Goal: Use online tool/utility: Utilize a website feature to perform a specific function

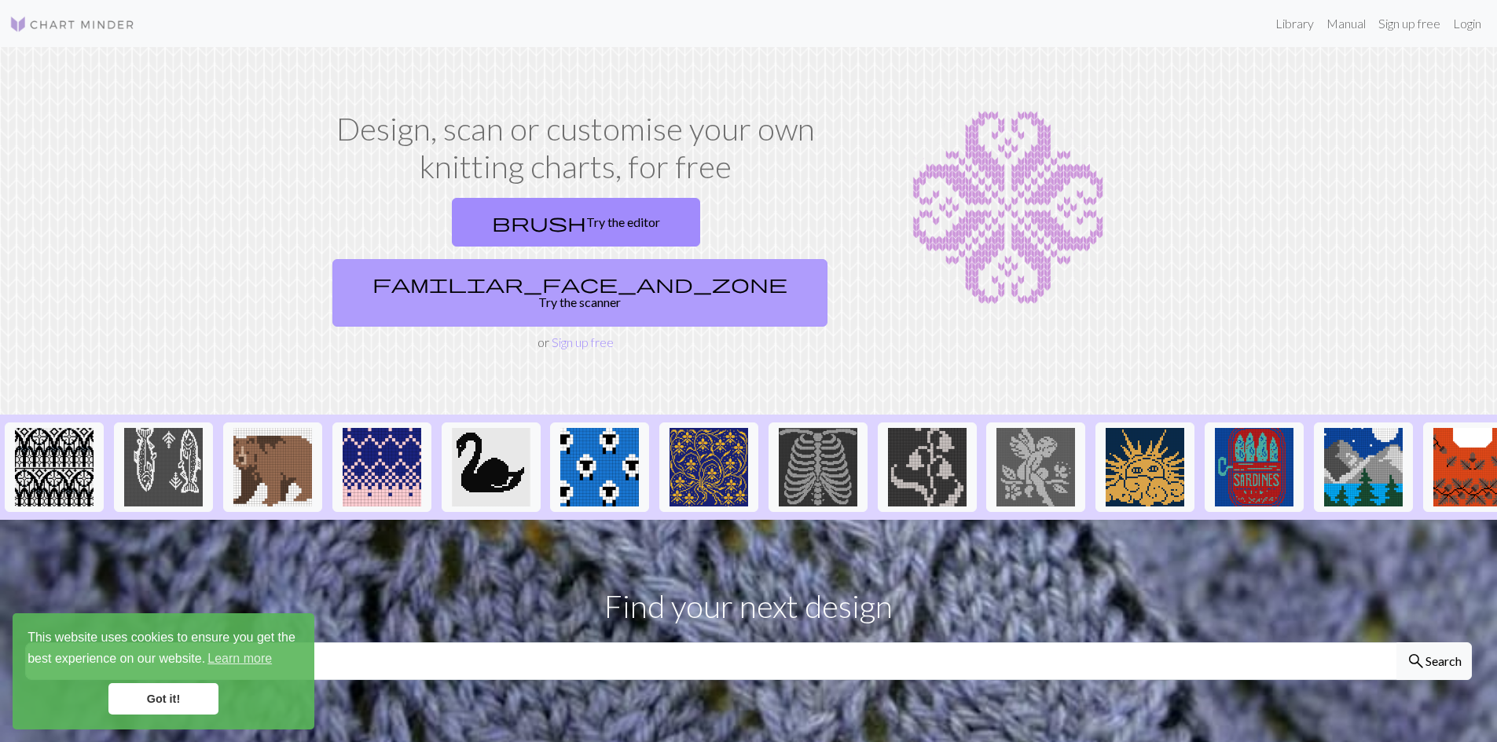
click at [715, 259] on link "familiar_face_and_zone Try the scanner" at bounding box center [579, 293] width 495 height 68
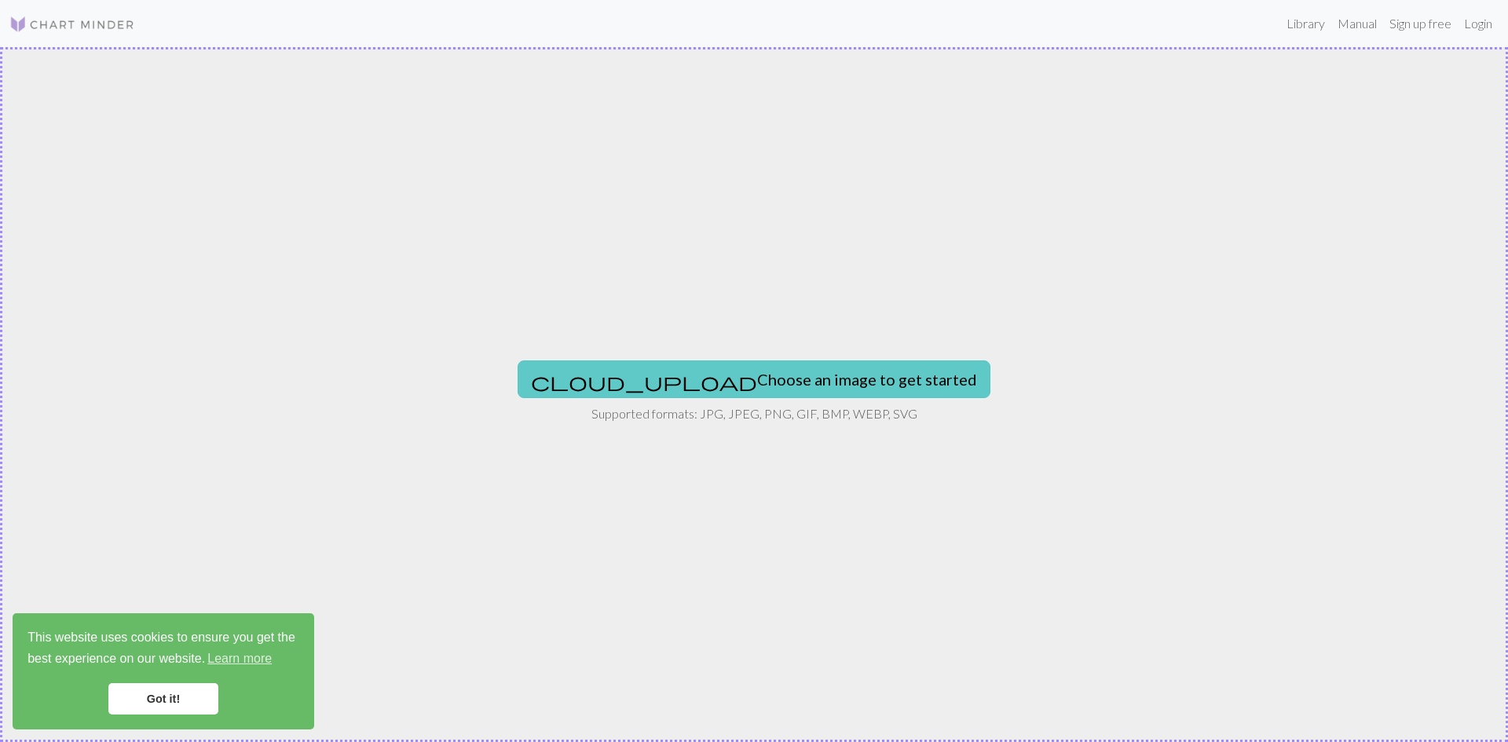
click at [790, 365] on button "cloud_upload Choose an image to get started" at bounding box center [754, 380] width 473 height 38
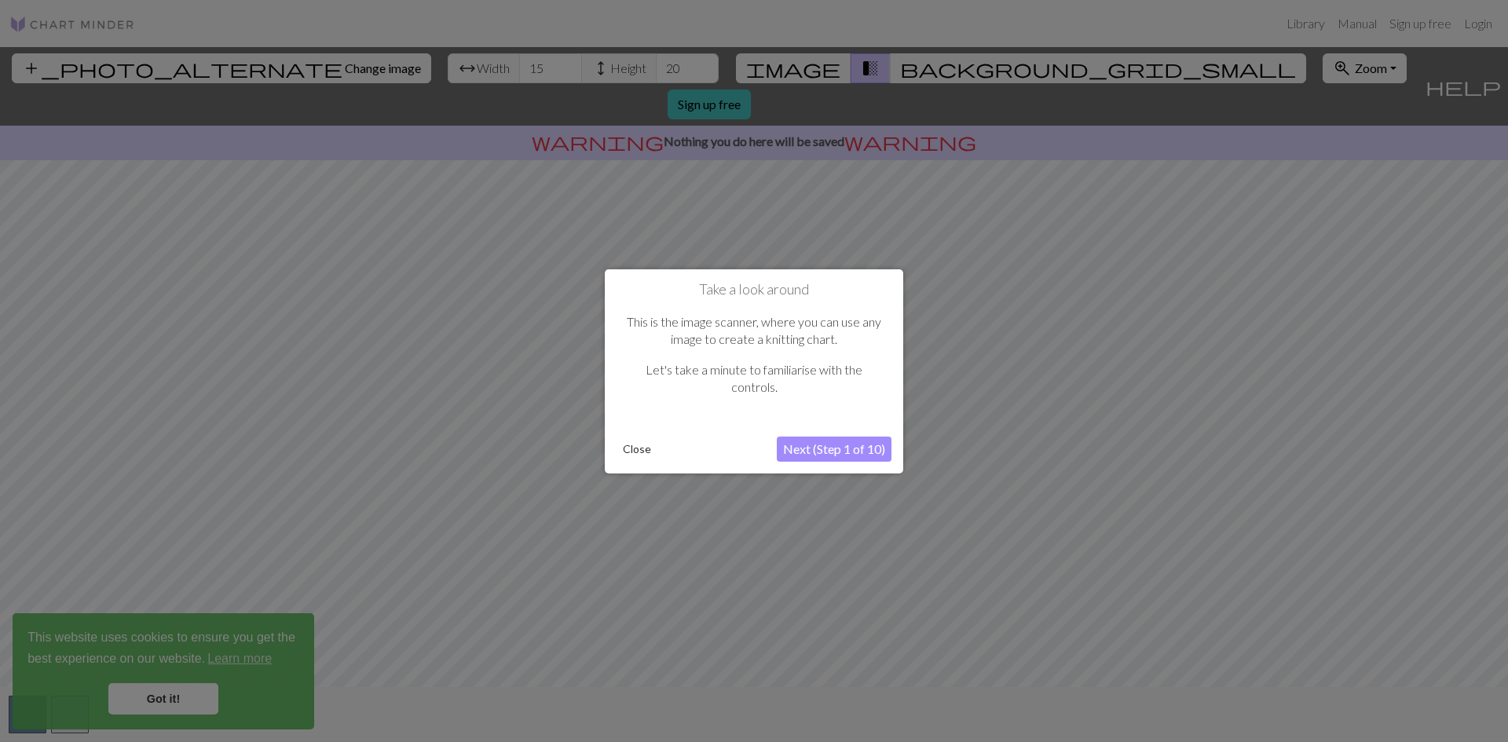
click at [822, 450] on button "Next (Step 1 of 10)" at bounding box center [834, 449] width 115 height 25
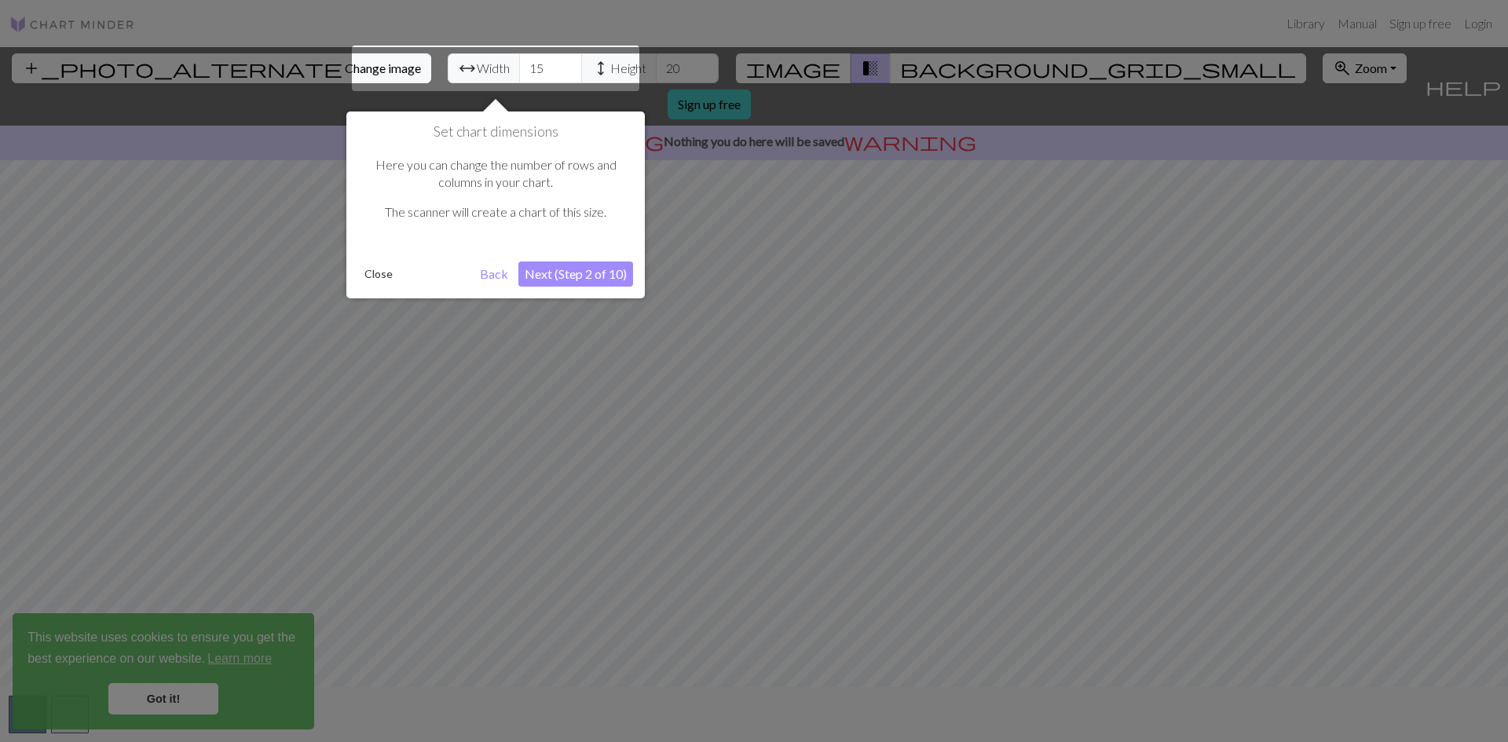
click at [609, 278] on button "Next (Step 2 of 10)" at bounding box center [576, 274] width 115 height 25
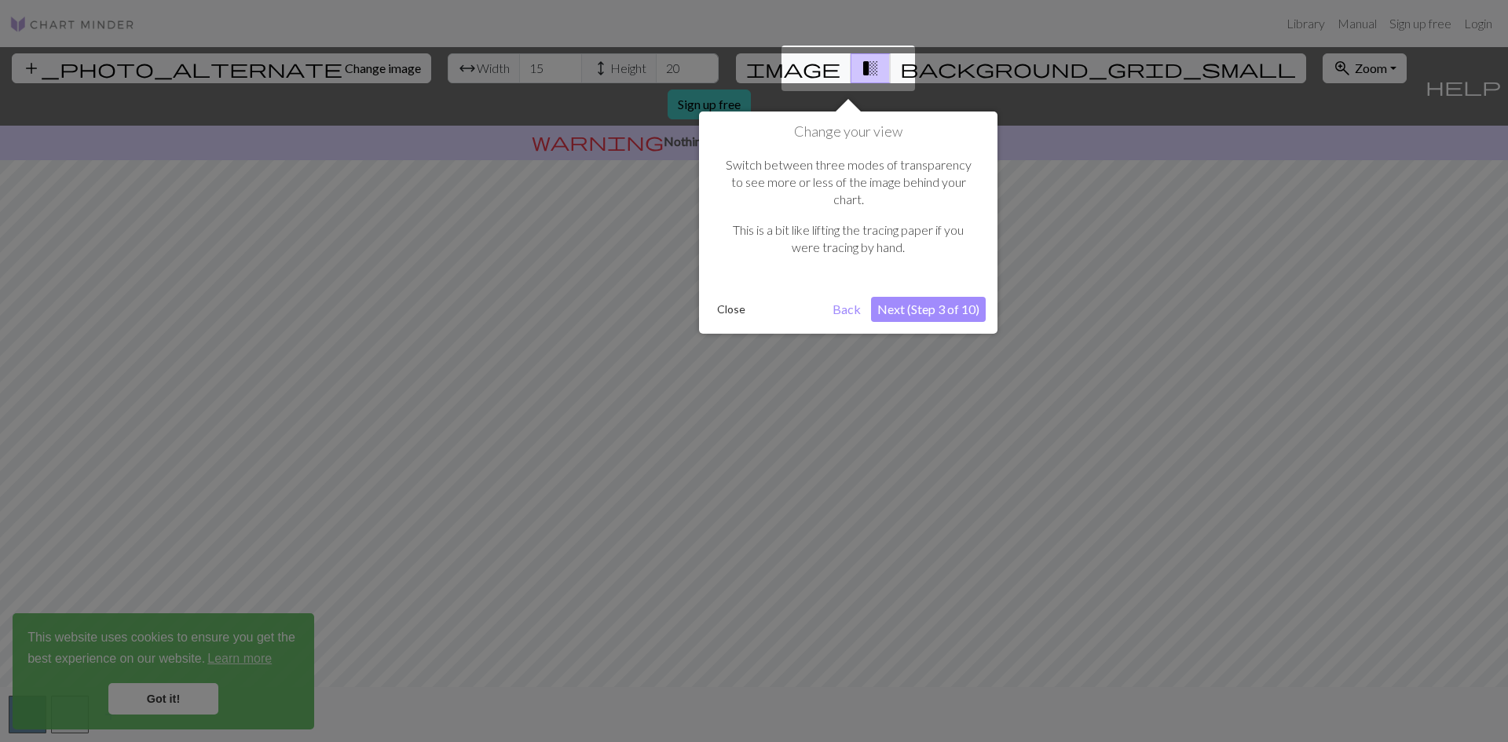
click at [732, 298] on button "Close" at bounding box center [731, 310] width 41 height 24
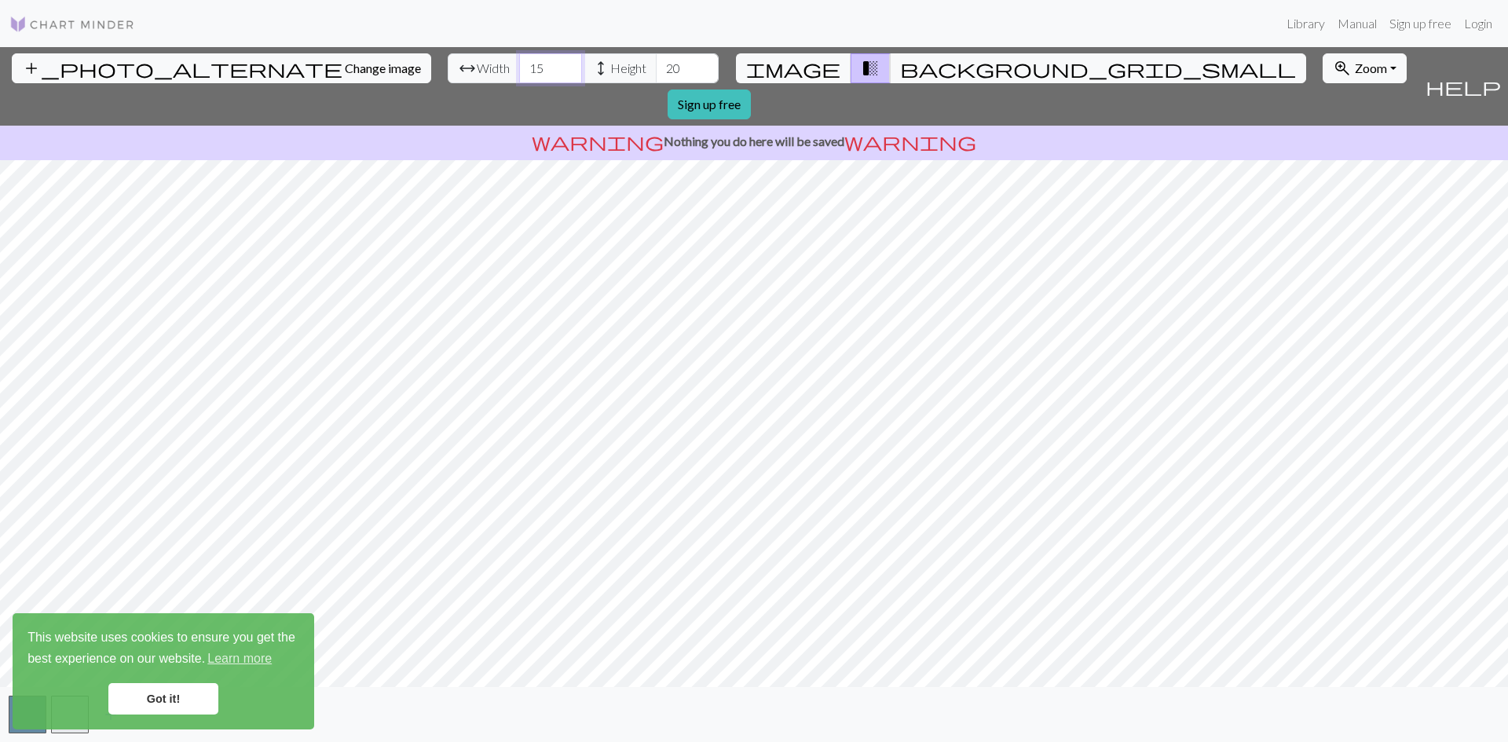
drag, startPoint x: 466, startPoint y: 67, endPoint x: 432, endPoint y: 69, distance: 33.9
click at [519, 69] on input "15" at bounding box center [550, 68] width 63 height 30
type input "106"
drag, startPoint x: 599, startPoint y: 71, endPoint x: 572, endPoint y: 71, distance: 27.5
click at [656, 71] on input "20" at bounding box center [687, 68] width 63 height 30
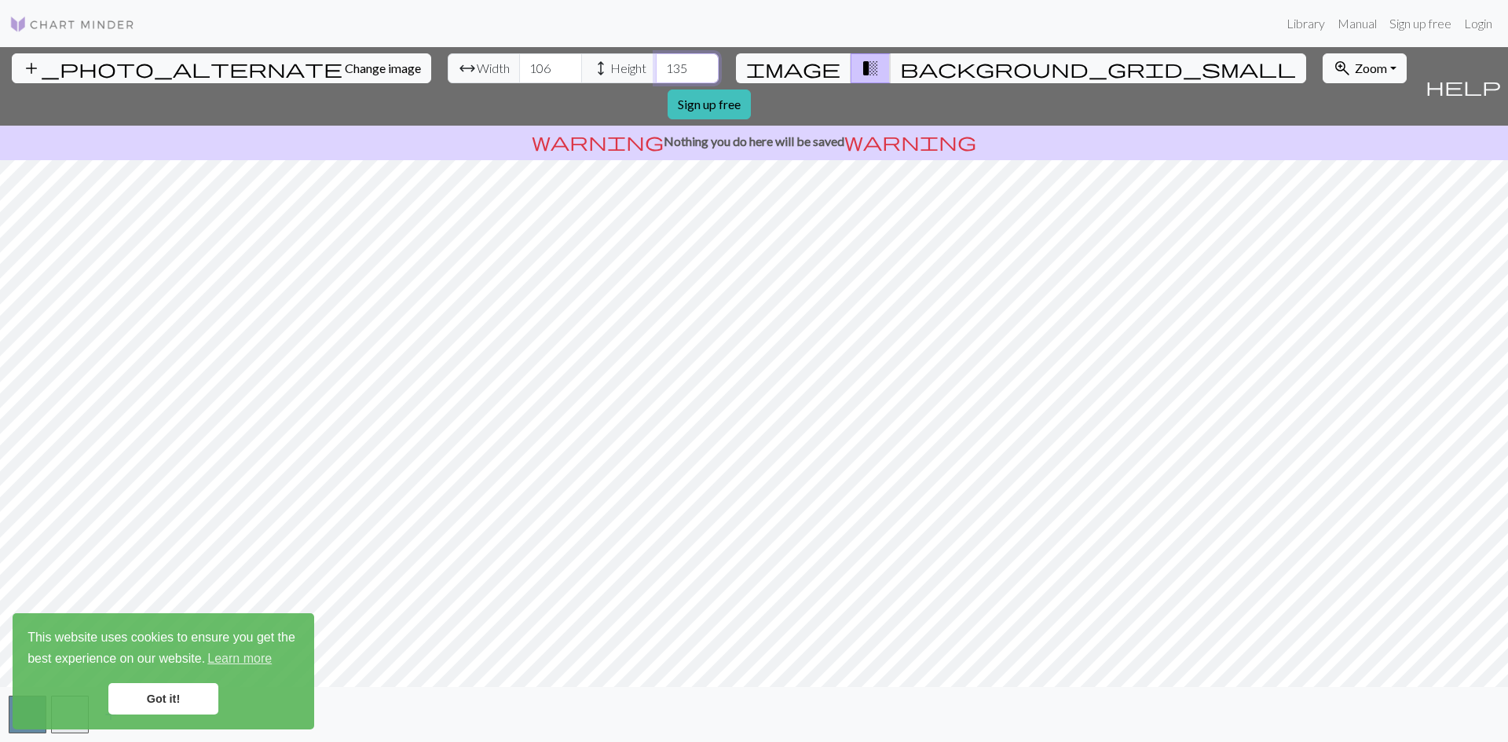
type input "135"
click at [526, 123] on div "add_photo_alternate Change image arrow_range Width 106 height Height 135 image …" at bounding box center [754, 394] width 1508 height 695
click at [1109, 53] on div "add_photo_alternate Change image arrow_range Width 106 height Height 135 image …" at bounding box center [709, 86] width 1419 height 79
click at [1355, 64] on span "Zoom" at bounding box center [1371, 67] width 32 height 15
click at [1324, 215] on button "100%" at bounding box center [1386, 216] width 124 height 25
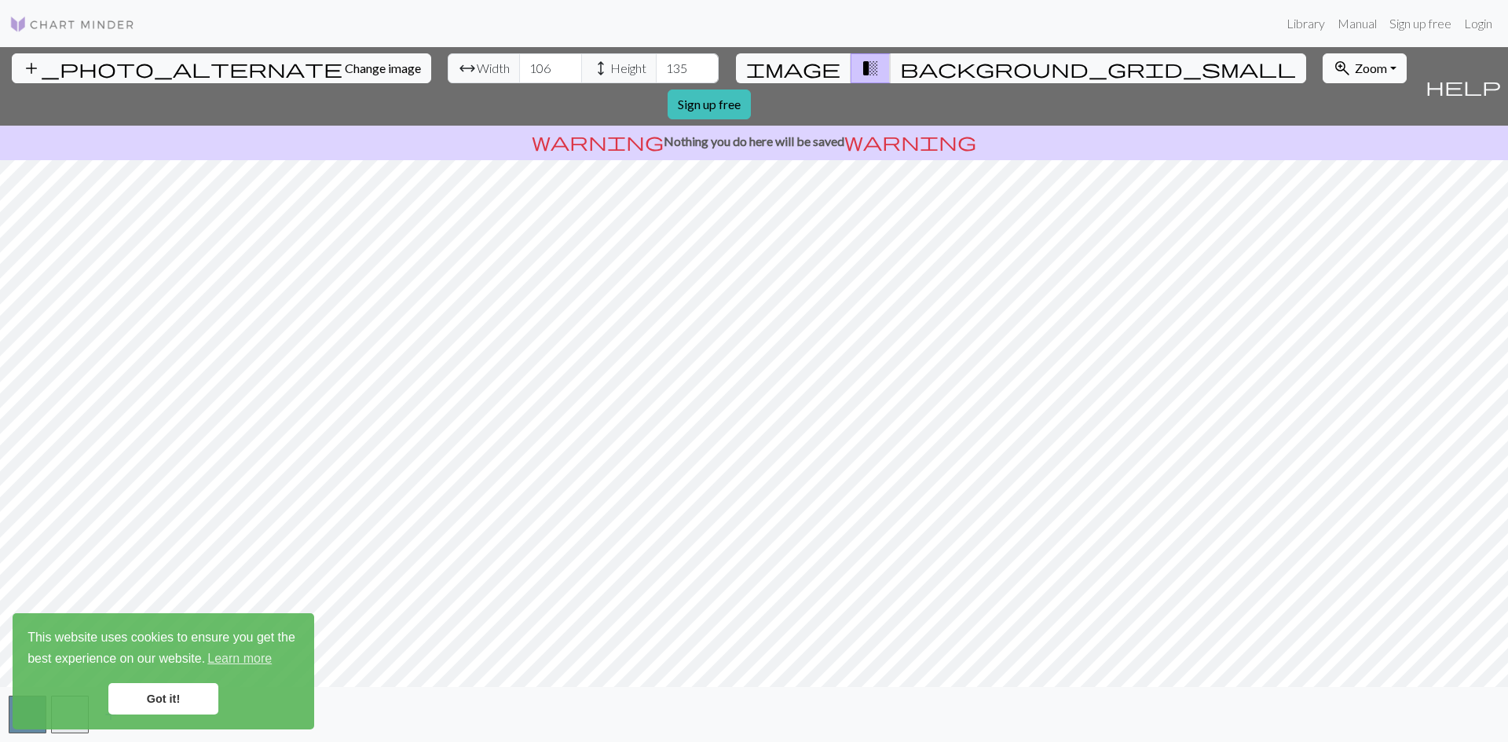
click at [1323, 60] on button "zoom_in Zoom Zoom" at bounding box center [1365, 68] width 84 height 30
click at [1324, 186] on button "50%" at bounding box center [1386, 191] width 124 height 25
click at [1323, 59] on button "zoom_in Zoom Zoom" at bounding box center [1365, 68] width 84 height 30
click at [1324, 264] on button "200%" at bounding box center [1386, 267] width 124 height 25
click at [744, 742] on html "This website uses cookies to ensure you get the best experience on our website.…" at bounding box center [754, 371] width 1508 height 742
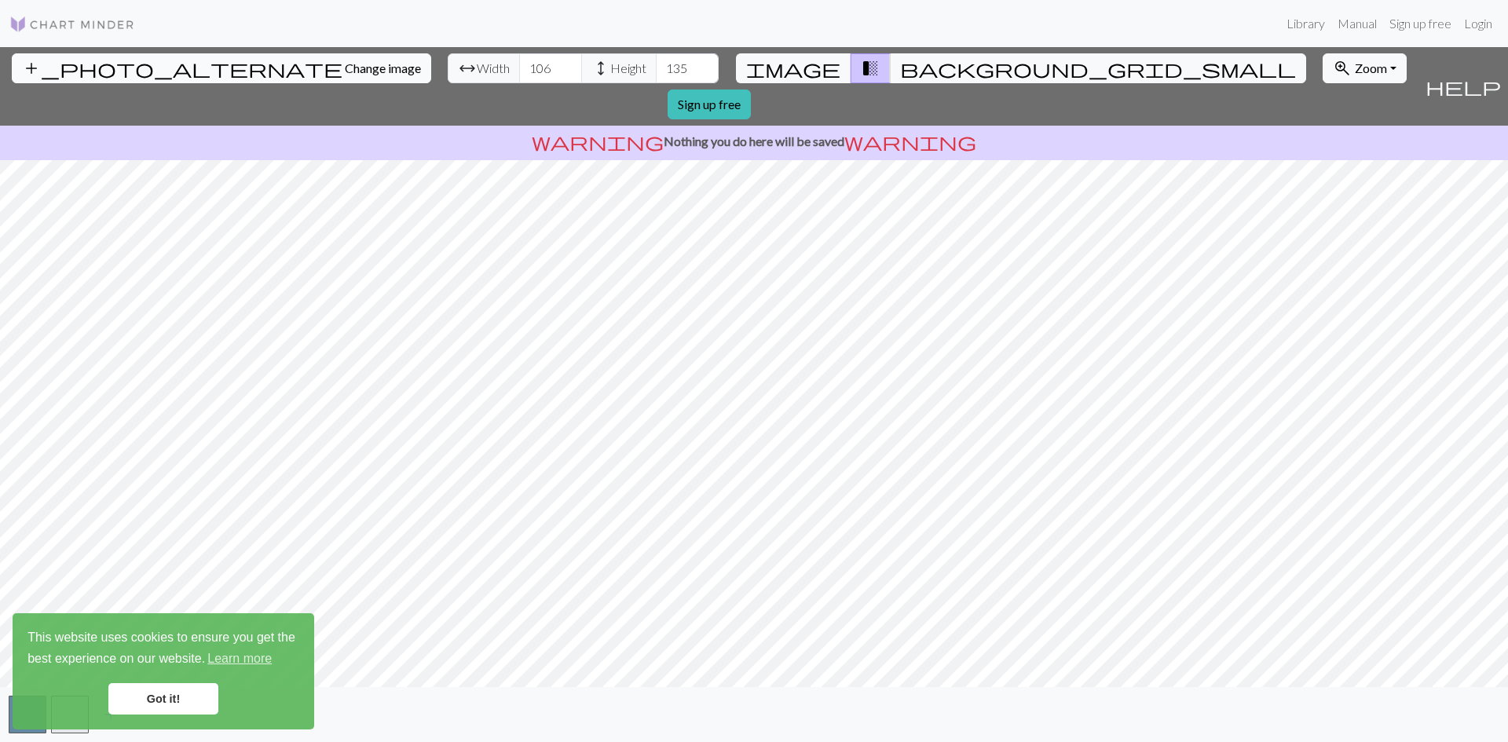
click at [345, 65] on span "Change image" at bounding box center [383, 67] width 76 height 15
click at [751, 90] on link "Sign up free" at bounding box center [709, 105] width 83 height 30
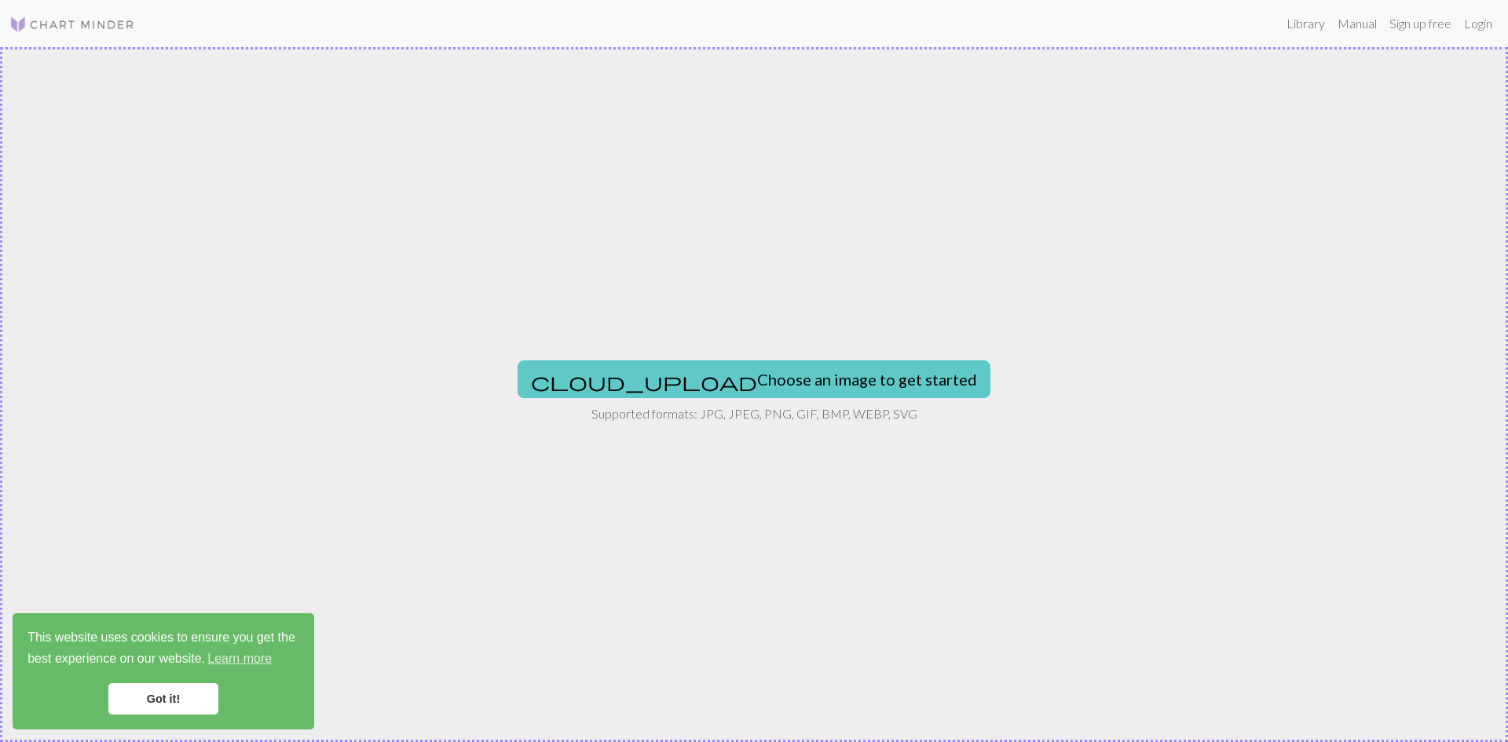
click at [790, 380] on button "cloud_upload Choose an image to get started" at bounding box center [754, 380] width 473 height 38
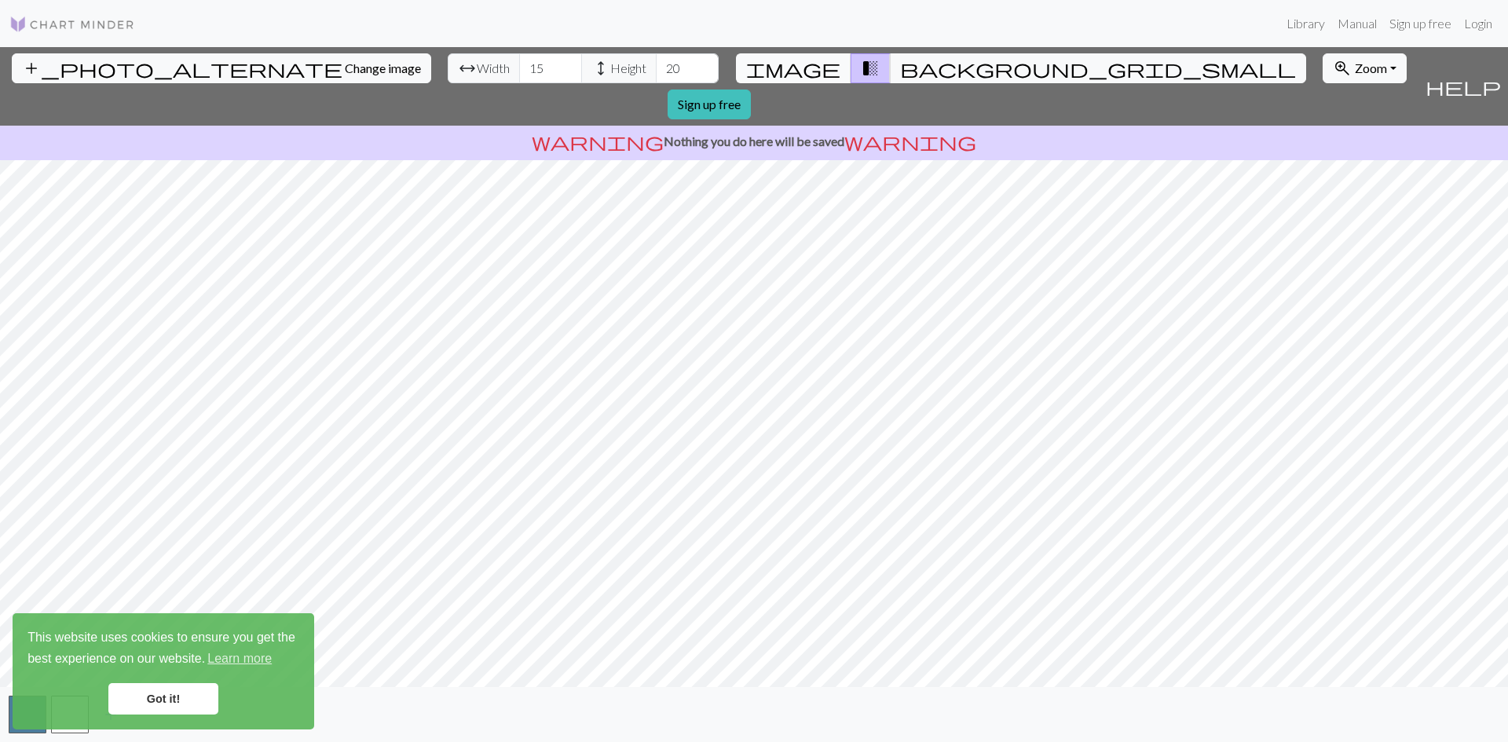
click at [812, 57] on span "image" at bounding box center [793, 68] width 94 height 22
click at [861, 61] on span "transition_fade" at bounding box center [870, 68] width 19 height 22
click at [808, 61] on span "image" at bounding box center [793, 68] width 94 height 22
click at [851, 62] on button "transition_fade" at bounding box center [871, 68] width 40 height 30
click at [804, 67] on span "image" at bounding box center [793, 68] width 94 height 22
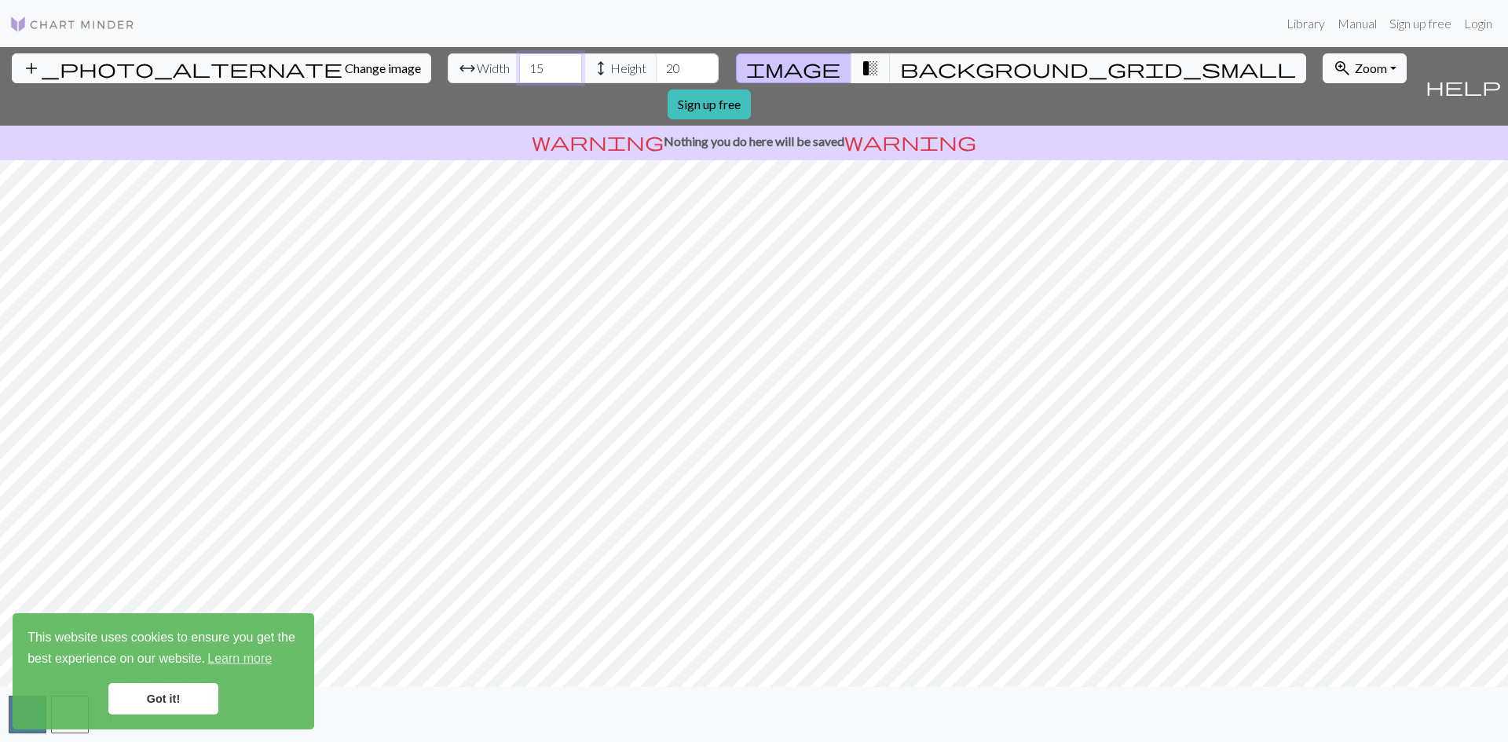
drag, startPoint x: 455, startPoint y: 74, endPoint x: 431, endPoint y: 74, distance: 24.4
click at [448, 74] on div "arrow_range Width 15 height Height 20" at bounding box center [583, 68] width 271 height 30
type input "106"
drag, startPoint x: 617, startPoint y: 68, endPoint x: 576, endPoint y: 71, distance: 41.0
click at [656, 71] on input "20" at bounding box center [687, 68] width 63 height 30
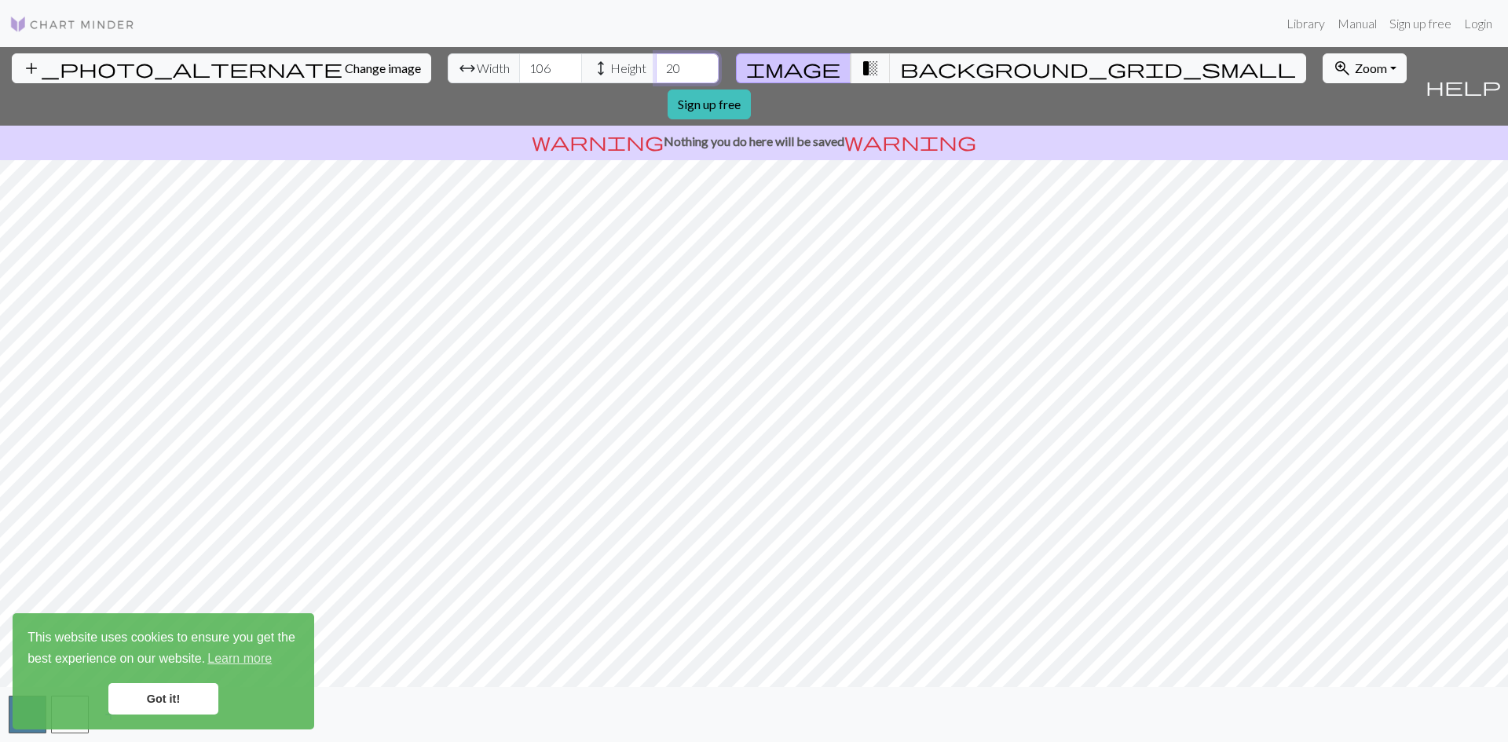
drag, startPoint x: 595, startPoint y: 70, endPoint x: 541, endPoint y: 64, distance: 53.8
click at [541, 64] on div "arrow_range Width 106 height Height 20" at bounding box center [583, 68] width 271 height 30
click at [528, 123] on div "add_photo_alternate Change image arrow_range Width 106 height Height 20 image t…" at bounding box center [754, 394] width 1508 height 695
click at [1323, 79] on button "zoom_in Zoom Zoom" at bounding box center [1365, 68] width 84 height 30
click at [1324, 278] on button "200%" at bounding box center [1386, 267] width 124 height 25
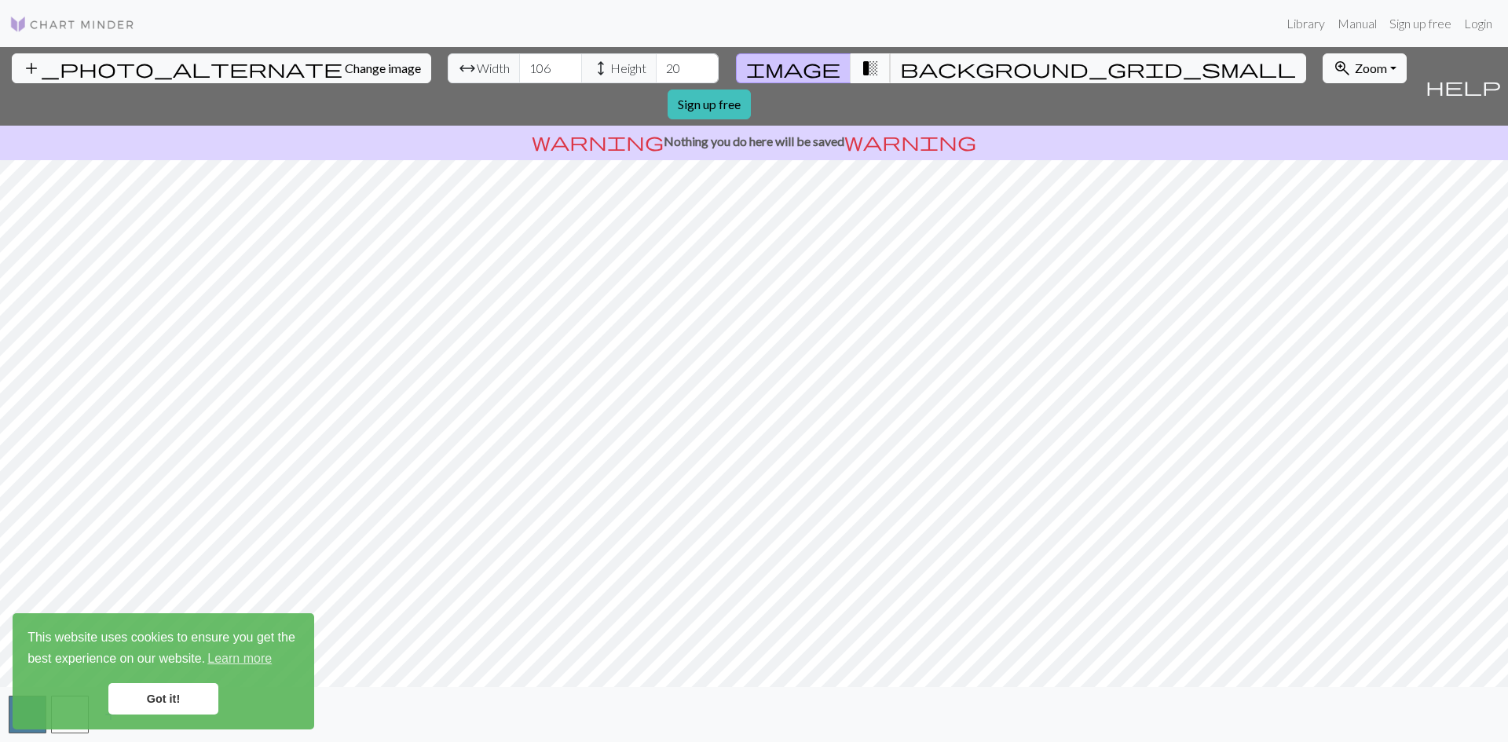
click at [862, 71] on button "transition_fade" at bounding box center [871, 68] width 40 height 30
type input "135"
click at [810, 73] on span "image" at bounding box center [793, 68] width 94 height 22
click at [899, 68] on button "background_grid_small" at bounding box center [1098, 68] width 416 height 30
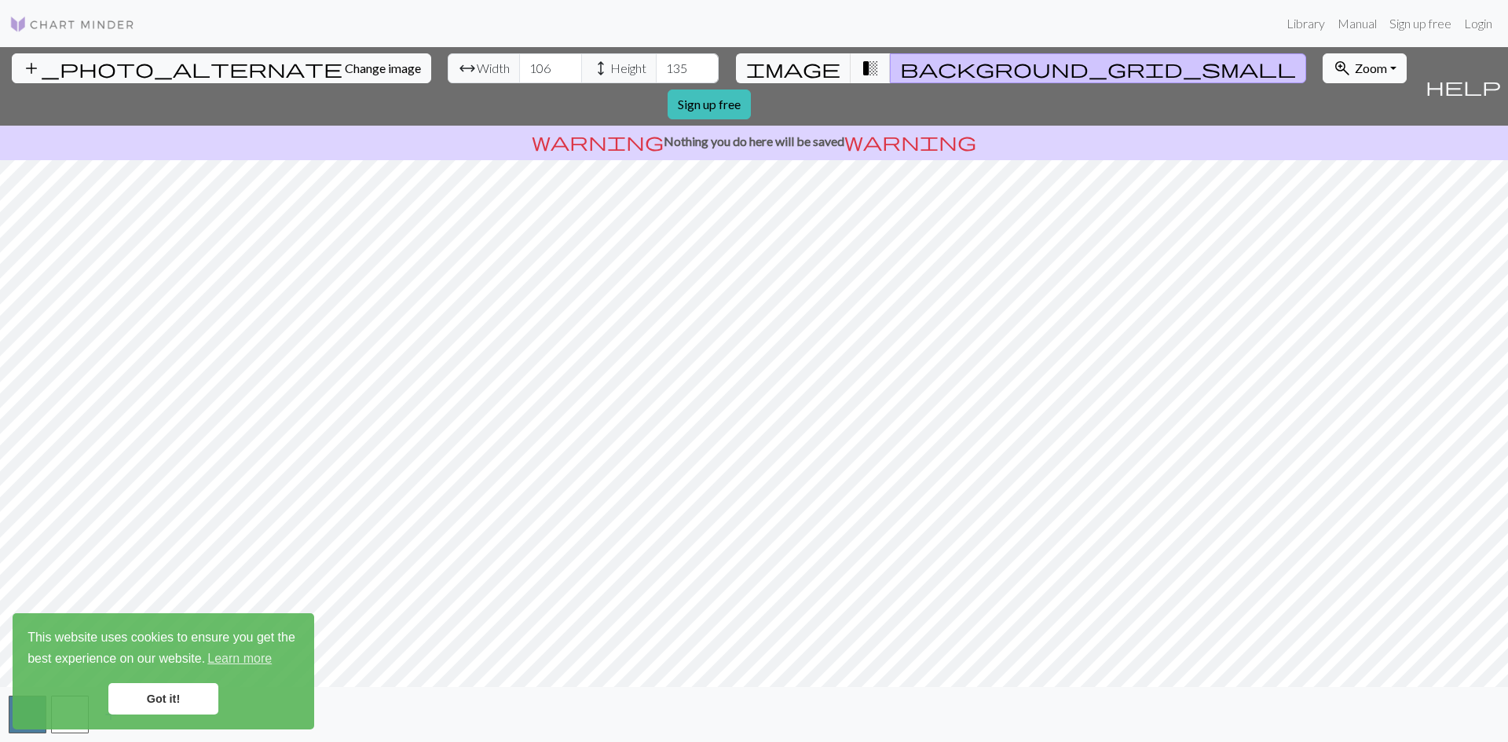
click at [1323, 68] on button "zoom_in Zoom Zoom" at bounding box center [1365, 68] width 84 height 30
click at [1324, 188] on button "50%" at bounding box center [1386, 191] width 124 height 25
click at [1355, 64] on span "Zoom" at bounding box center [1371, 67] width 32 height 15
click at [1324, 127] on button "Fit width" at bounding box center [1386, 127] width 124 height 25
click at [1355, 68] on span "Zoom" at bounding box center [1371, 67] width 32 height 15
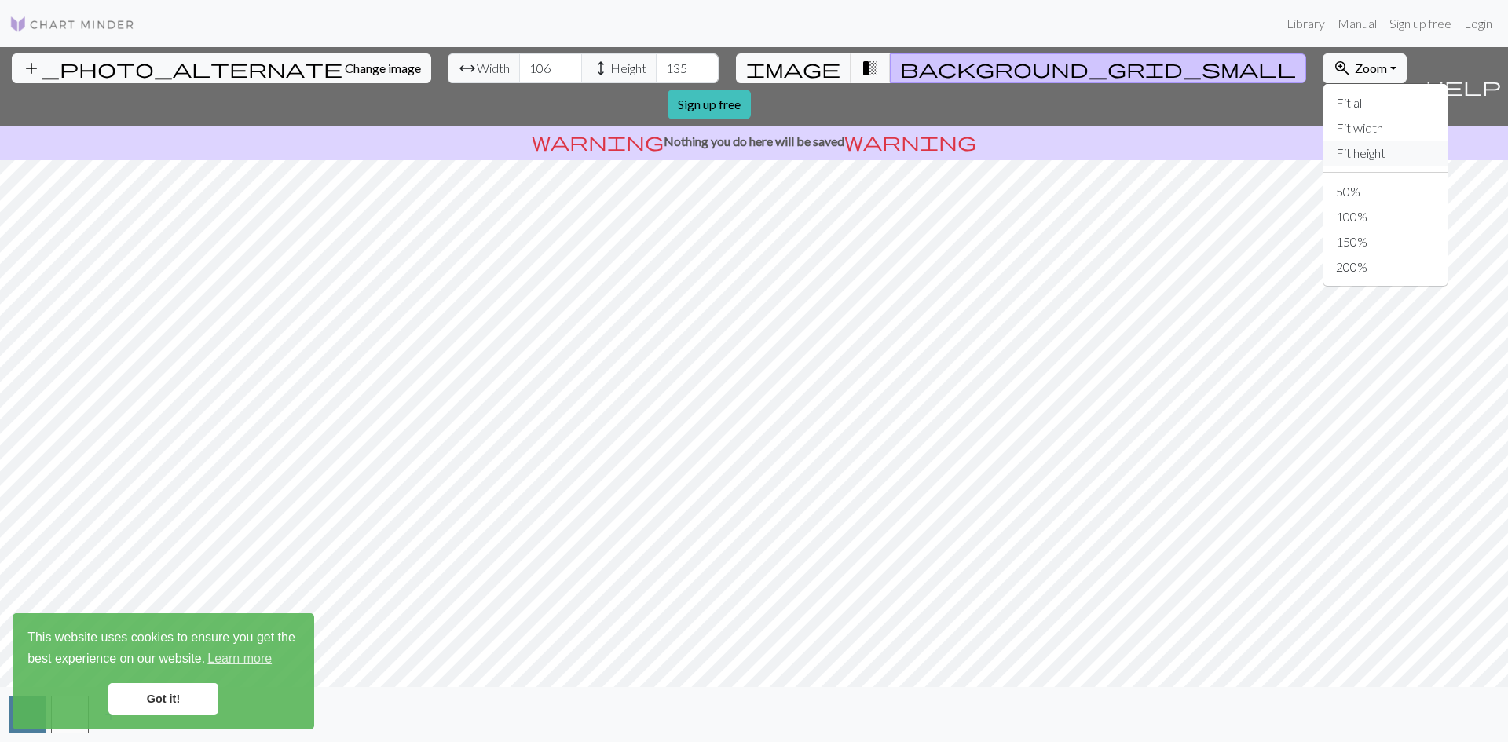
click at [1324, 152] on button "Fit height" at bounding box center [1386, 153] width 124 height 25
click at [792, 72] on button "image" at bounding box center [793, 68] width 115 height 30
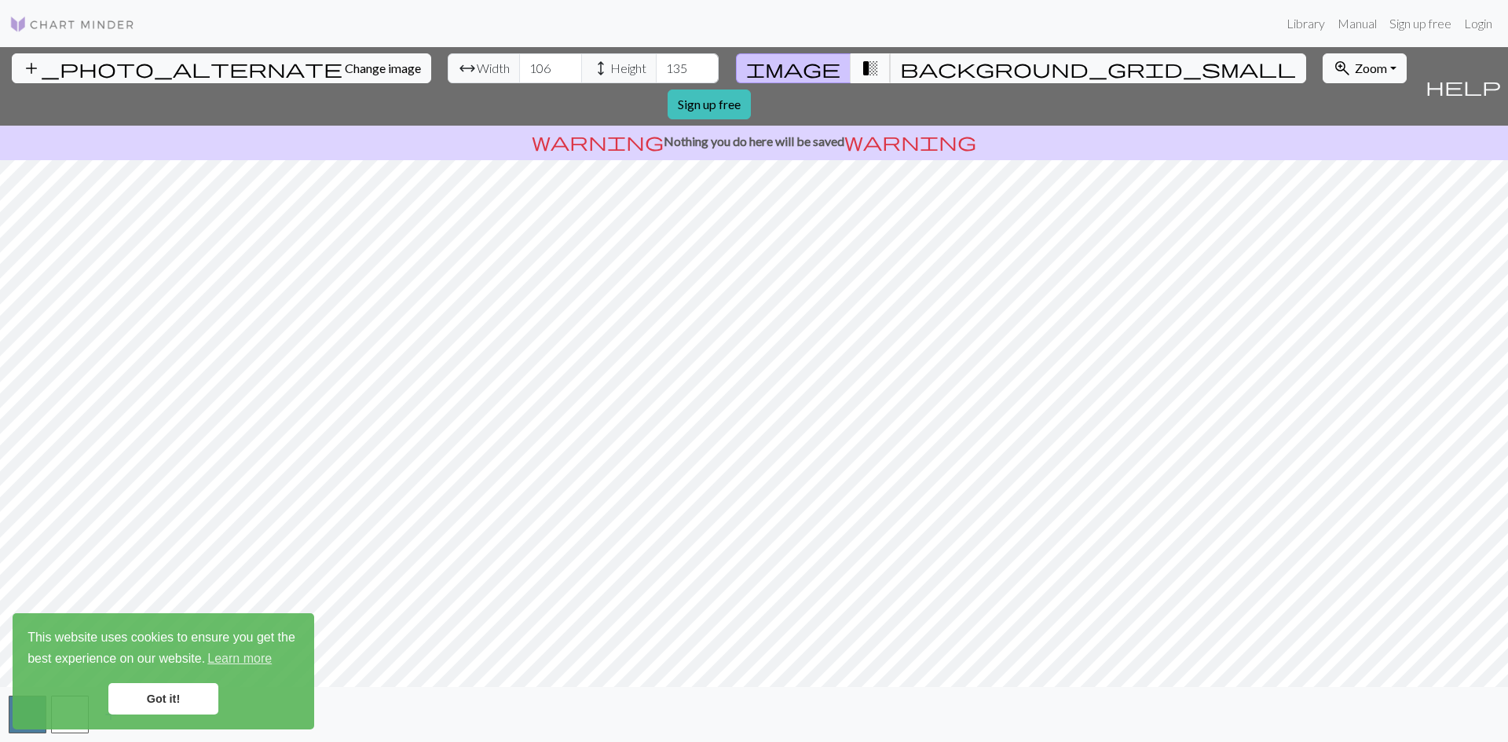
click at [860, 68] on button "transition_fade" at bounding box center [871, 68] width 40 height 30
click at [861, 68] on span "transition_fade" at bounding box center [870, 68] width 19 height 22
click at [814, 67] on span "image" at bounding box center [793, 68] width 94 height 22
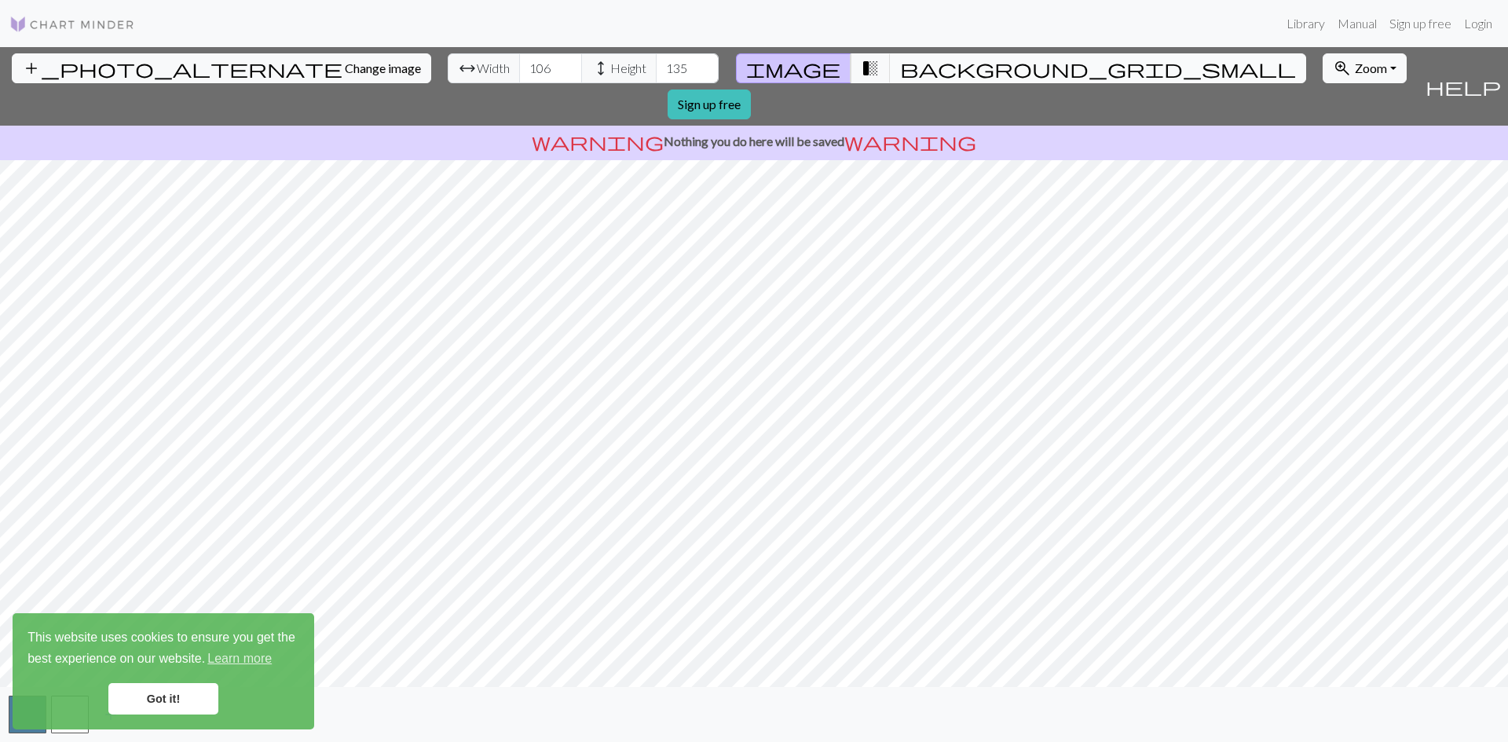
click at [900, 68] on span "background_grid_small" at bounding box center [1098, 68] width 396 height 22
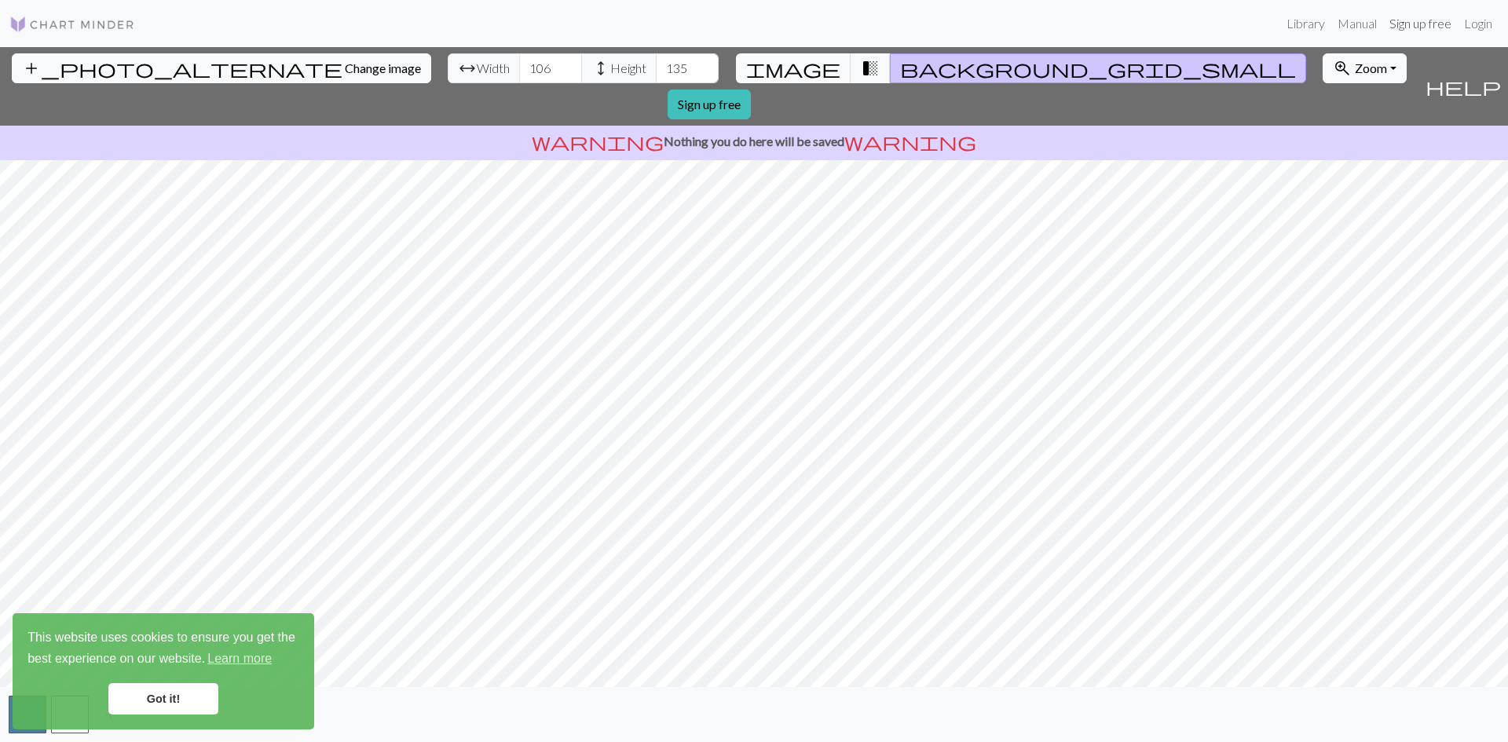
click at [1431, 30] on link "Sign up free" at bounding box center [1421, 23] width 75 height 31
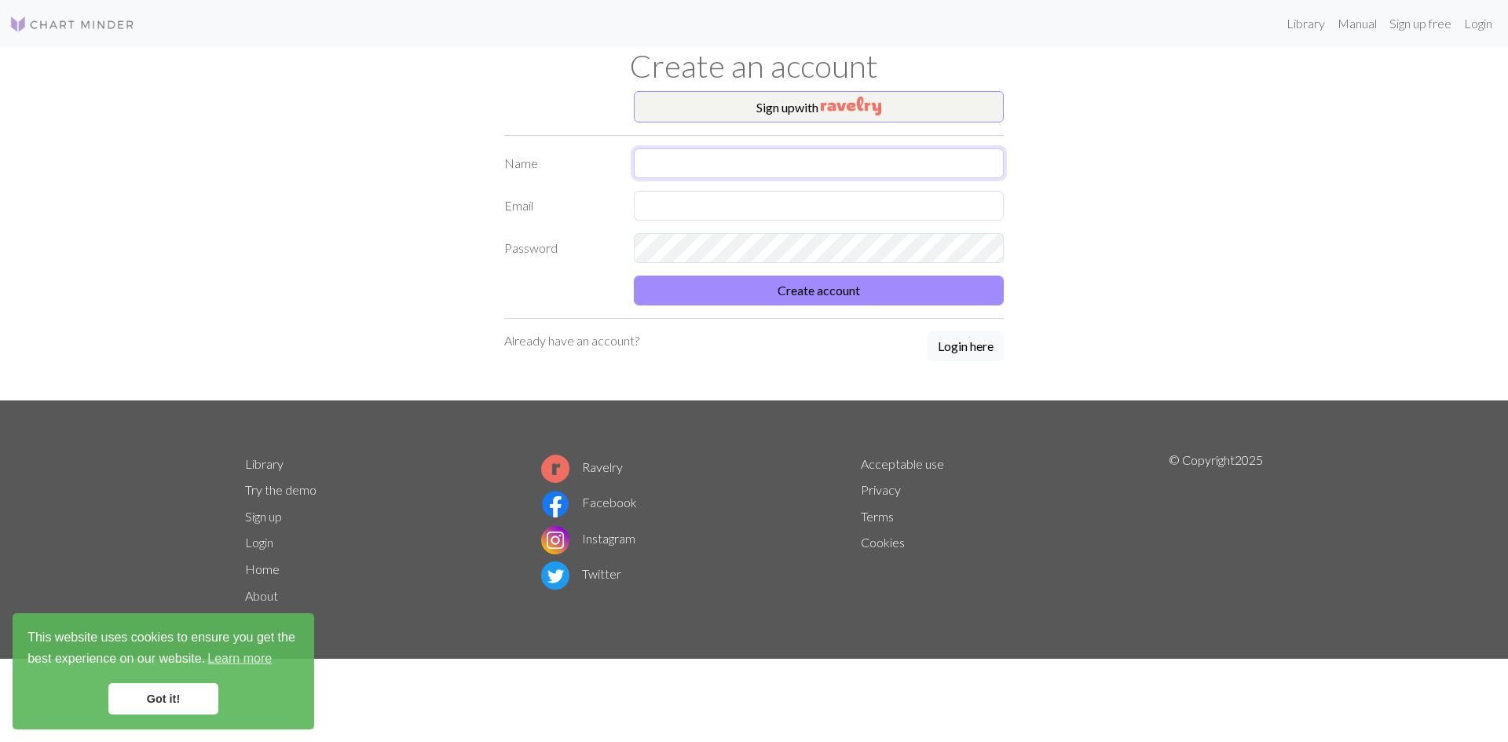
click at [740, 162] on input "text" at bounding box center [819, 163] width 370 height 30
type input "서연"
click at [732, 211] on input "text" at bounding box center [819, 206] width 370 height 30
type input "[EMAIL_ADDRESS][DOMAIN_NAME]"
click at [634, 276] on button "Create account" at bounding box center [819, 291] width 370 height 30
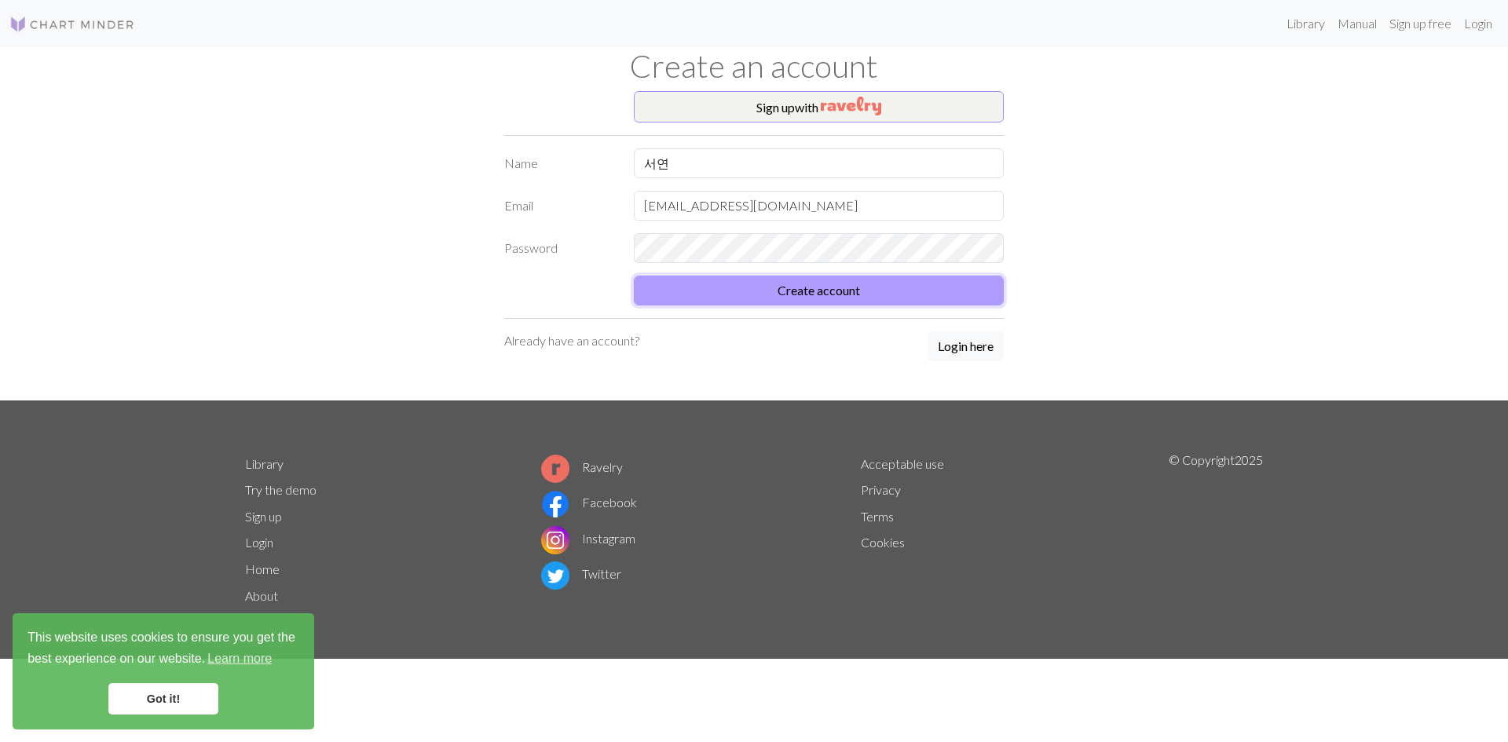
click at [730, 288] on button "Create account" at bounding box center [819, 291] width 370 height 30
click at [188, 705] on link "Got it!" at bounding box center [163, 699] width 110 height 31
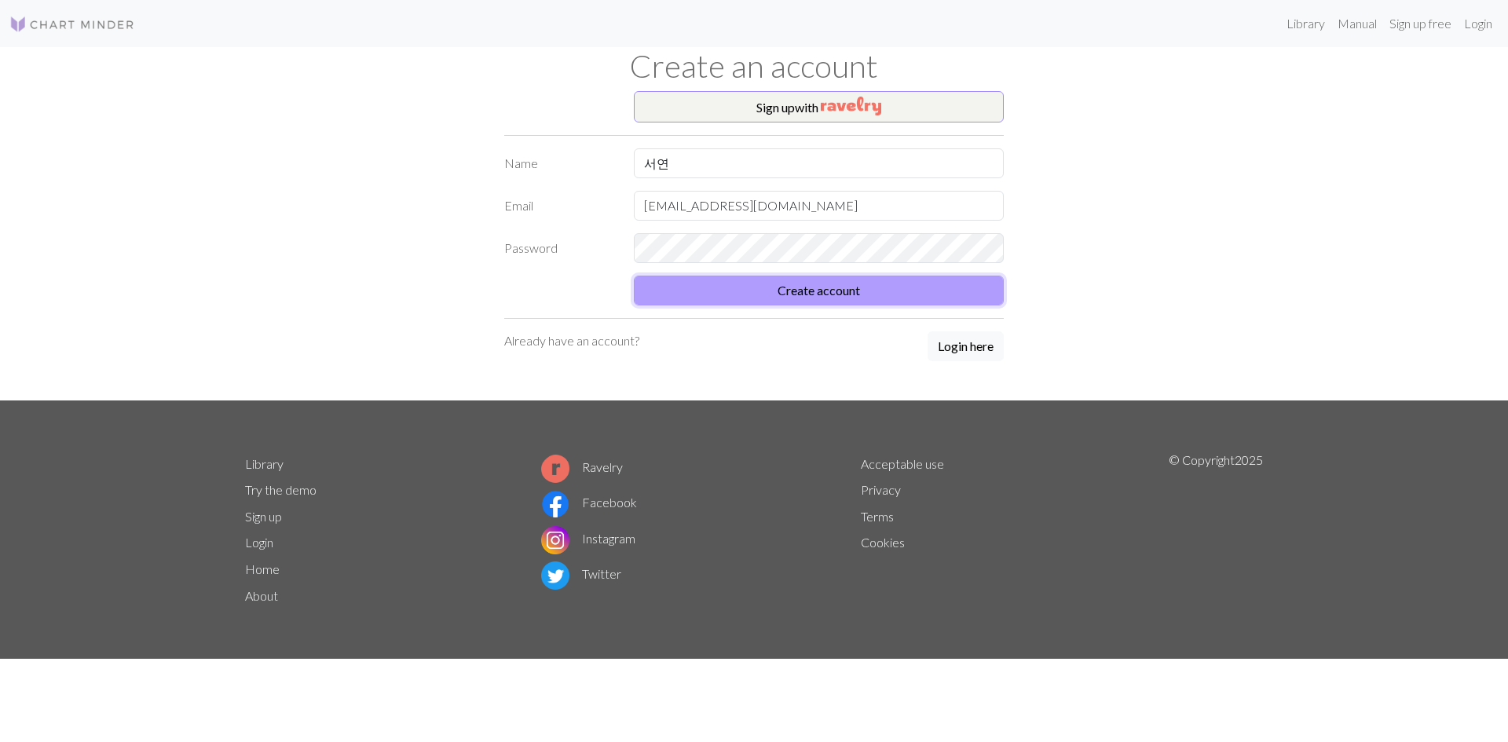
click at [860, 294] on button "Create account" at bounding box center [819, 291] width 370 height 30
click at [937, 342] on button "Login here" at bounding box center [966, 347] width 76 height 30
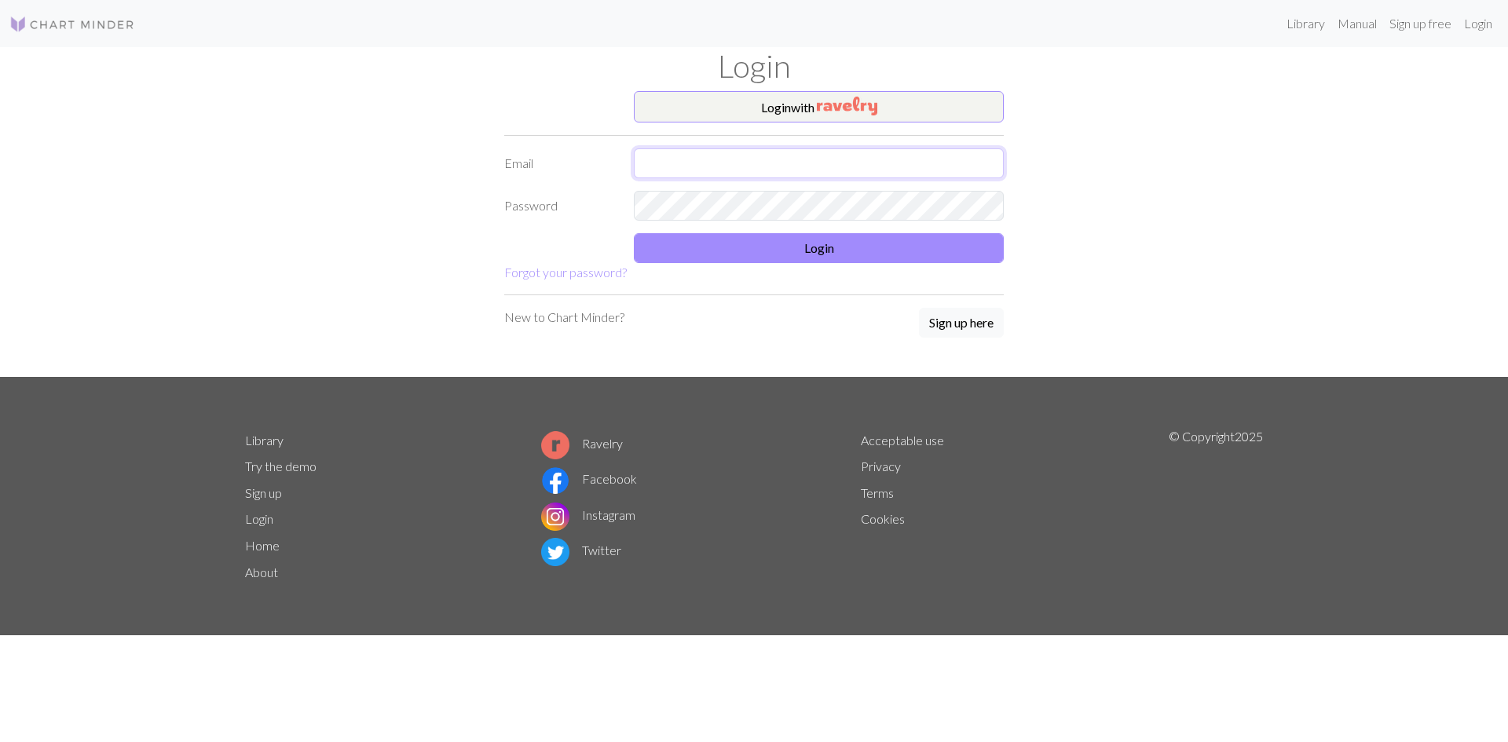
click at [754, 163] on input "text" at bounding box center [819, 163] width 370 height 30
type input "[EMAIL_ADDRESS][DOMAIN_NAME]"
click at [856, 247] on button "Login" at bounding box center [819, 248] width 370 height 30
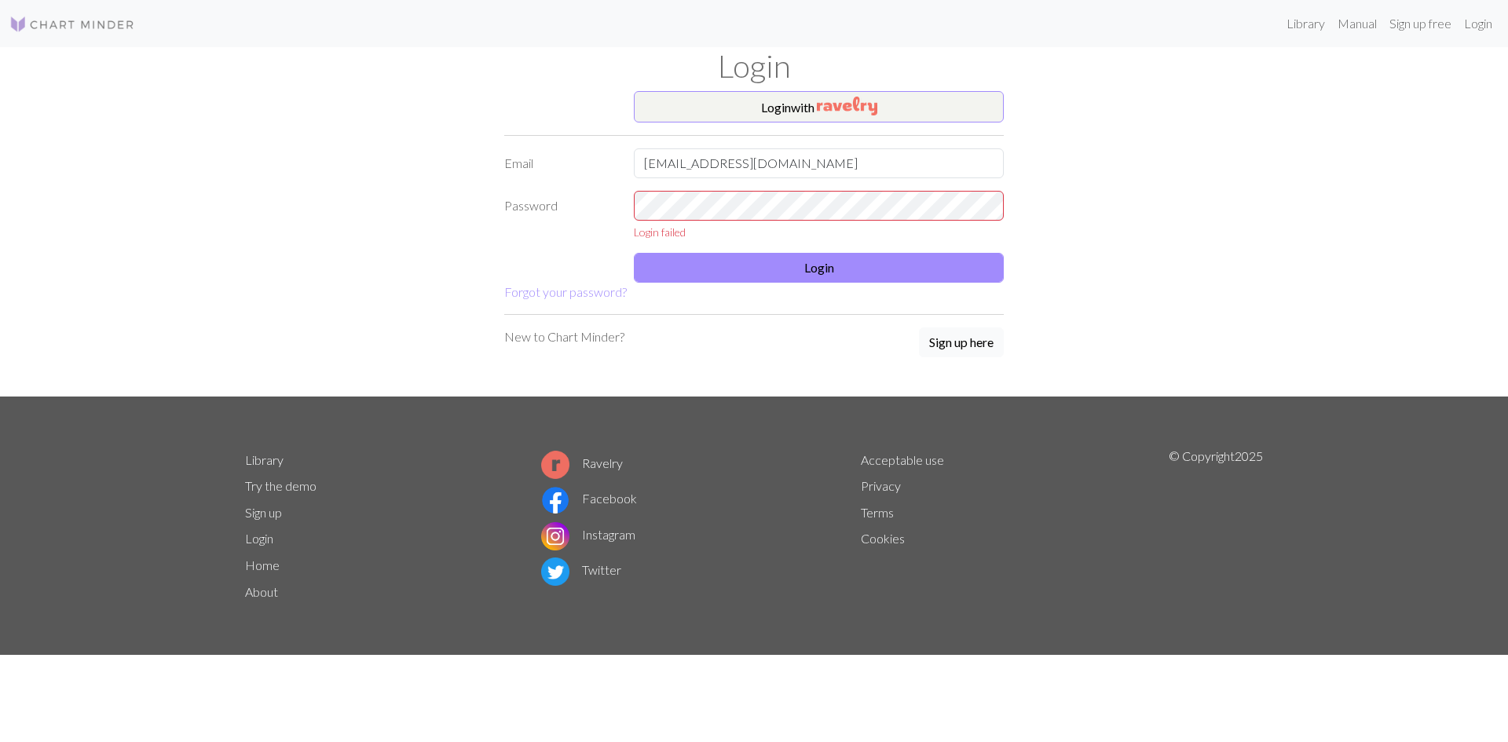
click at [952, 351] on button "Sign up here" at bounding box center [961, 343] width 85 height 30
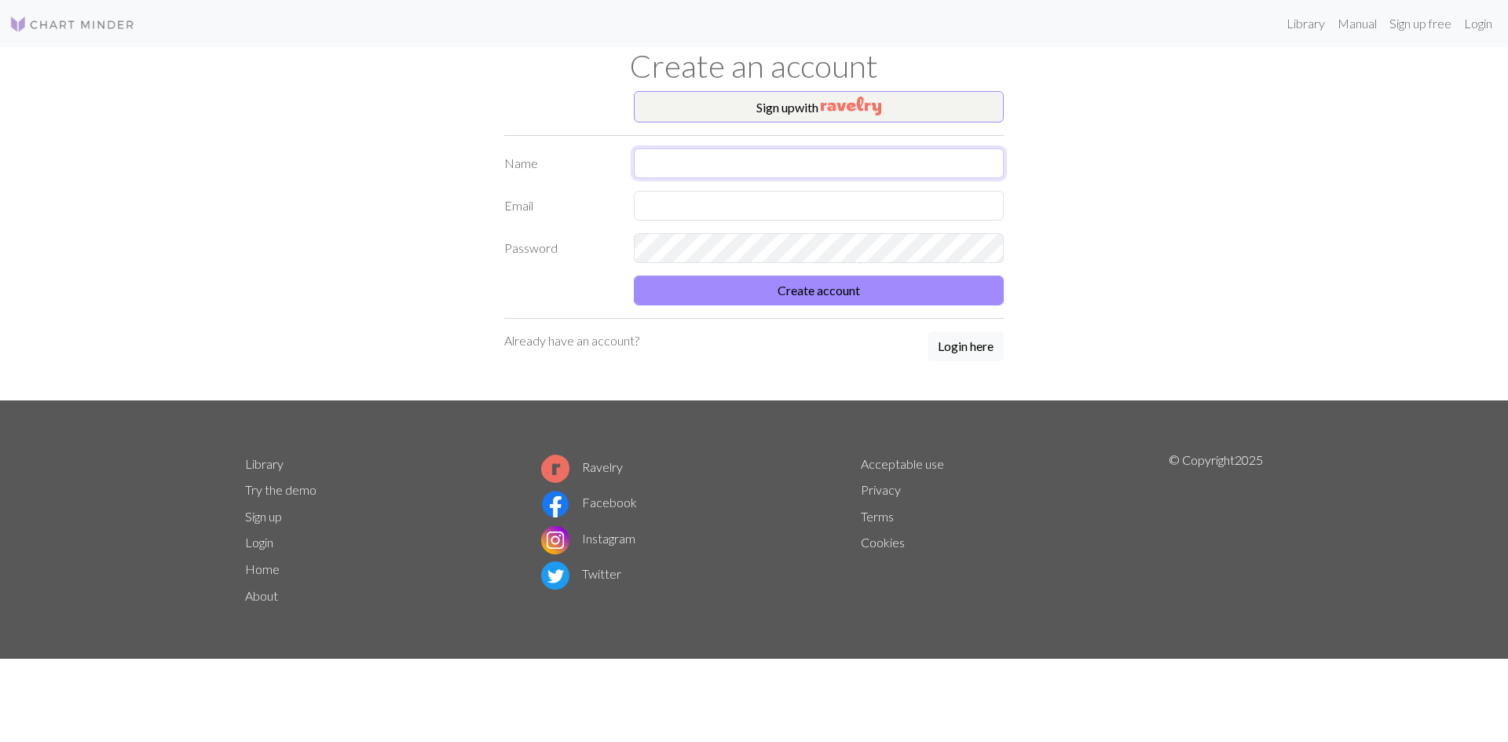
click at [846, 154] on input "text" at bounding box center [819, 163] width 370 height 30
type input "서연"
click at [767, 209] on input "text" at bounding box center [819, 206] width 370 height 30
type input "[EMAIL_ADDRESS][DOMAIN_NAME]"
click at [772, 294] on button "Create account" at bounding box center [819, 291] width 370 height 30
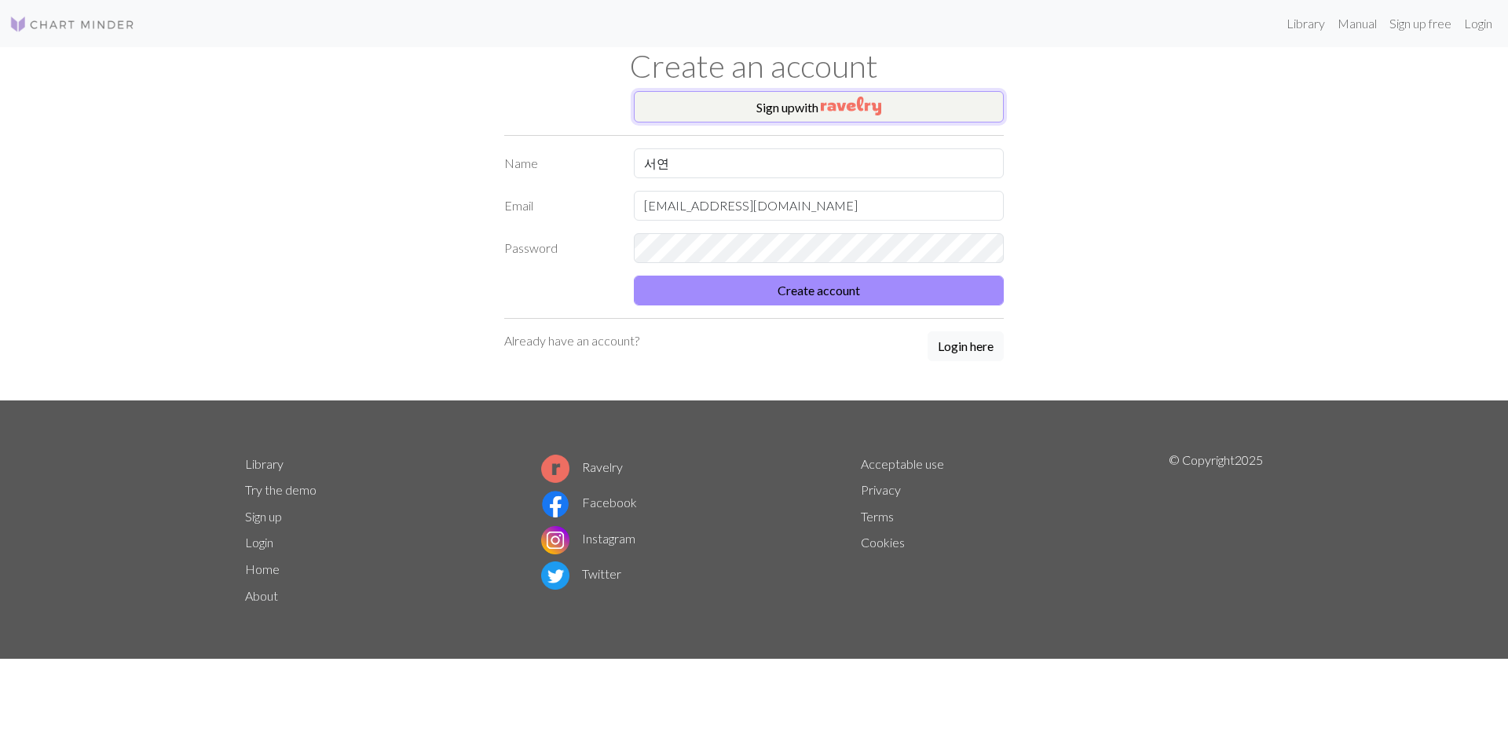
click at [827, 104] on img "button" at bounding box center [851, 106] width 60 height 19
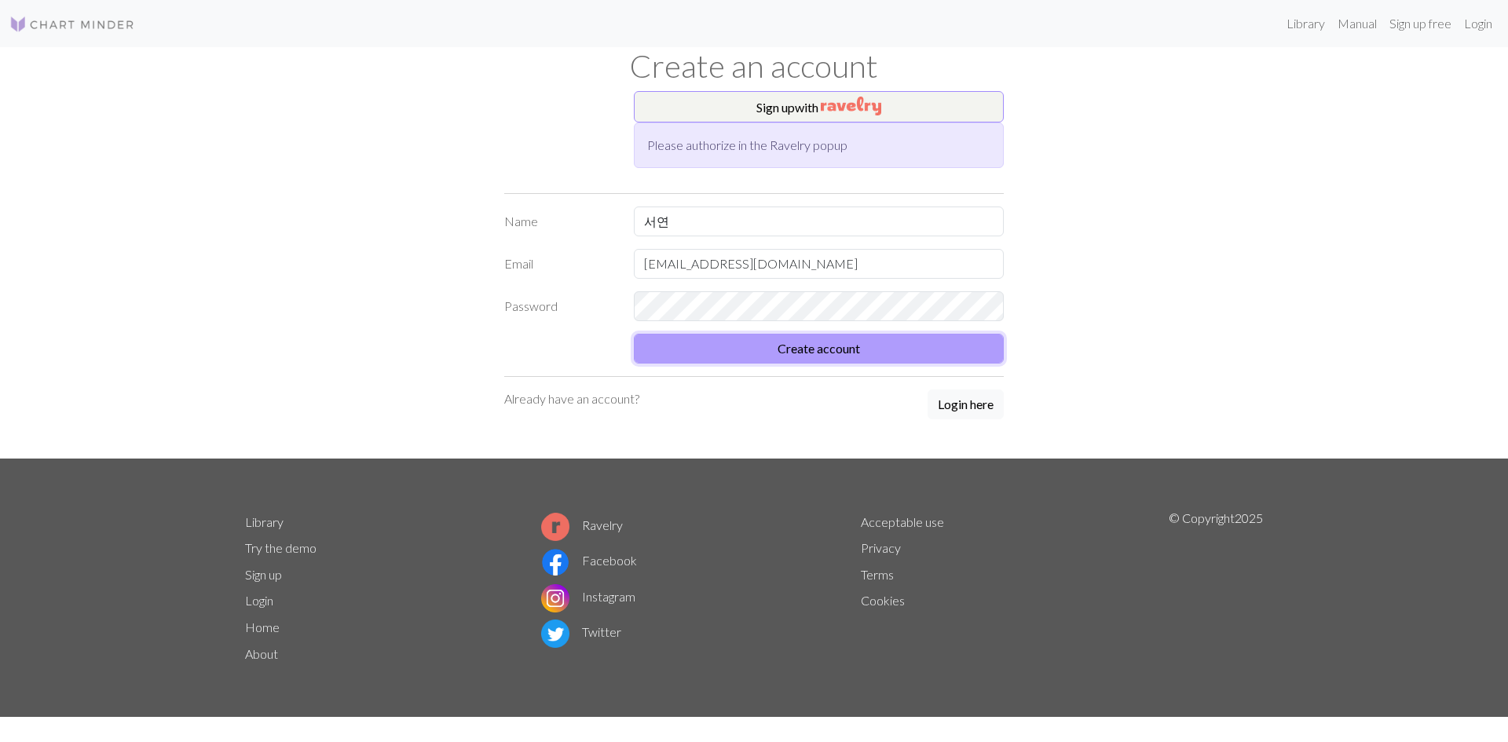
click at [779, 353] on button "Create account" at bounding box center [819, 349] width 370 height 30
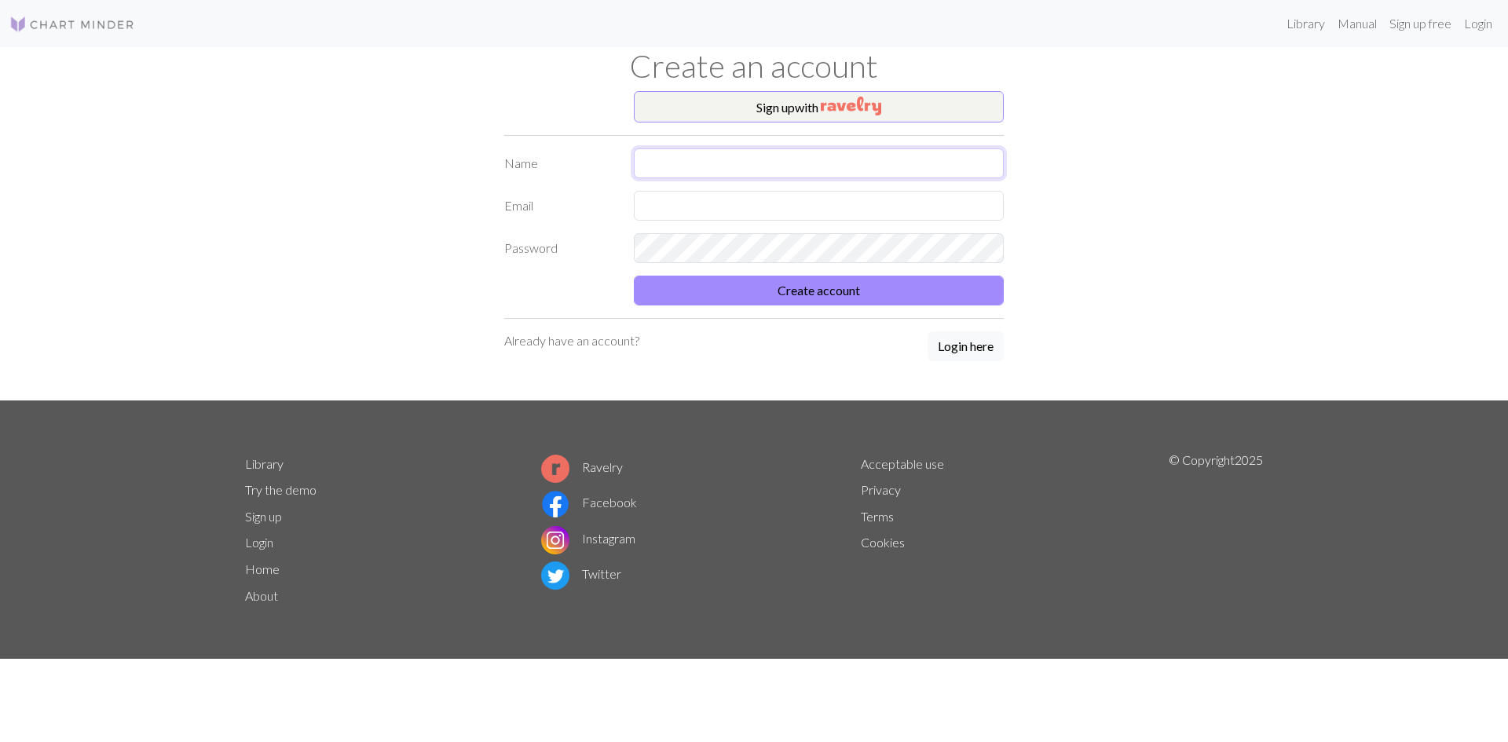
click at [764, 167] on input "text" at bounding box center [819, 163] width 370 height 30
type input "서연"
click at [743, 202] on input "text" at bounding box center [819, 206] width 370 height 30
type input "[EMAIL_ADDRESS][DOMAIN_NAME]"
click at [786, 297] on button "Create account" at bounding box center [819, 291] width 370 height 30
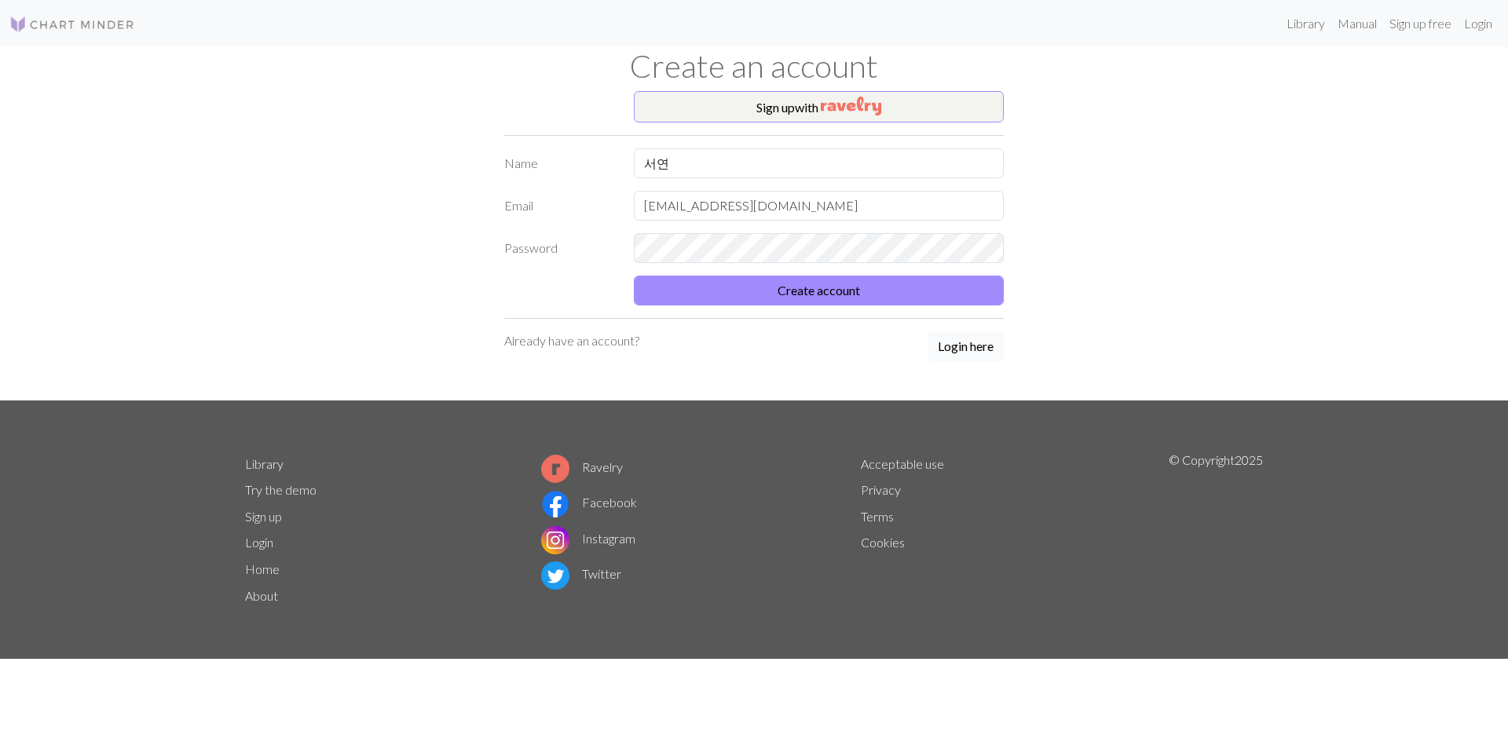
click at [983, 343] on button "Login here" at bounding box center [966, 347] width 76 height 30
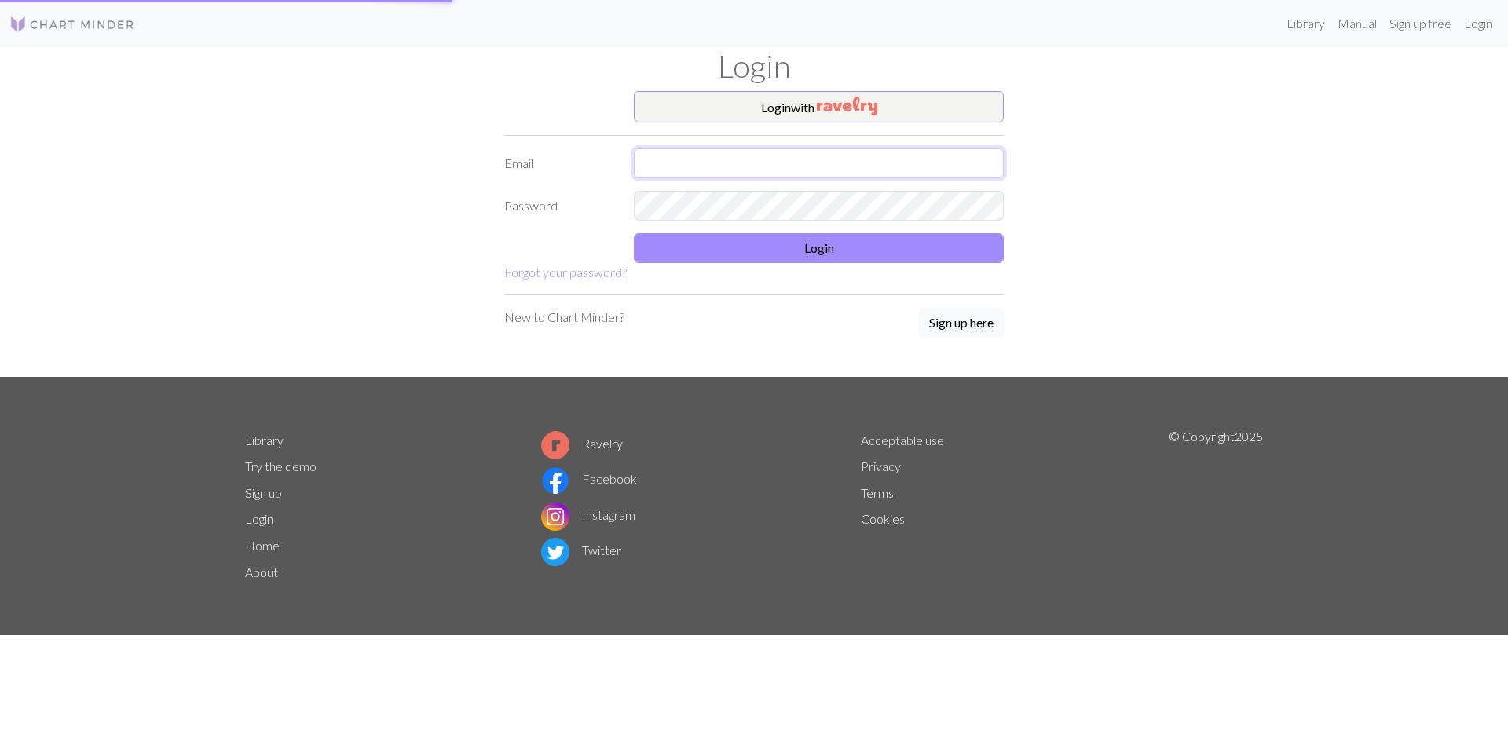
type input "[EMAIL_ADDRESS][DOMAIN_NAME]"
click at [757, 238] on button "Login" at bounding box center [819, 248] width 370 height 30
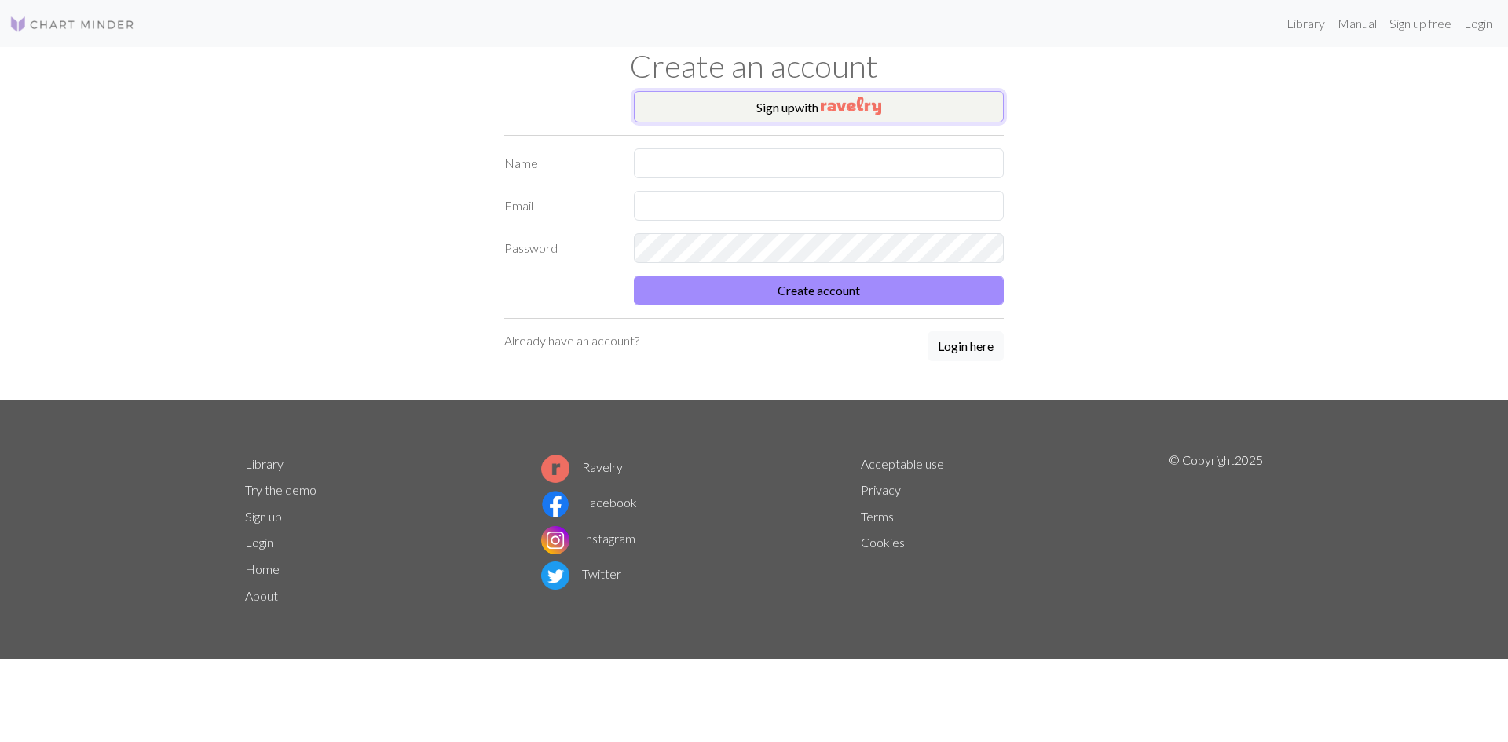
click at [872, 115] on img "button" at bounding box center [851, 106] width 60 height 19
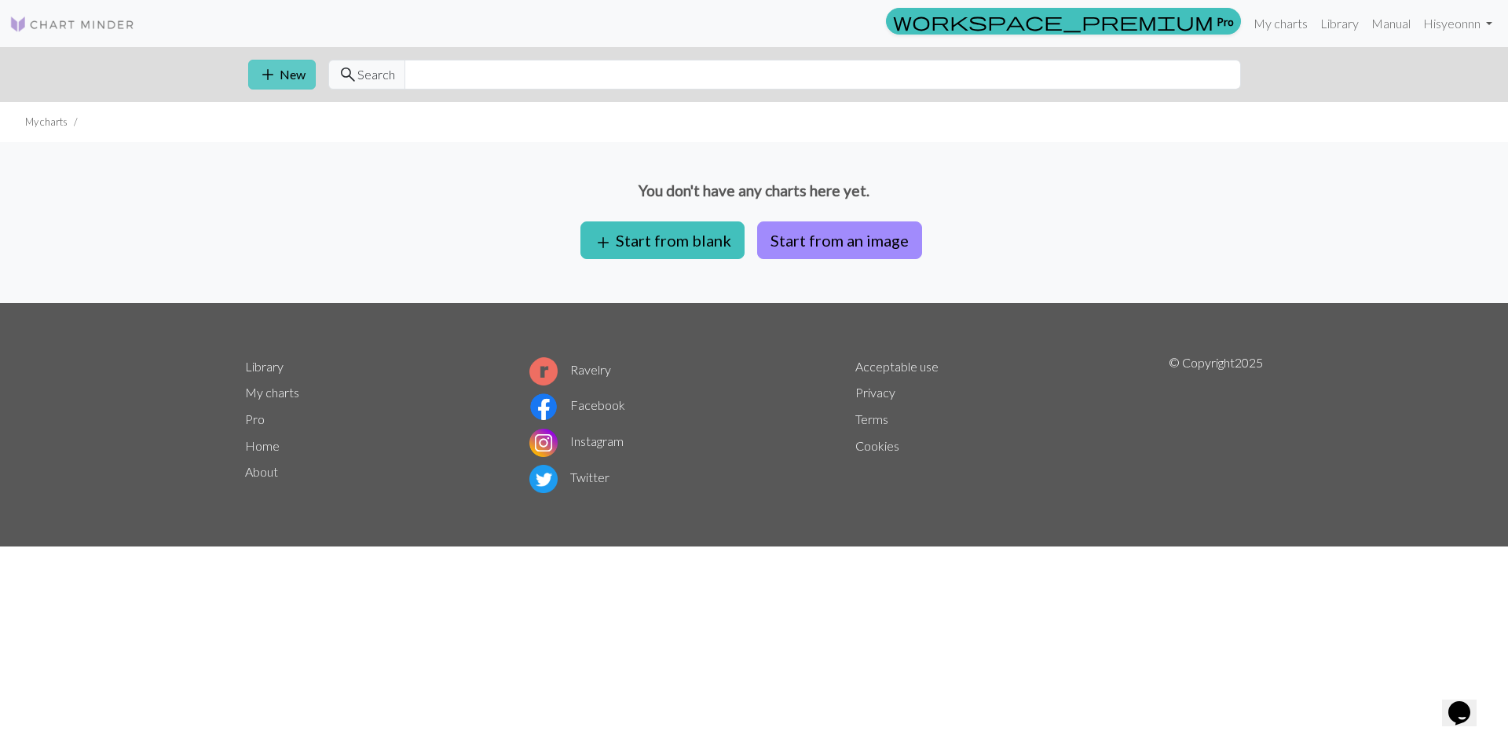
click at [296, 82] on button "add New" at bounding box center [282, 75] width 68 height 30
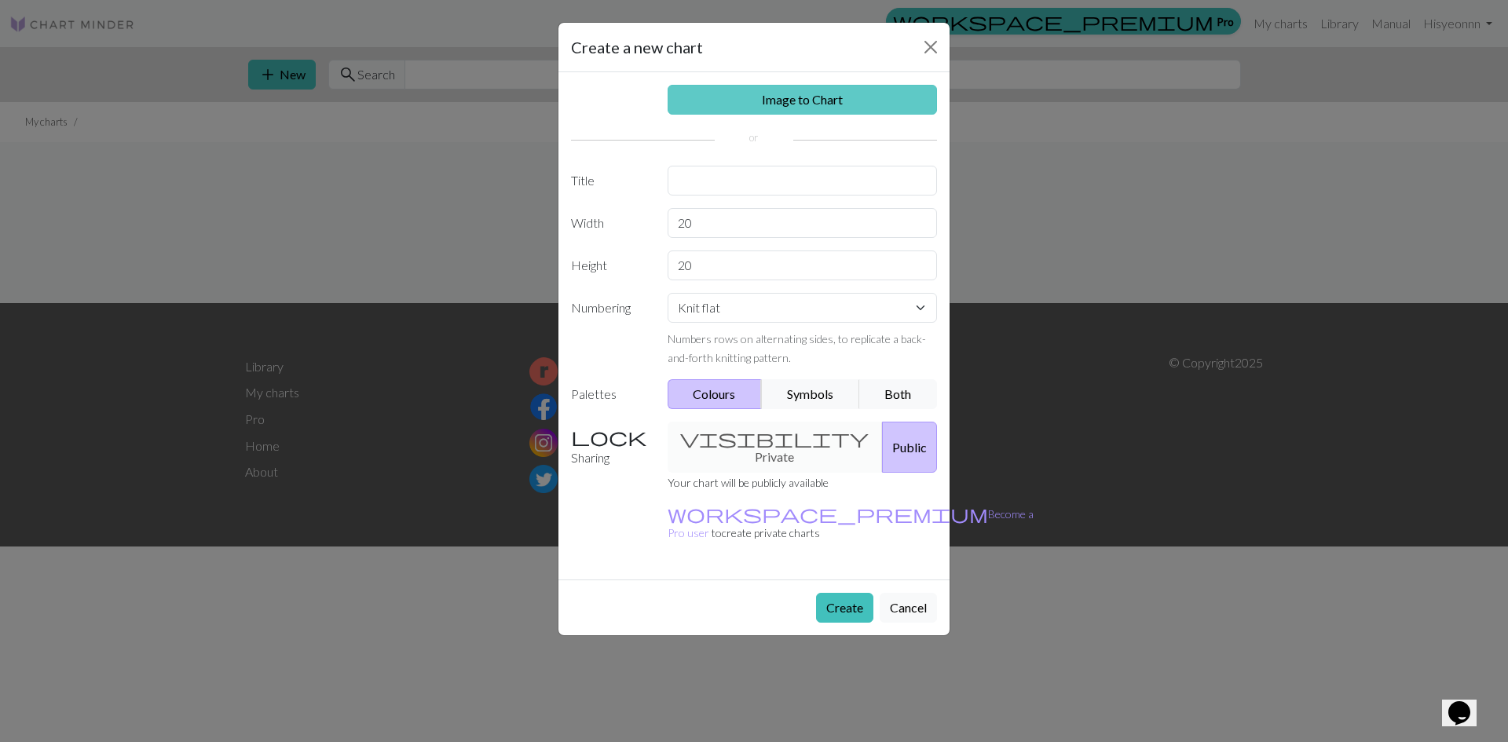
click at [808, 109] on link "Image to Chart" at bounding box center [803, 100] width 270 height 30
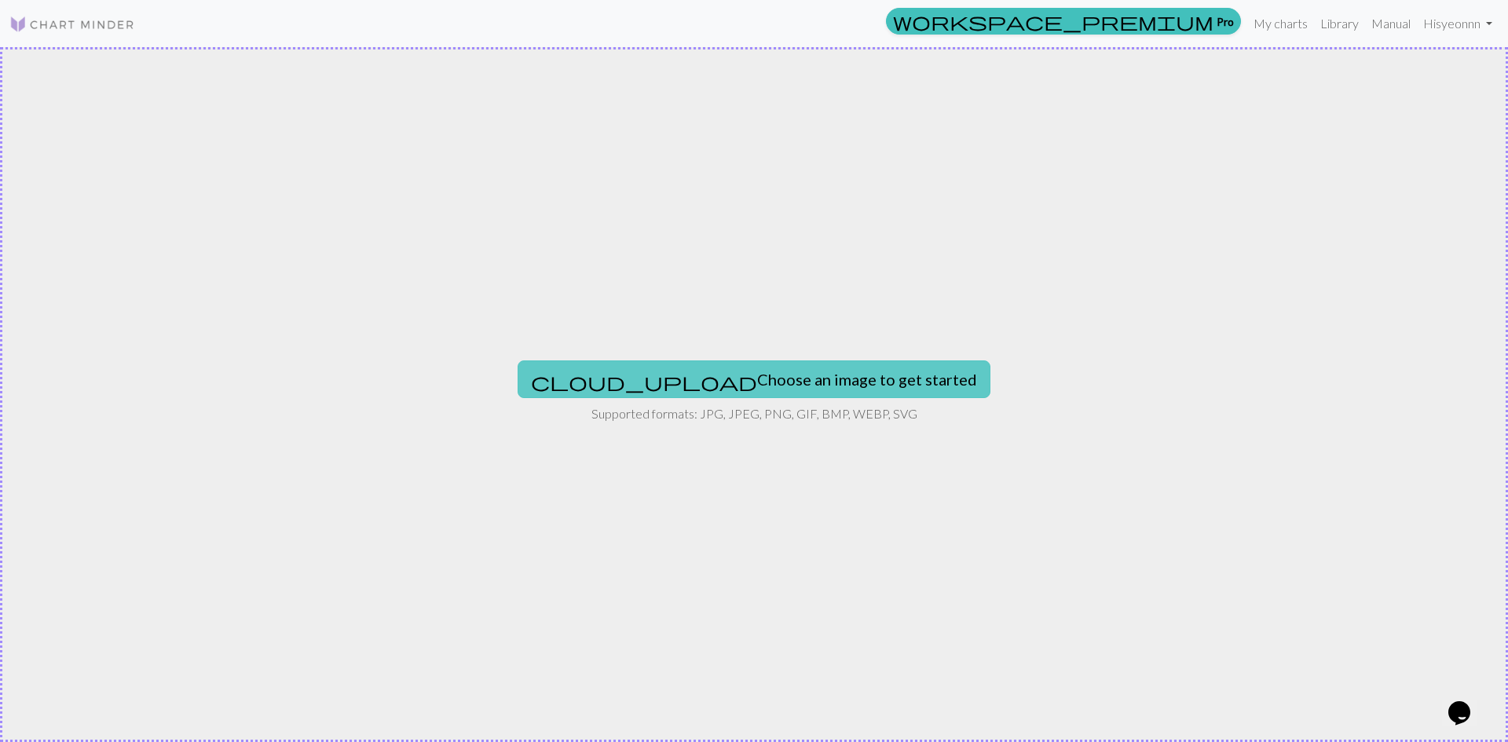
click at [797, 373] on button "cloud_upload Choose an image to get started" at bounding box center [754, 380] width 473 height 38
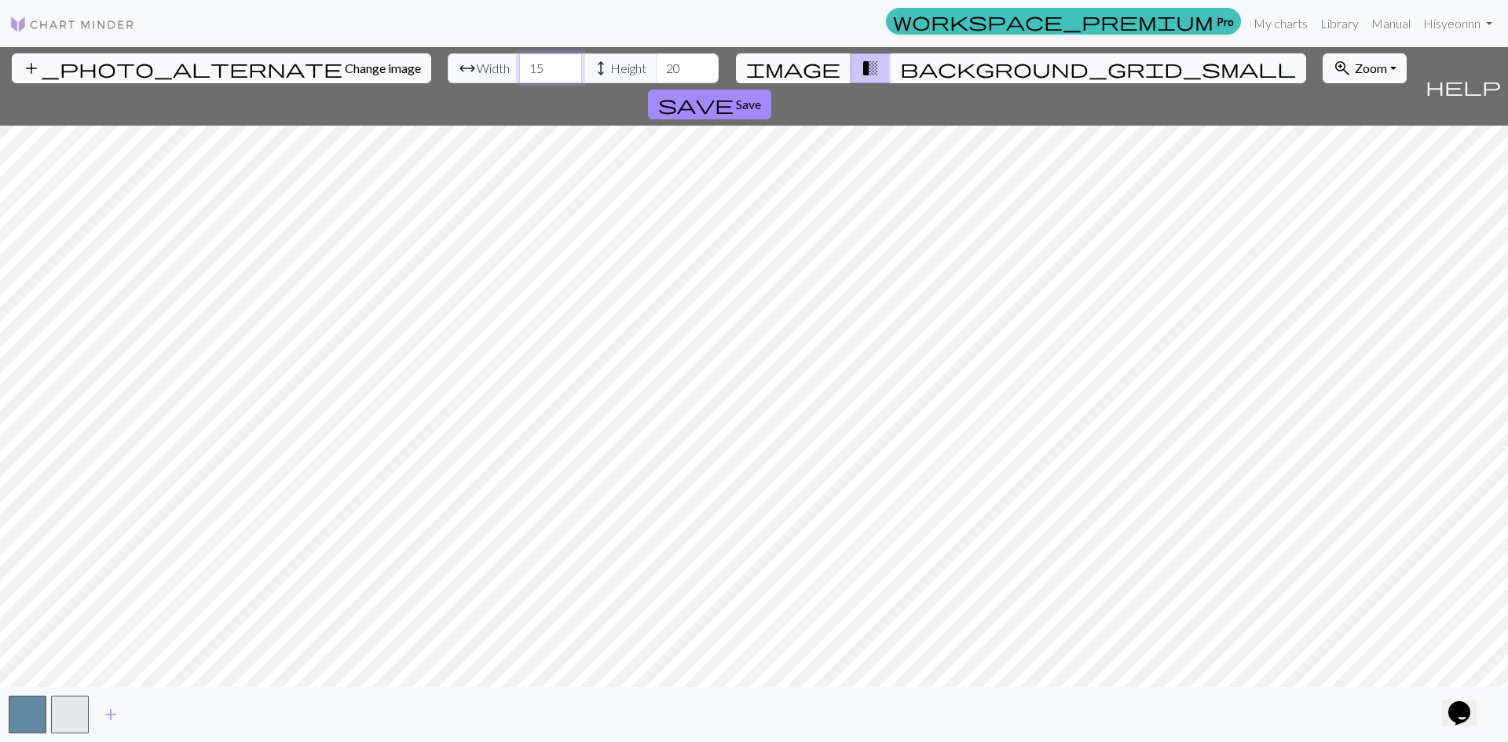
click at [519, 71] on input "15" at bounding box center [550, 68] width 63 height 30
drag, startPoint x: 469, startPoint y: 71, endPoint x: 424, endPoint y: 71, distance: 44.8
click at [448, 71] on div "arrow_range Width 15 height Height 20" at bounding box center [583, 68] width 271 height 30
type input "106"
drag, startPoint x: 601, startPoint y: 58, endPoint x: 550, endPoint y: 71, distance: 52.6
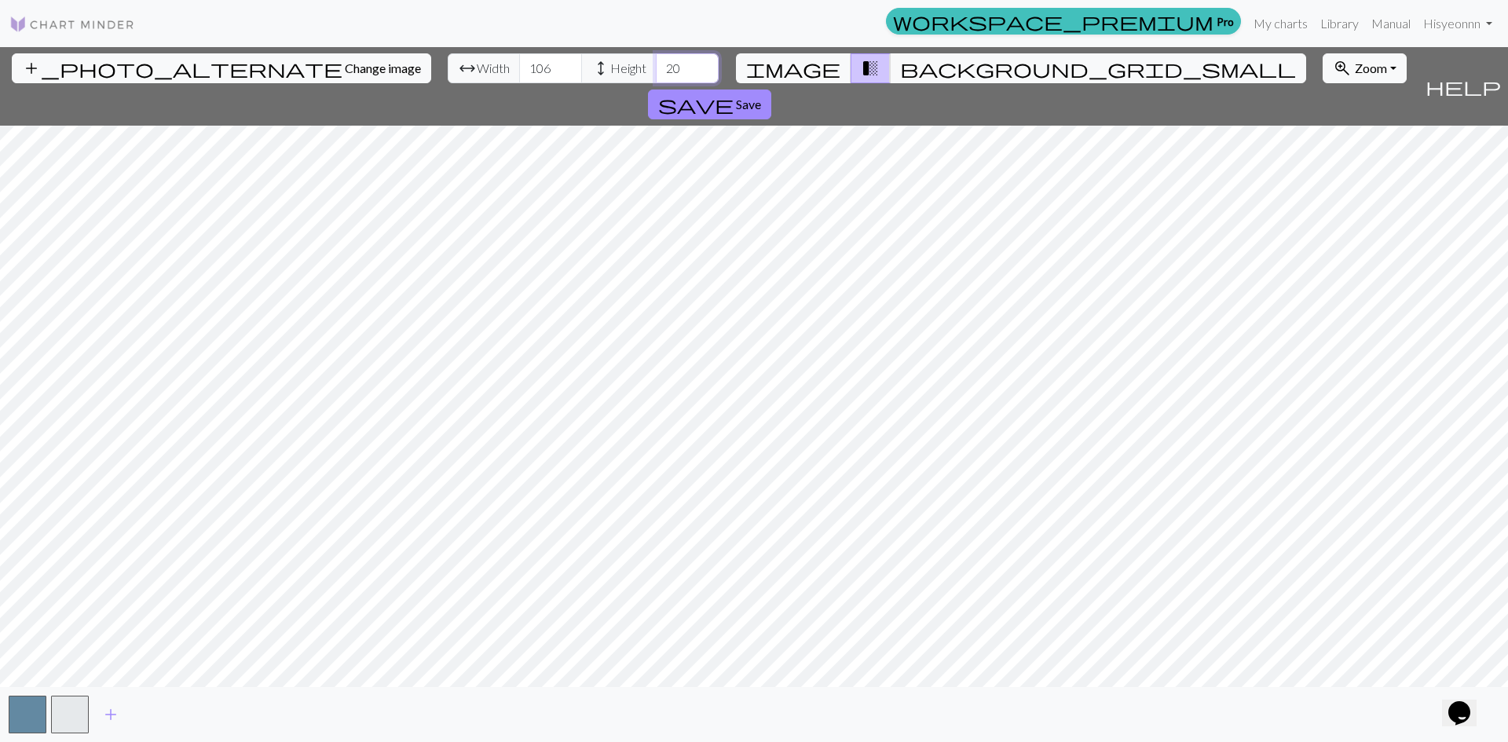
click at [550, 71] on div "arrow_range Width 106 height Height 20" at bounding box center [583, 68] width 271 height 30
type input "135"
click at [1355, 65] on span "Zoom" at bounding box center [1371, 67] width 32 height 15
click at [1324, 259] on button "200%" at bounding box center [1386, 267] width 124 height 25
click at [761, 97] on span "Save" at bounding box center [748, 104] width 25 height 15
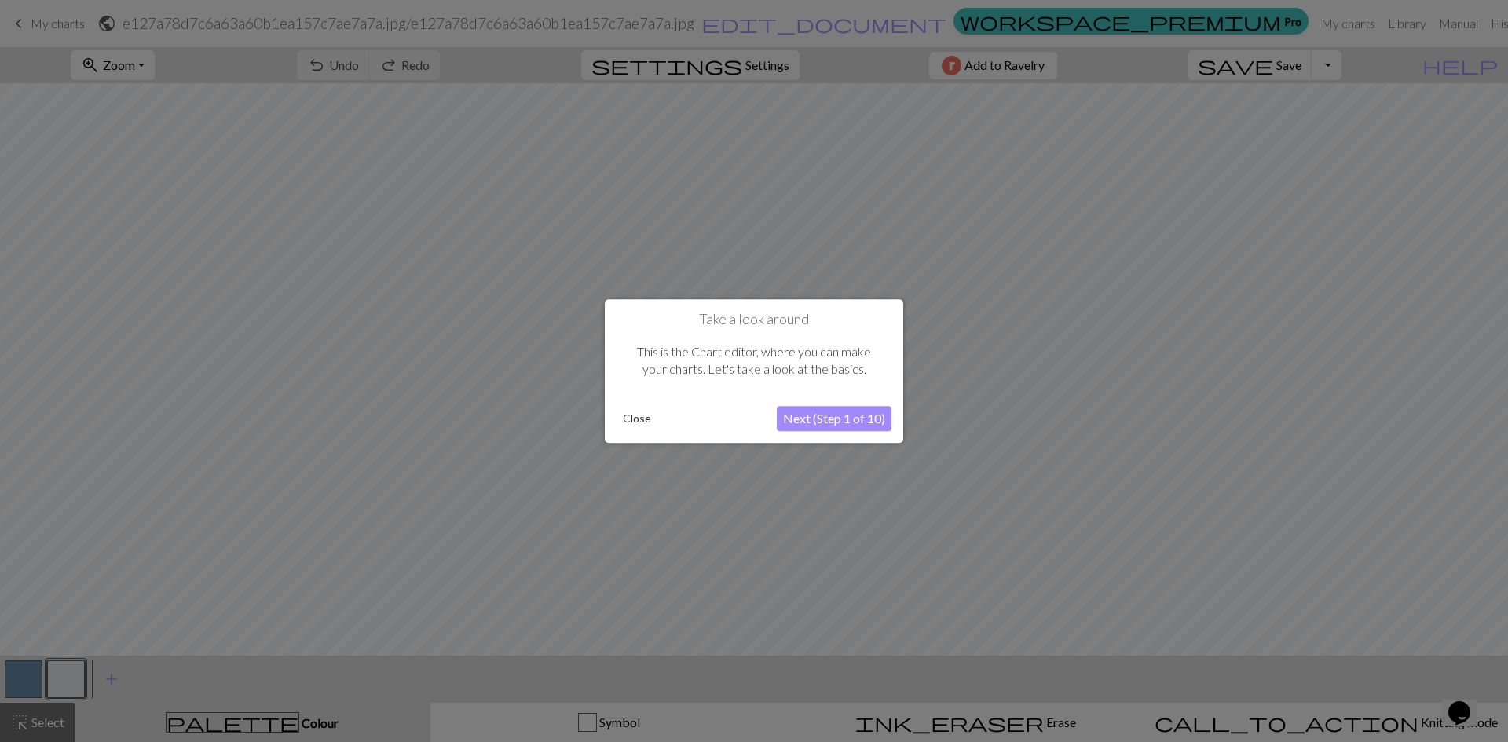
click at [821, 422] on button "Next (Step 1 of 10)" at bounding box center [834, 418] width 115 height 25
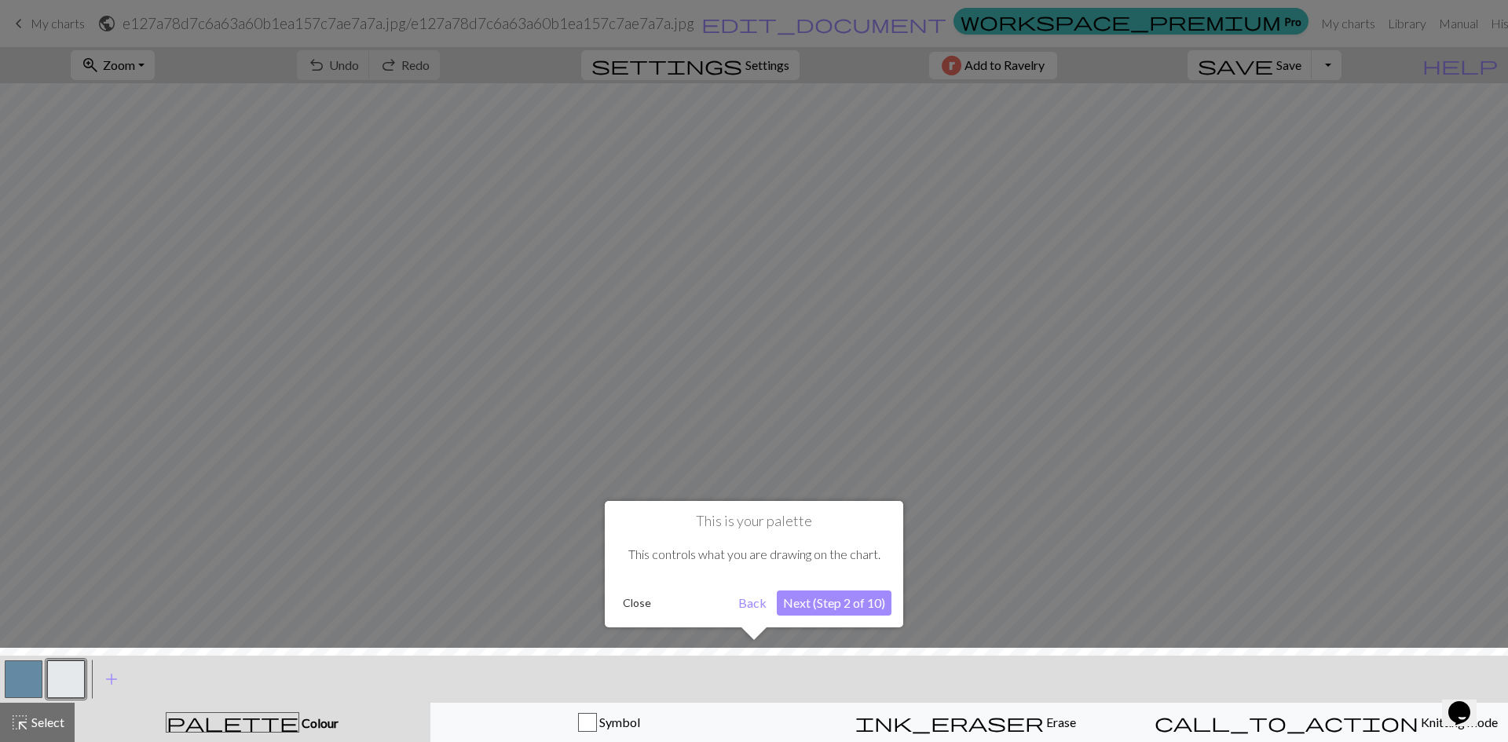
click at [845, 606] on button "Next (Step 2 of 10)" at bounding box center [834, 603] width 115 height 25
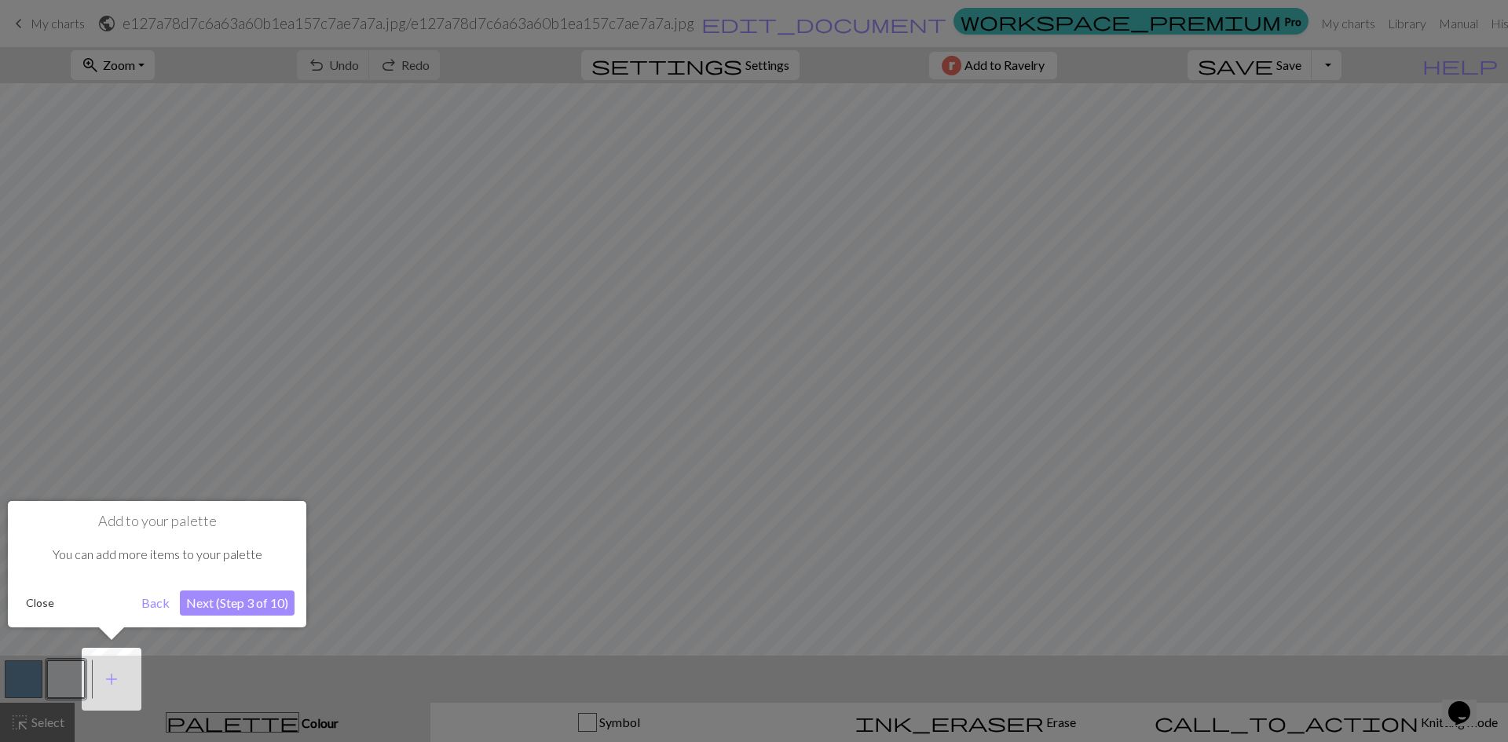
click at [262, 599] on button "Next (Step 3 of 10)" at bounding box center [237, 603] width 115 height 25
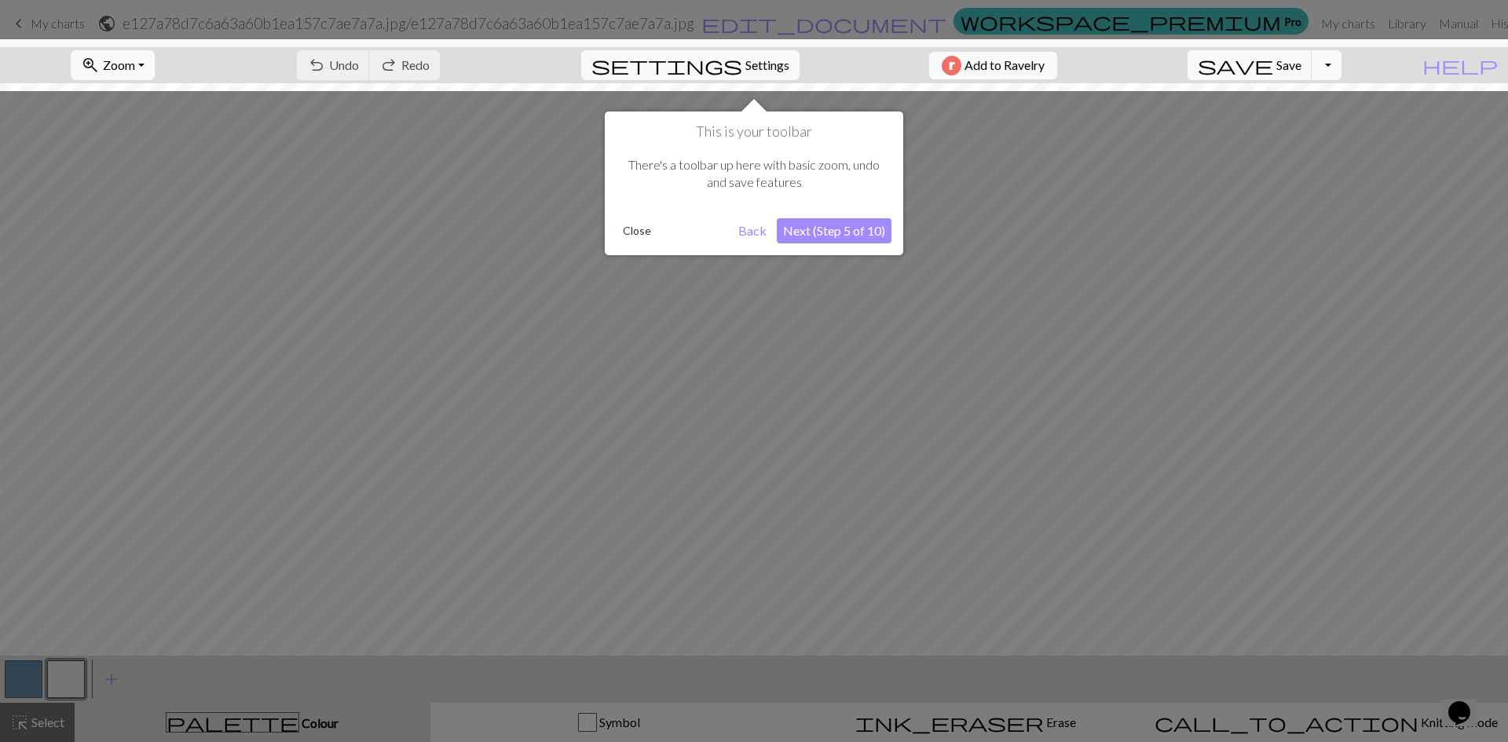
click at [827, 227] on button "Next (Step 5 of 10)" at bounding box center [834, 230] width 115 height 25
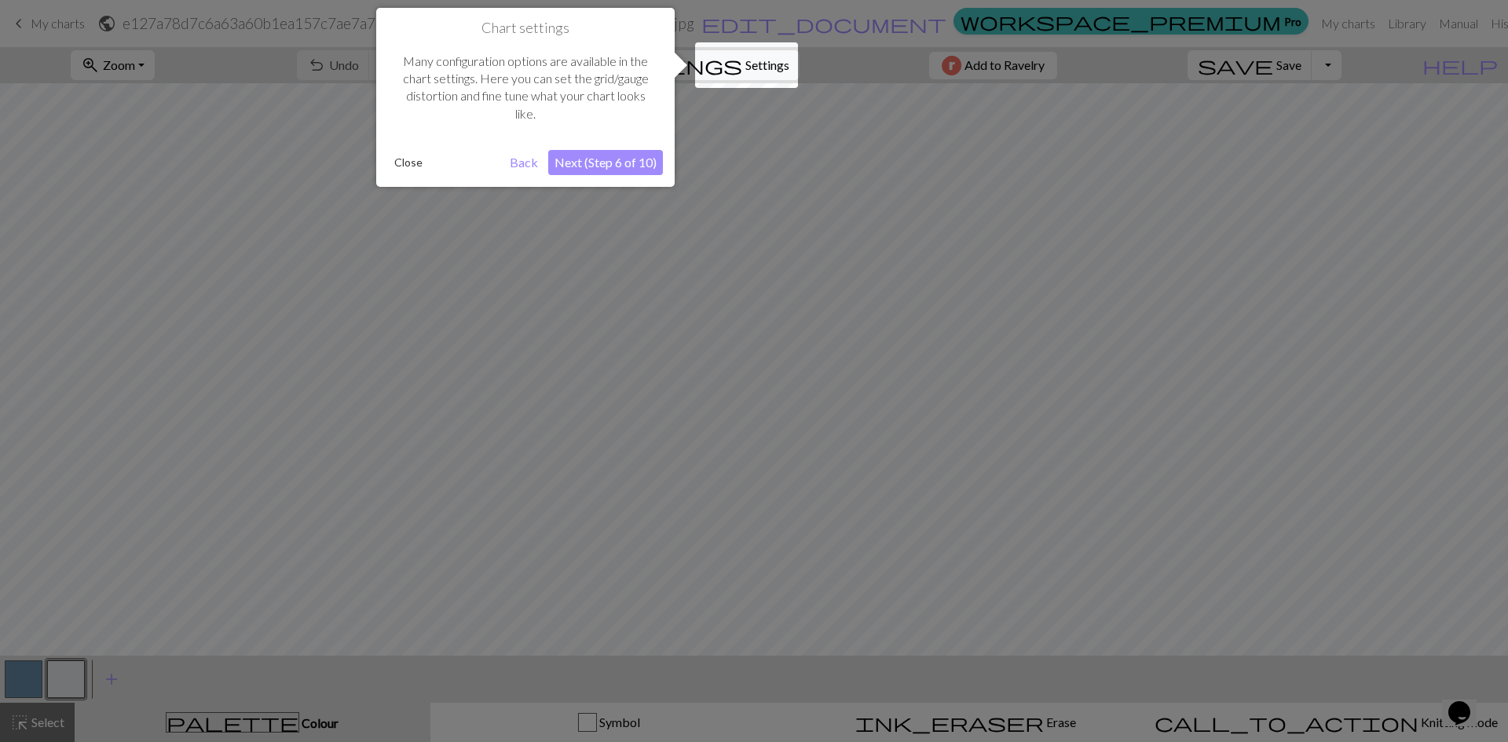
click at [622, 158] on button "Next (Step 6 of 10)" at bounding box center [605, 162] width 115 height 25
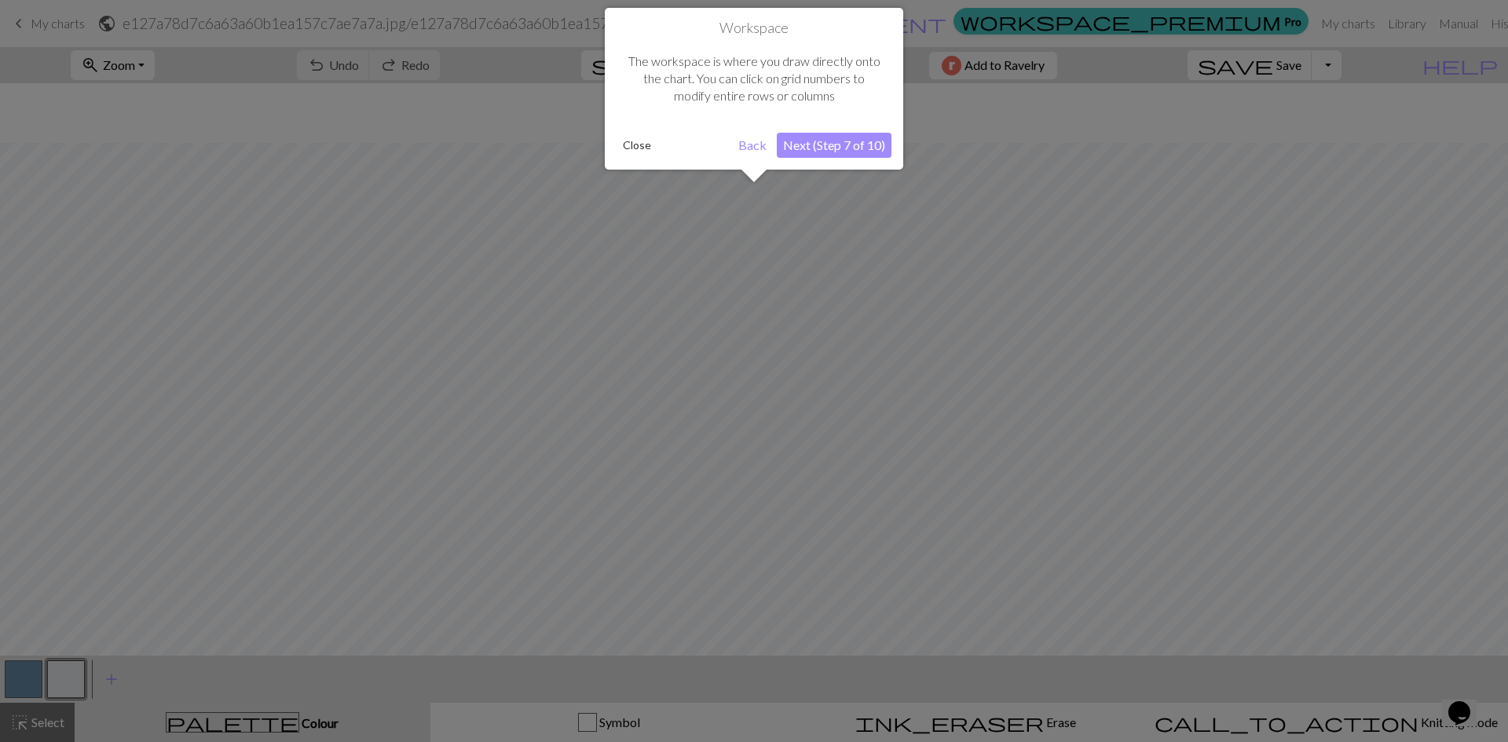
scroll to position [60, 0]
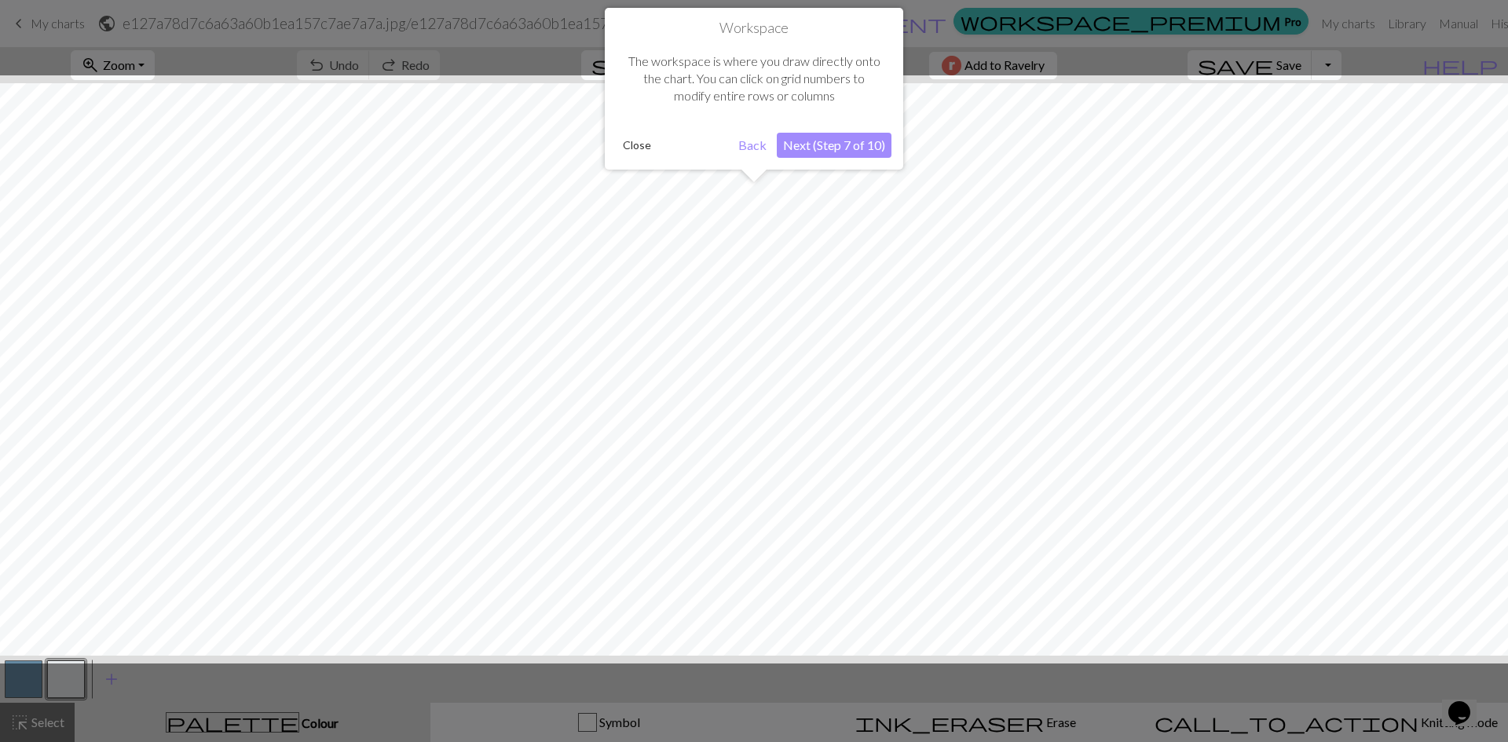
click at [876, 143] on button "Next (Step 7 of 10)" at bounding box center [834, 145] width 115 height 25
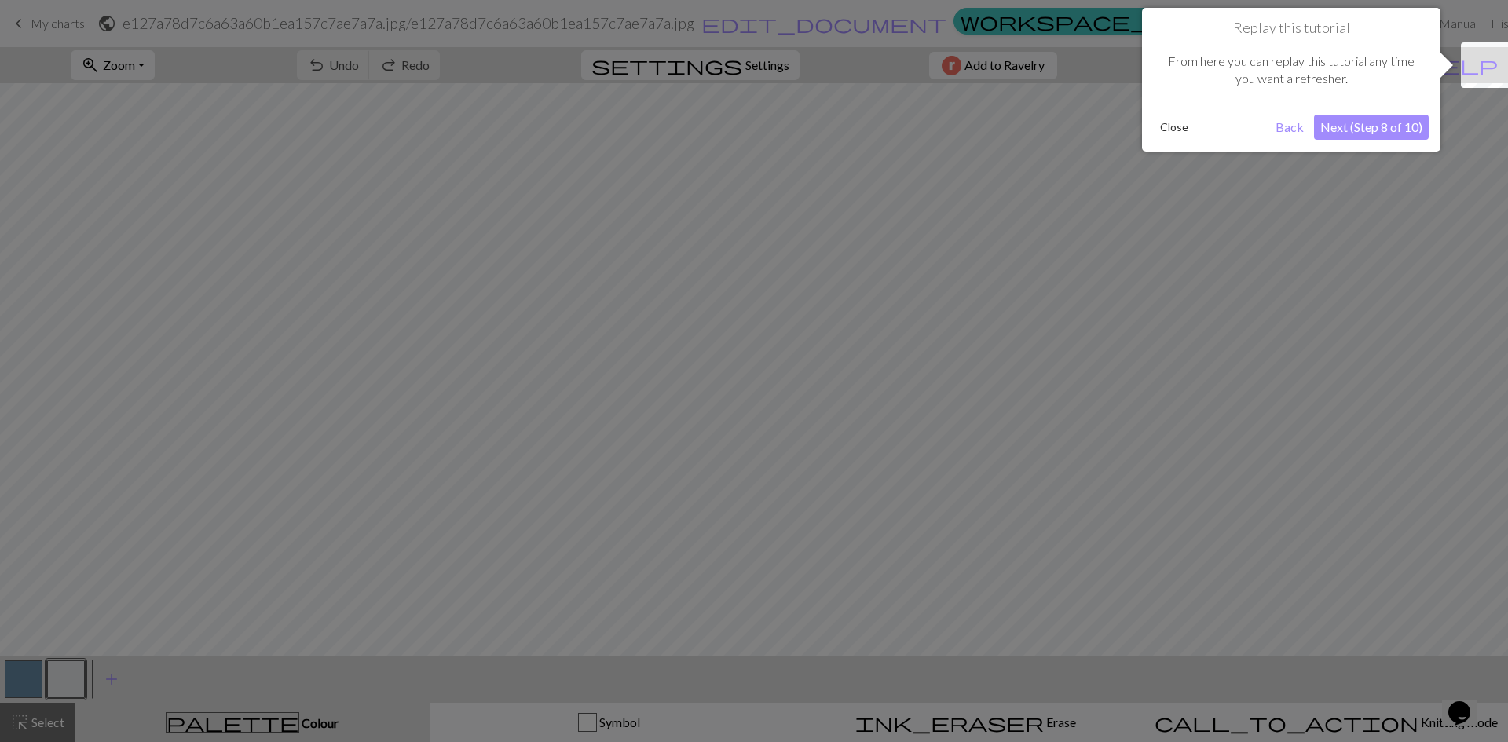
click at [1358, 119] on button "Next (Step 8 of 10)" at bounding box center [1371, 127] width 115 height 25
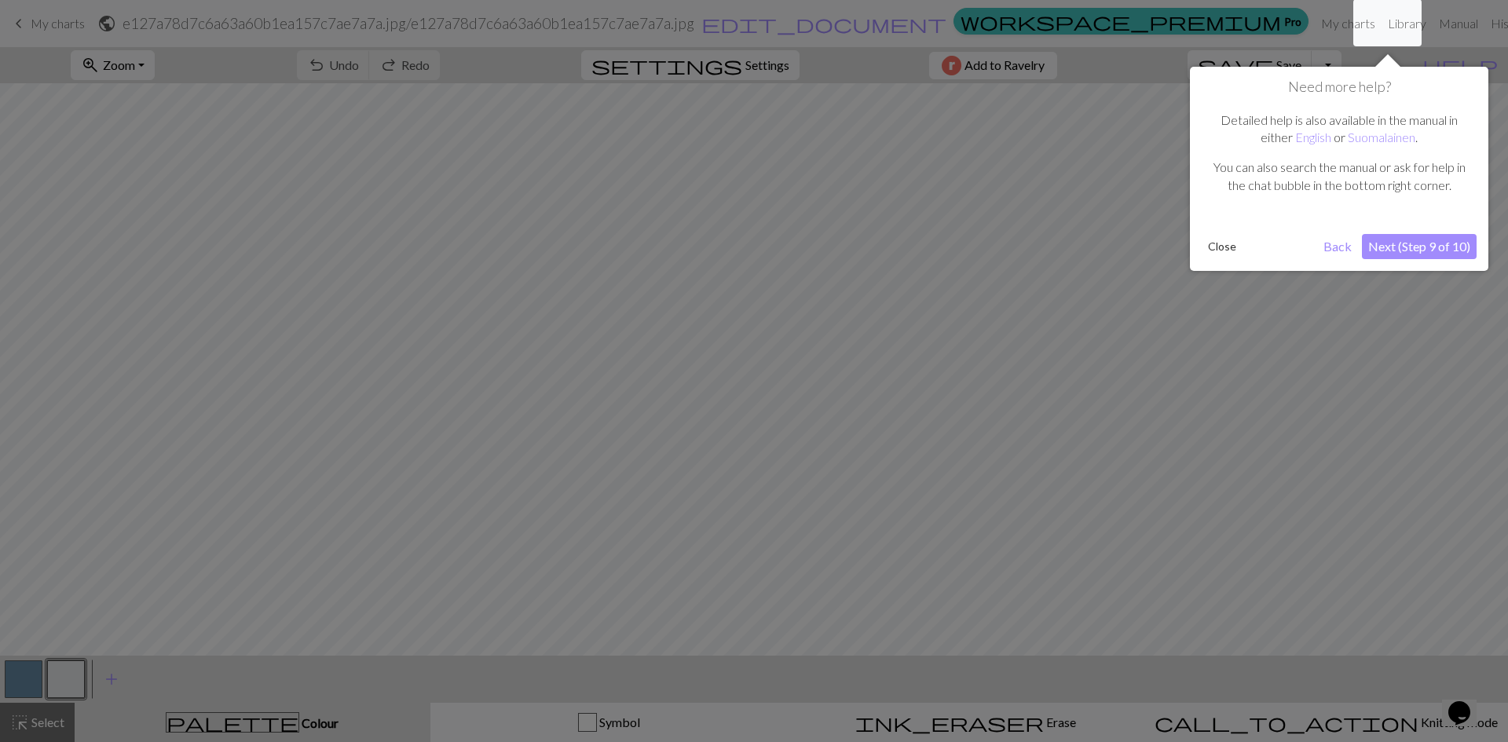
click at [1409, 247] on button "Next (Step 9 of 10)" at bounding box center [1419, 246] width 115 height 25
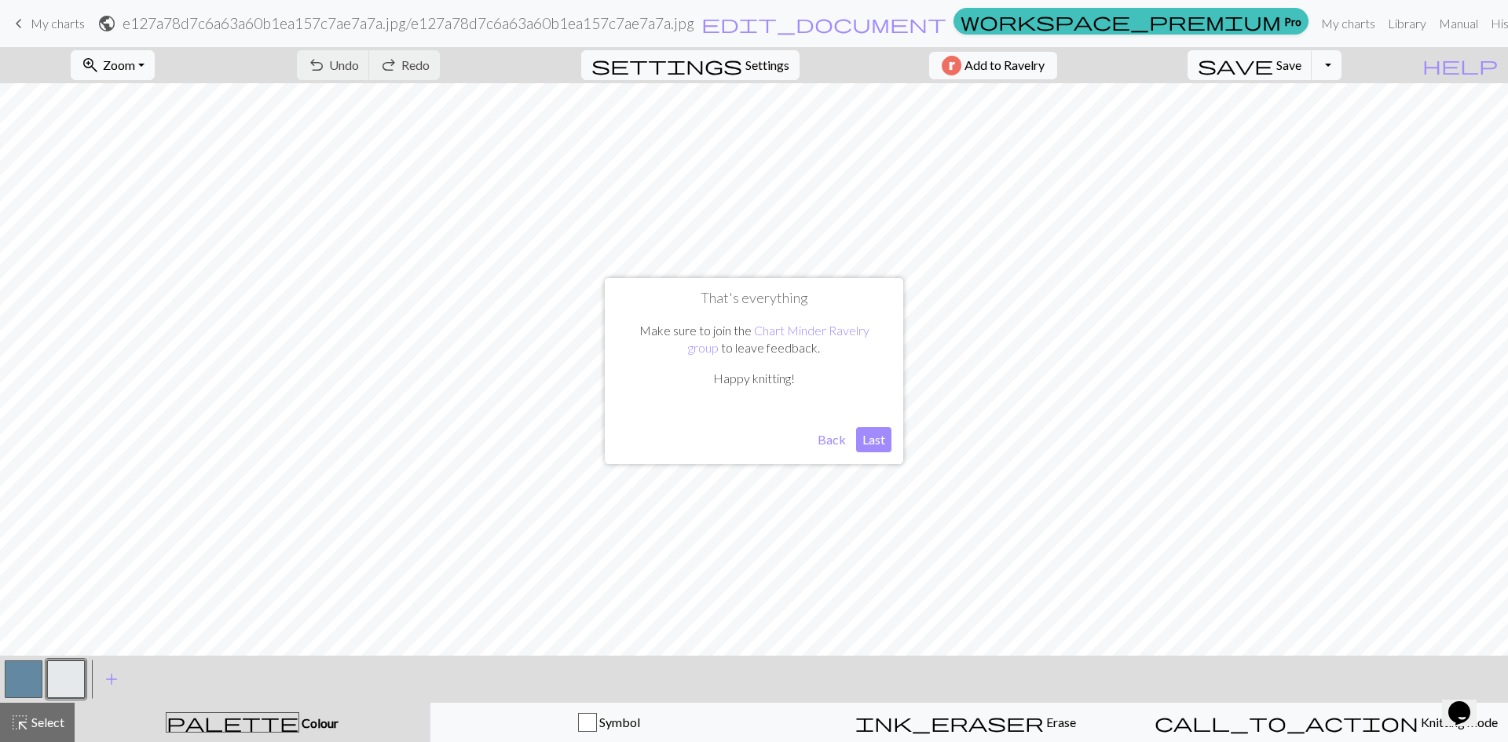
click at [866, 441] on button "Last" at bounding box center [873, 439] width 35 height 25
click at [155, 67] on button "zoom_in Zoom Zoom" at bounding box center [113, 65] width 84 height 30
click at [157, 149] on button "Fit height" at bounding box center [133, 149] width 124 height 25
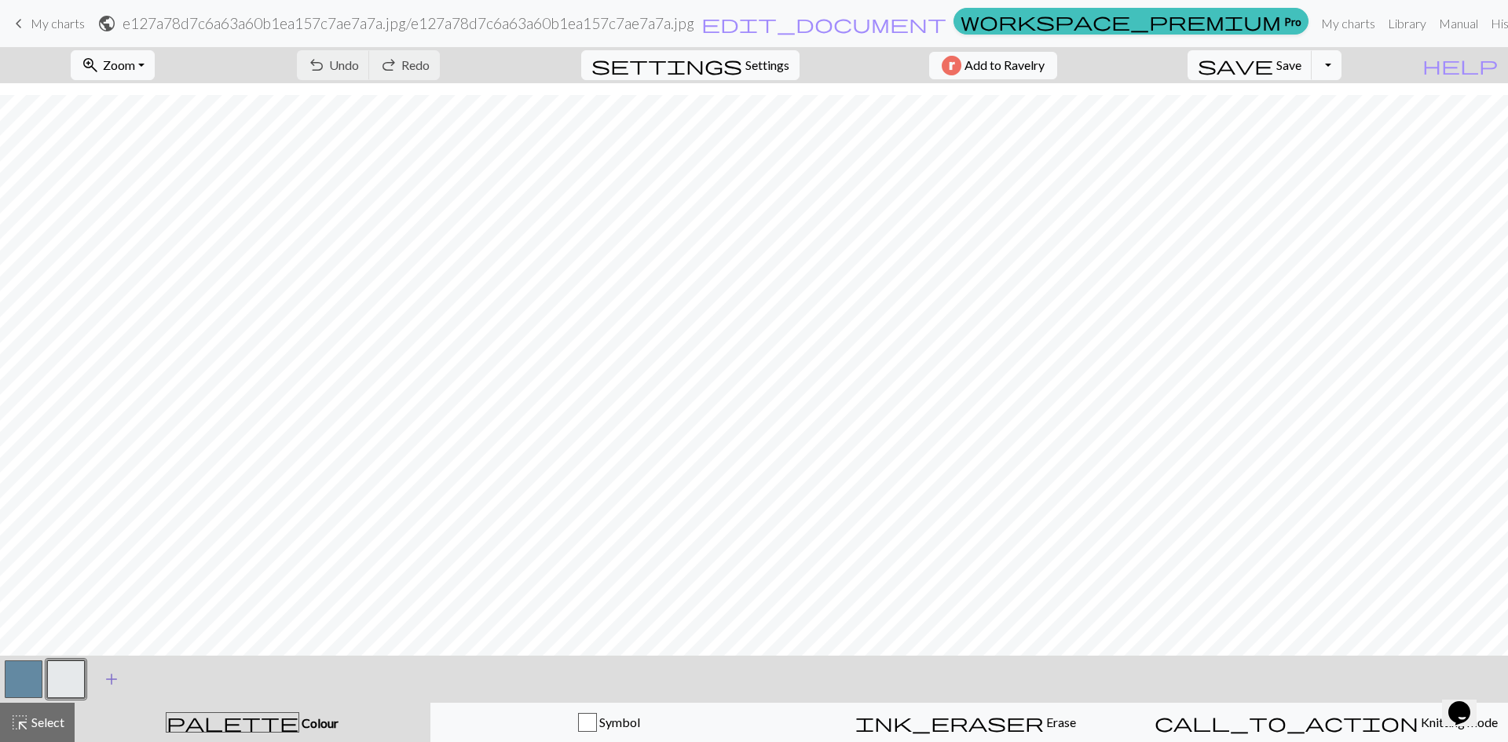
click at [110, 684] on span "add" at bounding box center [111, 680] width 19 height 22
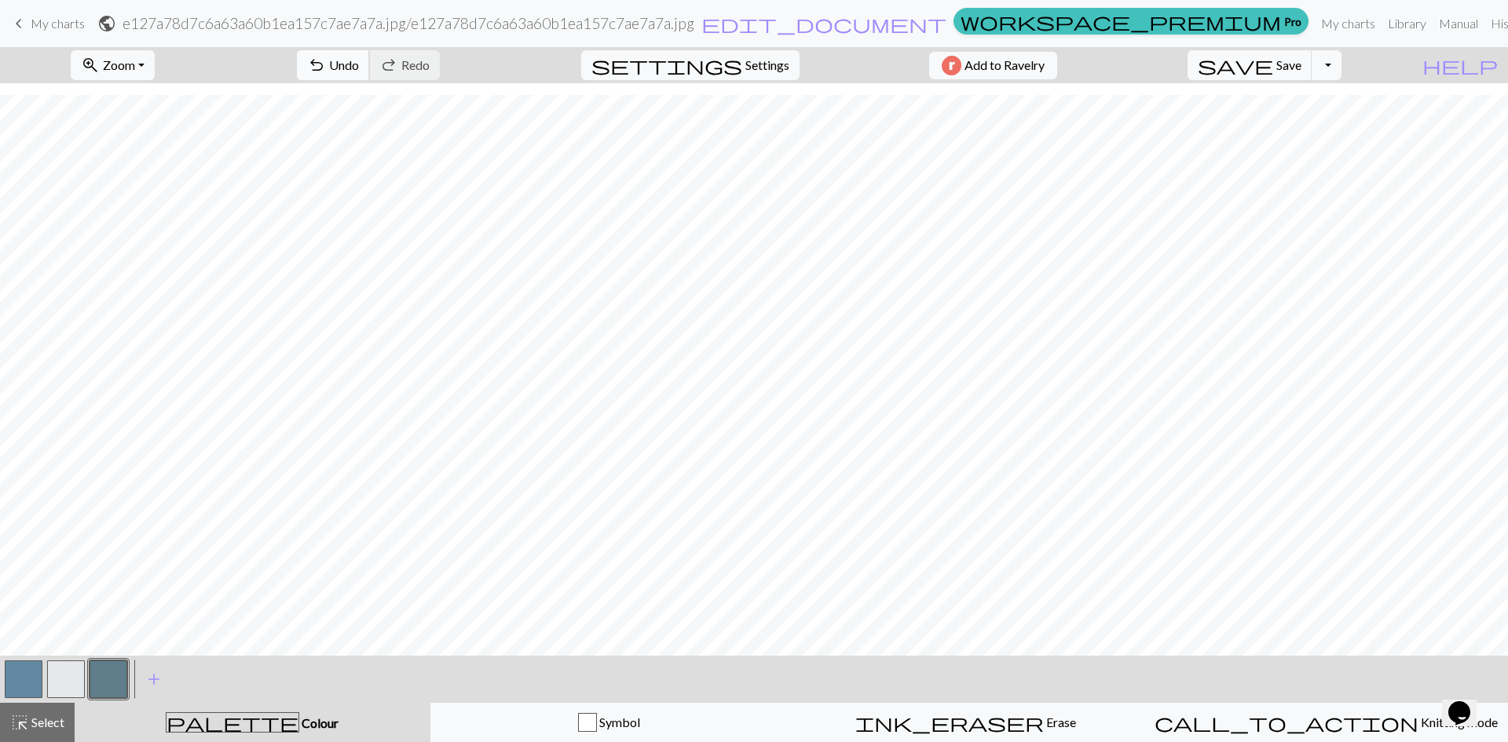
click at [326, 65] on span "undo" at bounding box center [316, 65] width 19 height 22
click at [60, 18] on span "My charts" at bounding box center [58, 23] width 54 height 15
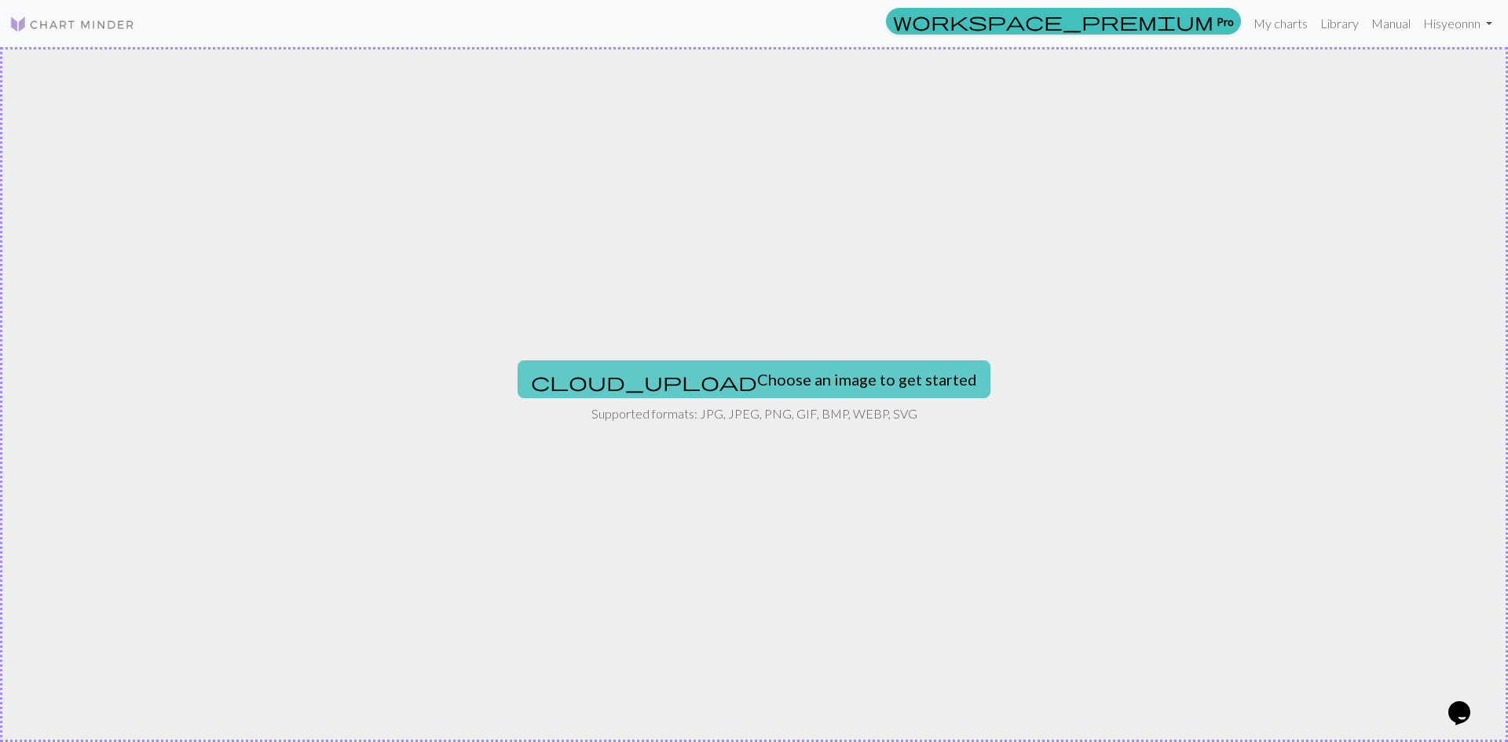
click at [824, 390] on button "cloud_upload Choose an image to get started" at bounding box center [754, 380] width 473 height 38
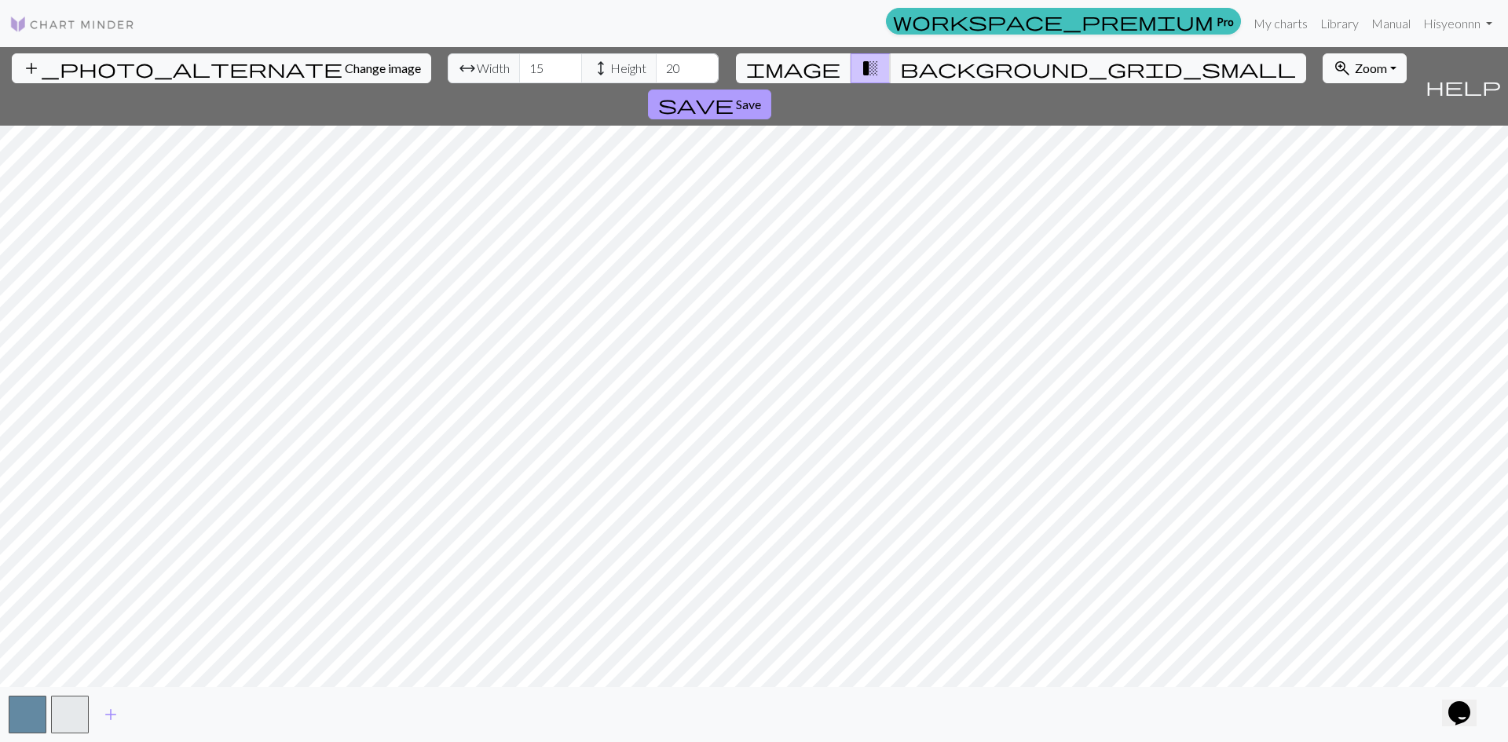
click at [761, 97] on span "Save" at bounding box center [748, 104] width 25 height 15
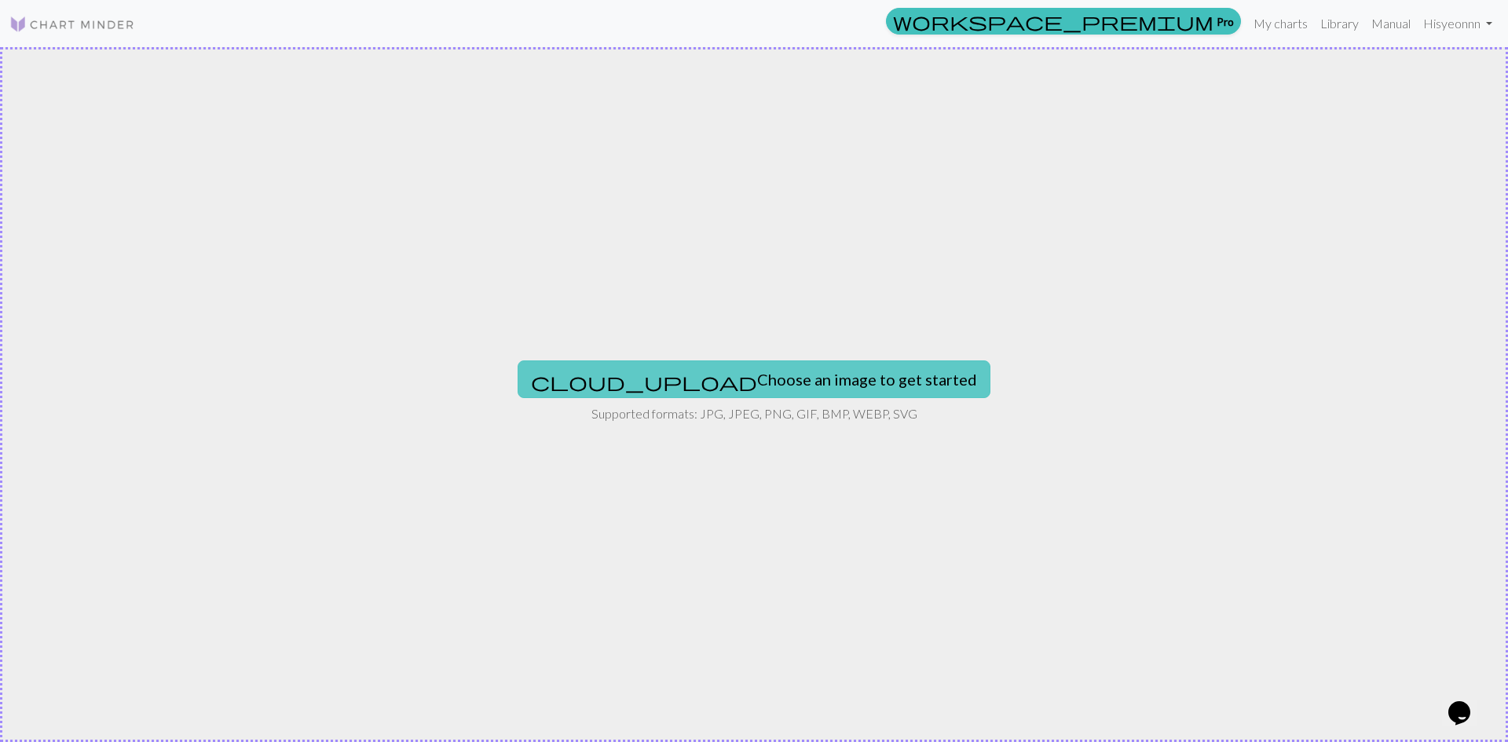
click at [847, 369] on button "cloud_upload Choose an image to get started" at bounding box center [754, 380] width 473 height 38
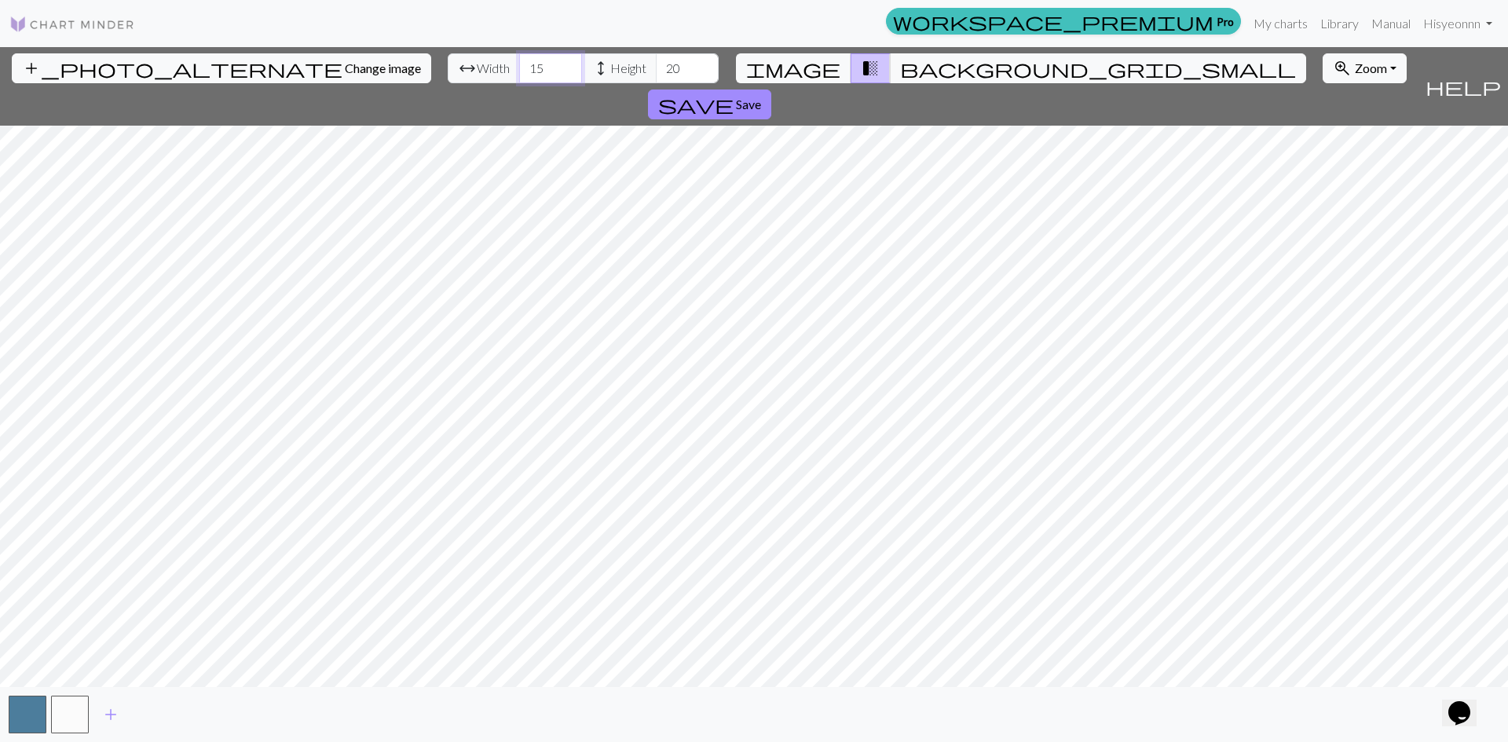
drag, startPoint x: 464, startPoint y: 70, endPoint x: 436, endPoint y: 73, distance: 28.5
click at [519, 73] on input "15" at bounding box center [550, 68] width 63 height 30
drag, startPoint x: 469, startPoint y: 73, endPoint x: 425, endPoint y: 75, distance: 44.1
click at [448, 75] on div "arrow_range Width 15 height Height 20" at bounding box center [583, 68] width 271 height 30
type input "70"
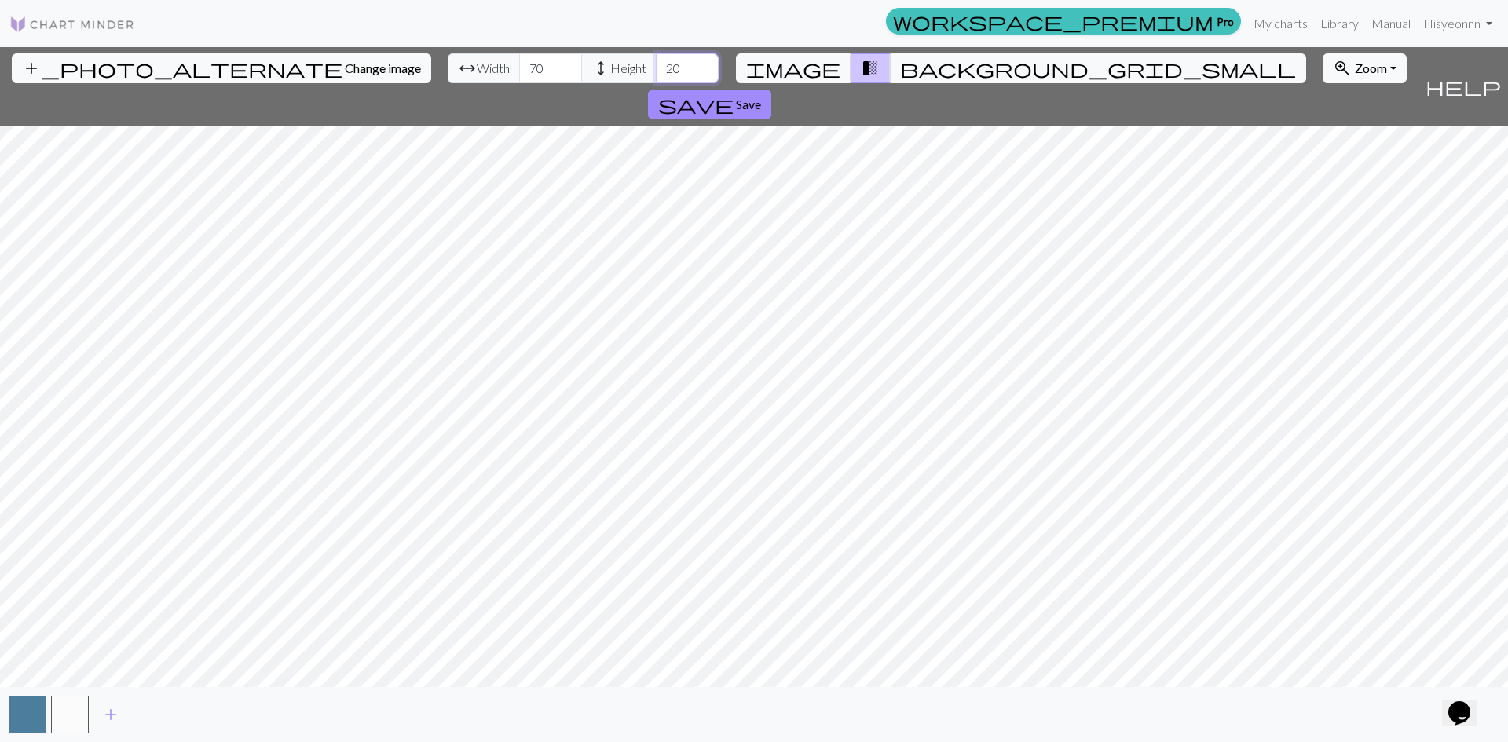
drag, startPoint x: 612, startPoint y: 72, endPoint x: 570, endPoint y: 72, distance: 41.6
click at [570, 72] on div "arrow_range Width 70 height Height 20" at bounding box center [583, 68] width 271 height 30
type input "90"
click at [509, 88] on div "add_photo_alternate Change image arrow_range Width 70 height Height 90 image tr…" at bounding box center [754, 394] width 1508 height 695
click at [998, 692] on div "add_photo_alternate Change image arrow_range Width 70 height Height 90 image tr…" at bounding box center [754, 394] width 1508 height 695
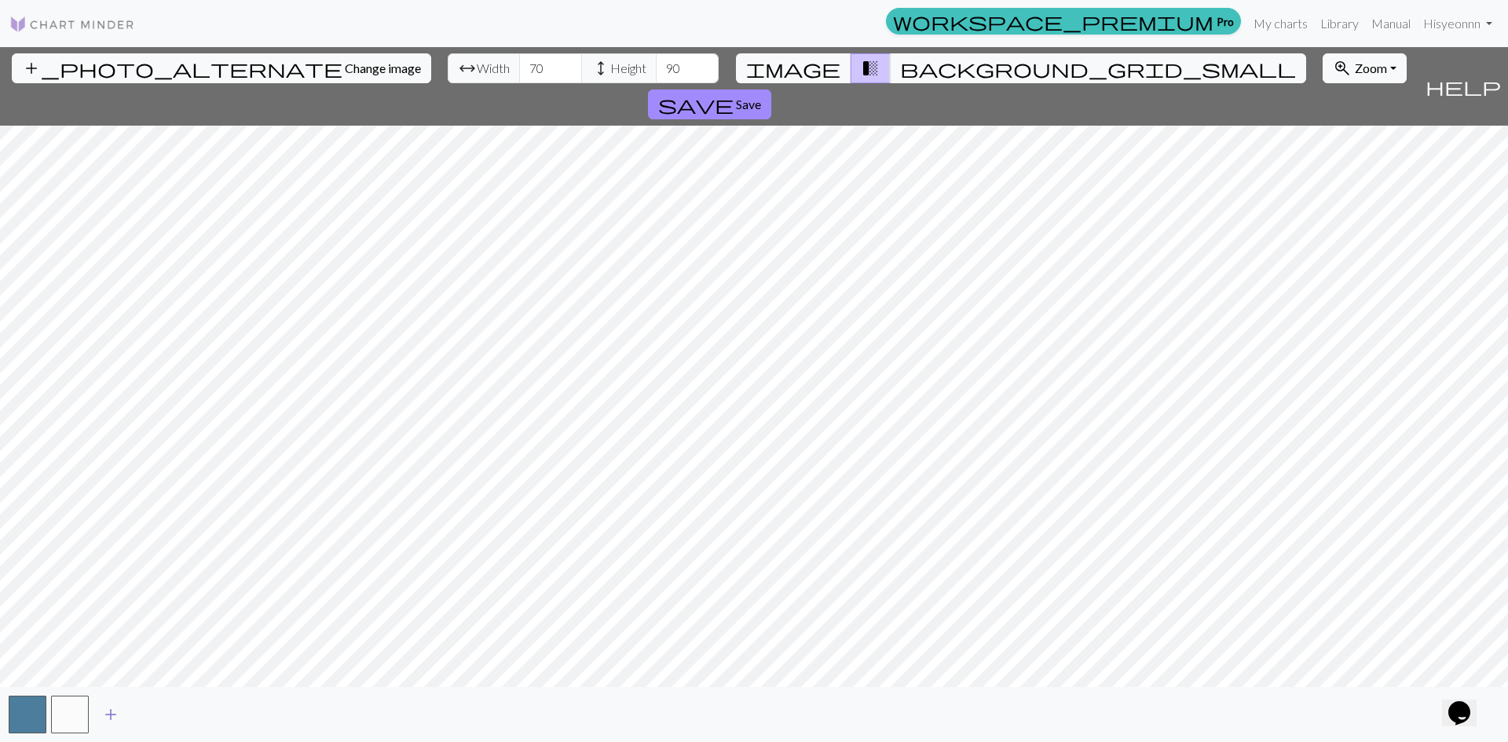
click at [112, 713] on span "add" at bounding box center [110, 715] width 19 height 22
click at [829, 60] on button "image" at bounding box center [793, 68] width 115 height 30
click at [861, 67] on span "transition_fade" at bounding box center [870, 68] width 19 height 22
click at [900, 66] on span "background_grid_small" at bounding box center [1098, 68] width 396 height 22
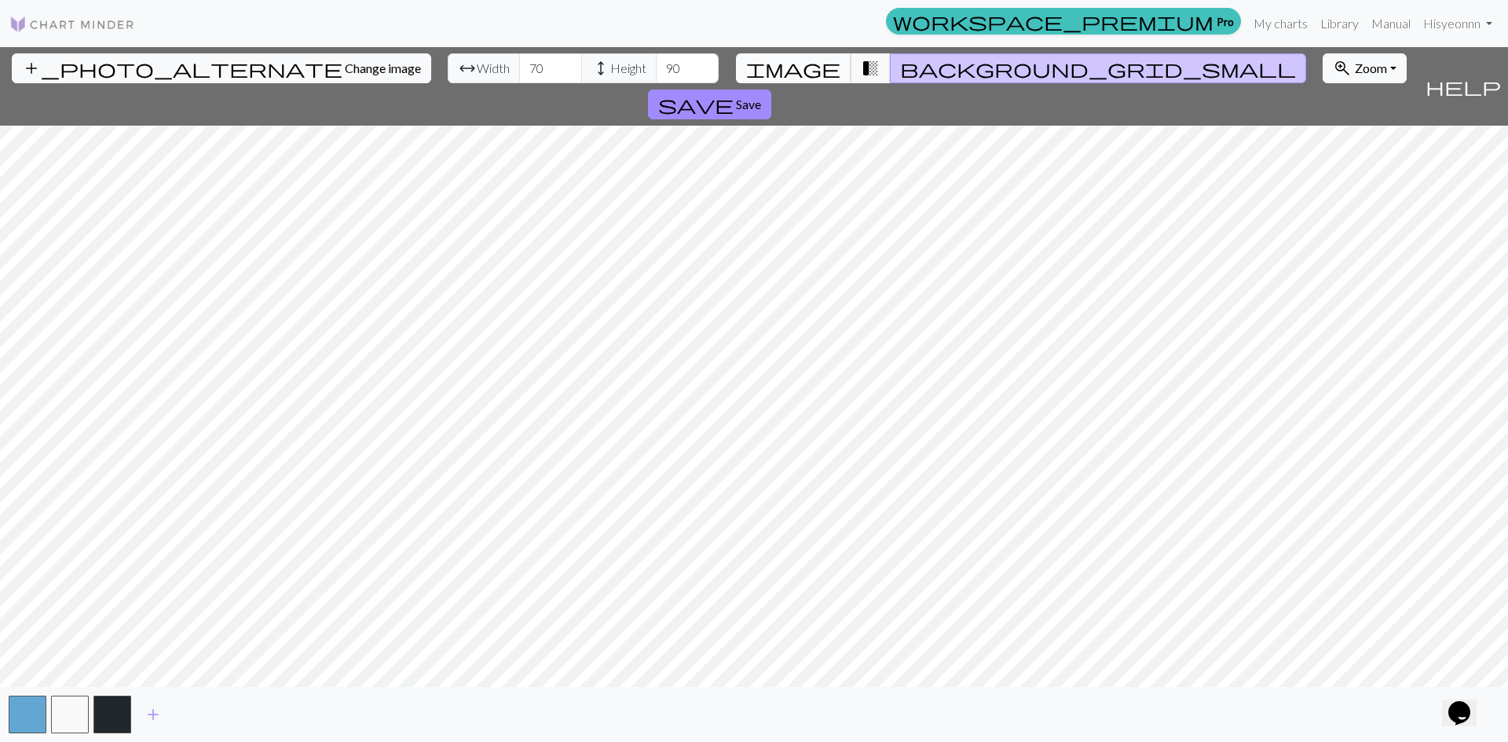
click at [819, 67] on span "image" at bounding box center [793, 68] width 94 height 22
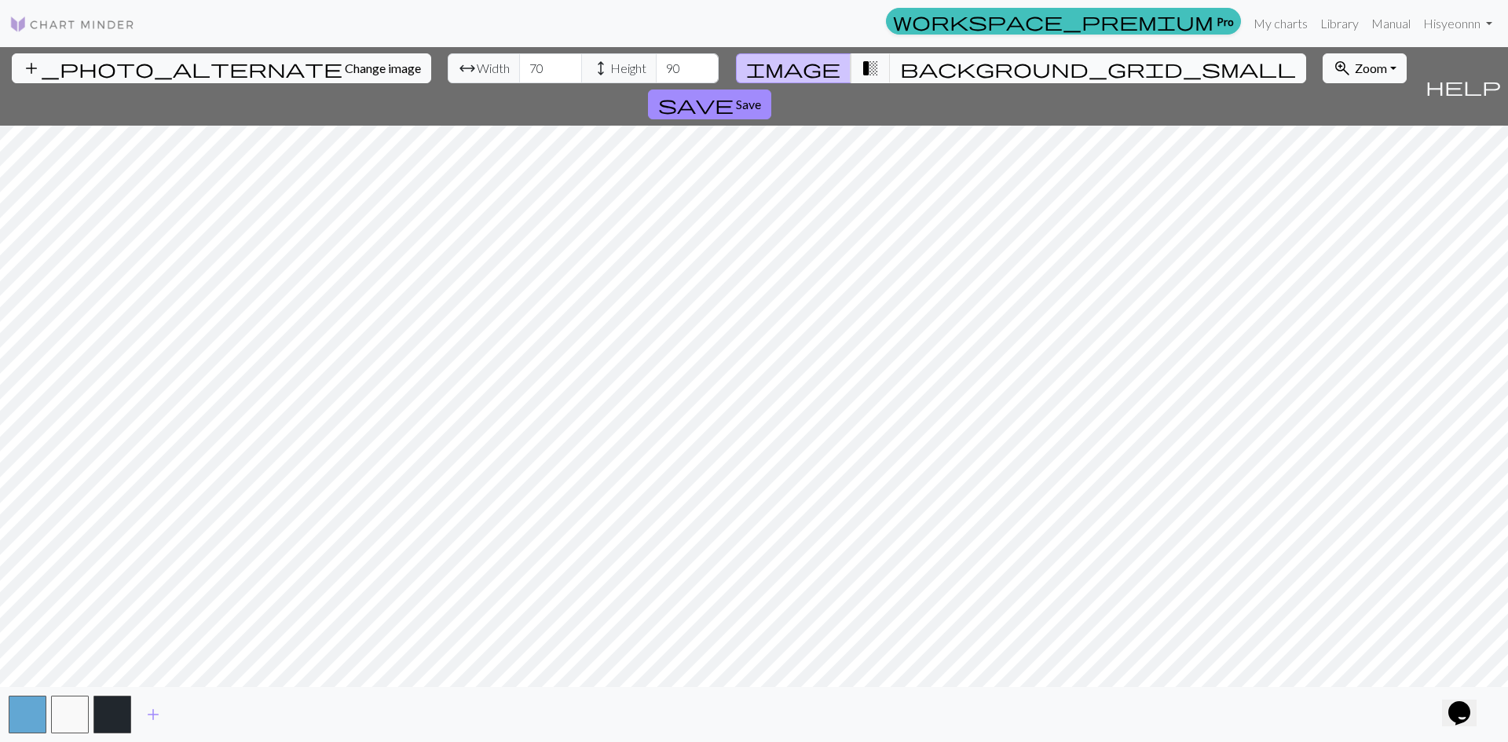
click at [900, 61] on span "background_grid_small" at bounding box center [1098, 68] width 396 height 22
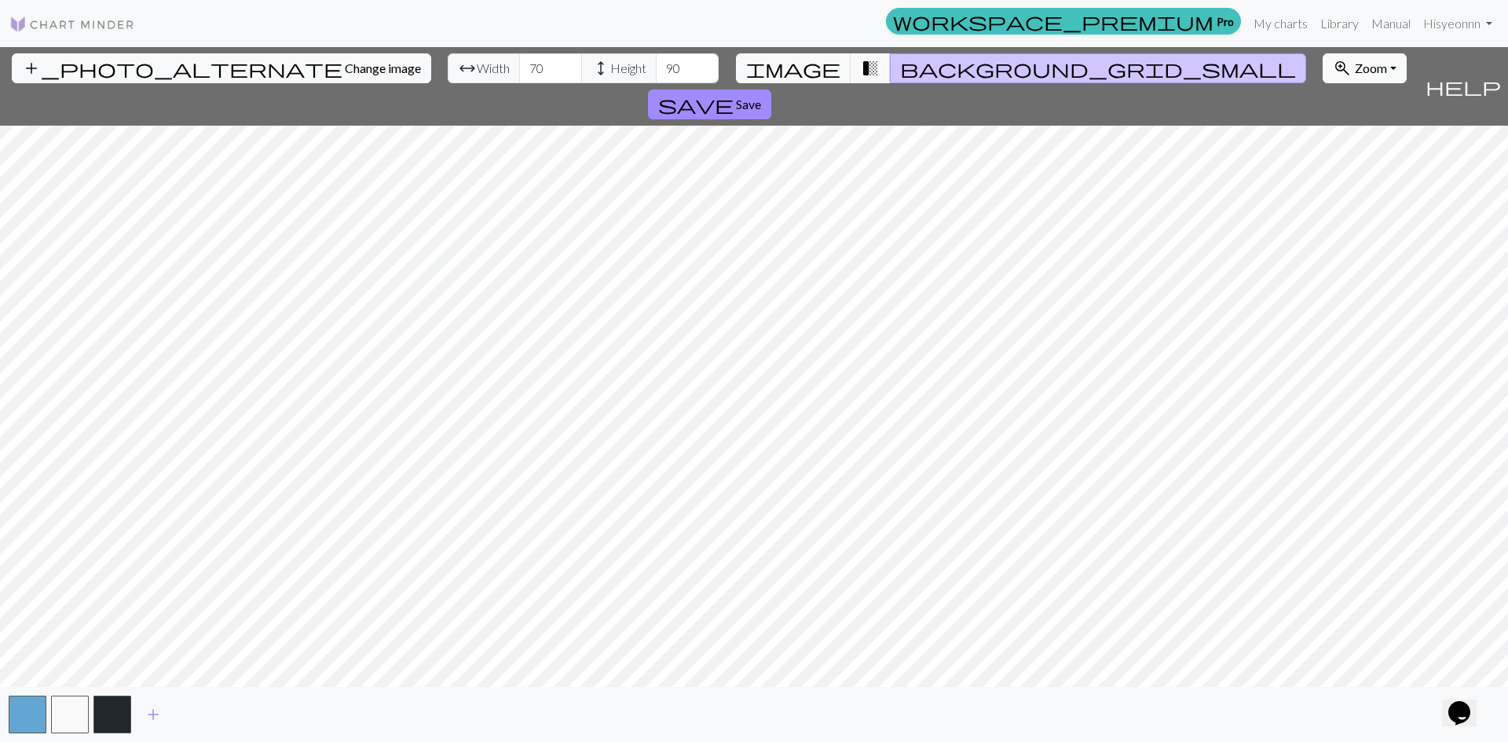
click at [1355, 69] on span "Zoom" at bounding box center [1371, 67] width 32 height 15
click at [863, 719] on div "add_photo_alternate Change image arrow_range Width 70 height Height 90 image tr…" at bounding box center [754, 394] width 1508 height 695
click at [508, 57] on div "add_photo_alternate Change image arrow_range Width 70 height Height 90 image tr…" at bounding box center [754, 394] width 1508 height 695
click at [1323, 58] on button "zoom_in Zoom Zoom" at bounding box center [1365, 68] width 84 height 30
click at [1324, 152] on button "Fit height" at bounding box center [1386, 153] width 124 height 25
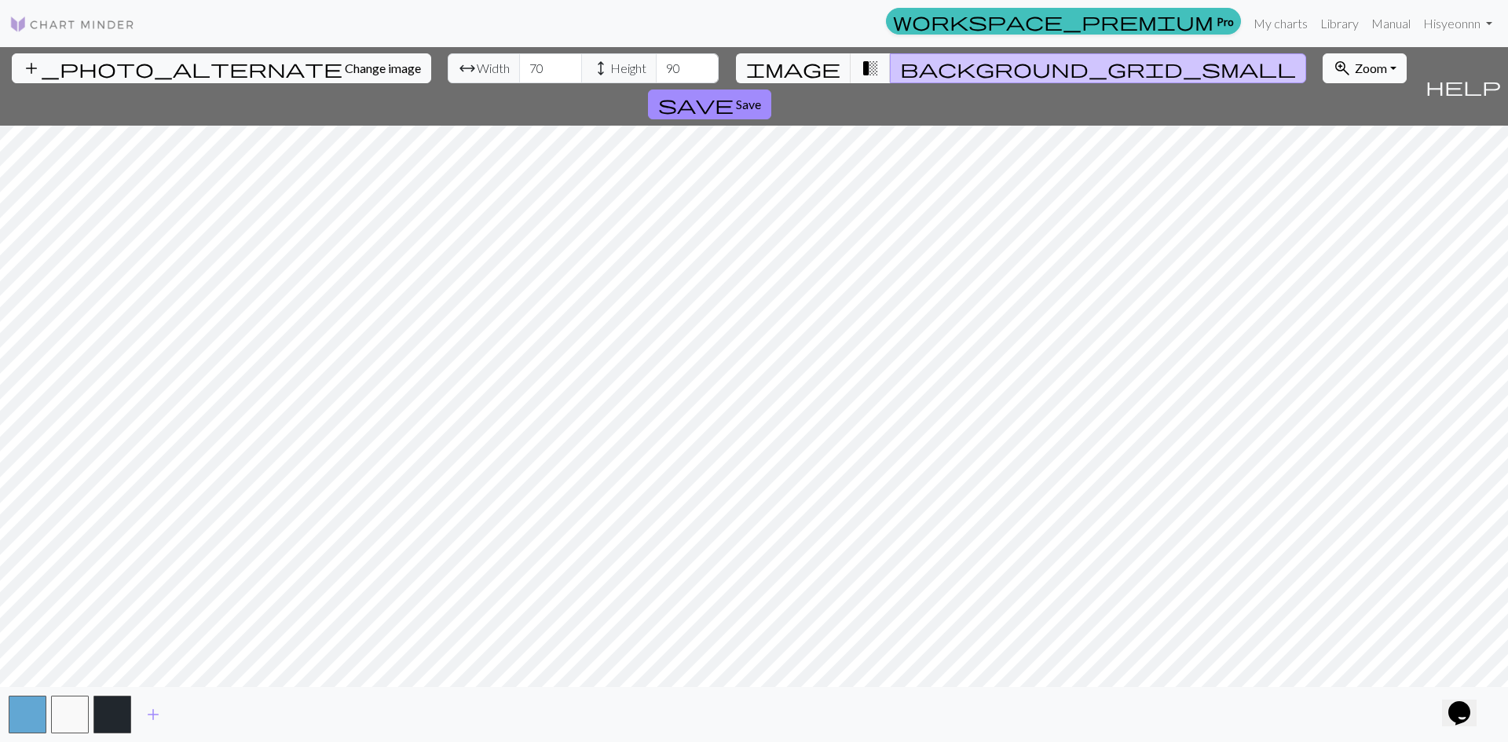
click at [1355, 71] on span "Zoom" at bounding box center [1371, 67] width 32 height 15
click at [1324, 127] on button "Fit width" at bounding box center [1386, 127] width 124 height 25
click at [1355, 66] on span "Zoom" at bounding box center [1371, 67] width 32 height 15
click at [1324, 151] on button "Fit height" at bounding box center [1386, 153] width 124 height 25
click at [809, 10] on div "workspace_premium Pro My charts Library Manual Hi syeonnn Account settings Logo…" at bounding box center [754, 371] width 1508 height 742
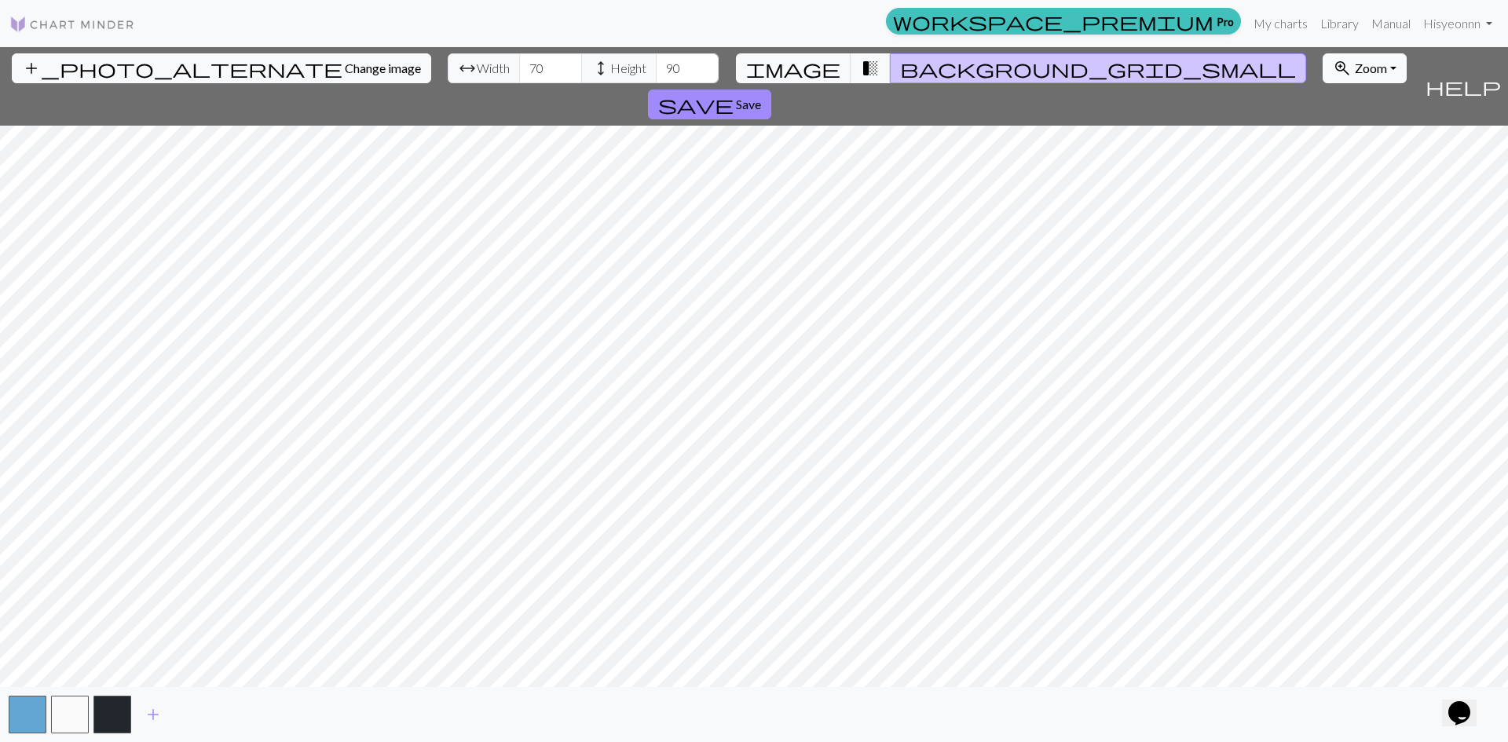
click at [1355, 65] on span "Zoom" at bounding box center [1371, 67] width 32 height 15
click at [1324, 213] on button "100%" at bounding box center [1386, 216] width 124 height 25
click at [1355, 64] on span "Zoom" at bounding box center [1371, 67] width 32 height 15
click at [1324, 108] on button "Fit all" at bounding box center [1386, 102] width 124 height 25
click at [771, 15] on div "workspace_premium Pro My charts Library Manual Hi syeonnn Account settings Logo…" at bounding box center [754, 371] width 1508 height 742
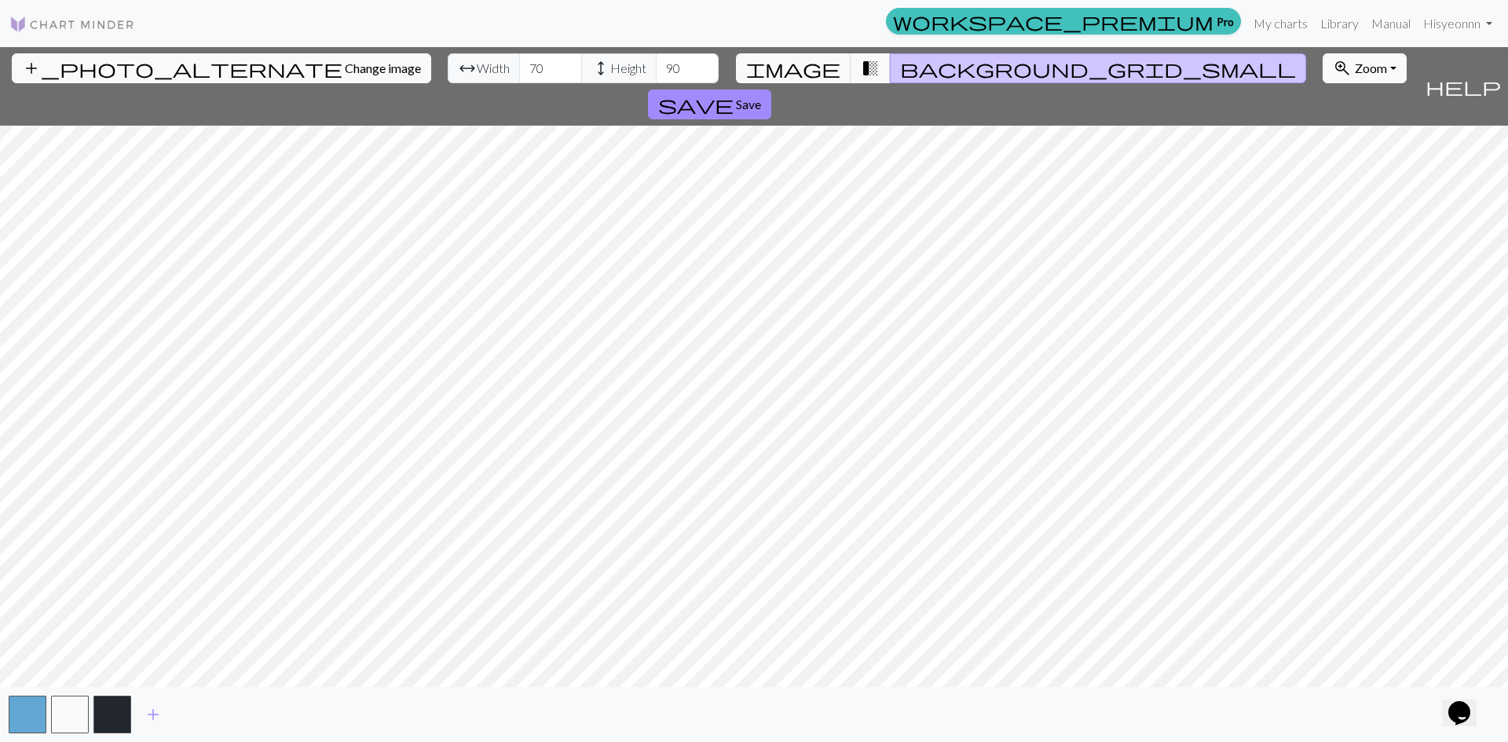
click at [1355, 64] on span "Zoom" at bounding box center [1371, 67] width 32 height 15
click at [1324, 97] on button "Fit all" at bounding box center [1386, 102] width 124 height 25
click at [757, 0] on html "This website uses cookies to ensure you get the best experience on our website.…" at bounding box center [754, 371] width 1508 height 742
click at [1355, 67] on span "Zoom" at bounding box center [1371, 67] width 32 height 15
click at [1324, 97] on button "Fit all" at bounding box center [1386, 102] width 124 height 25
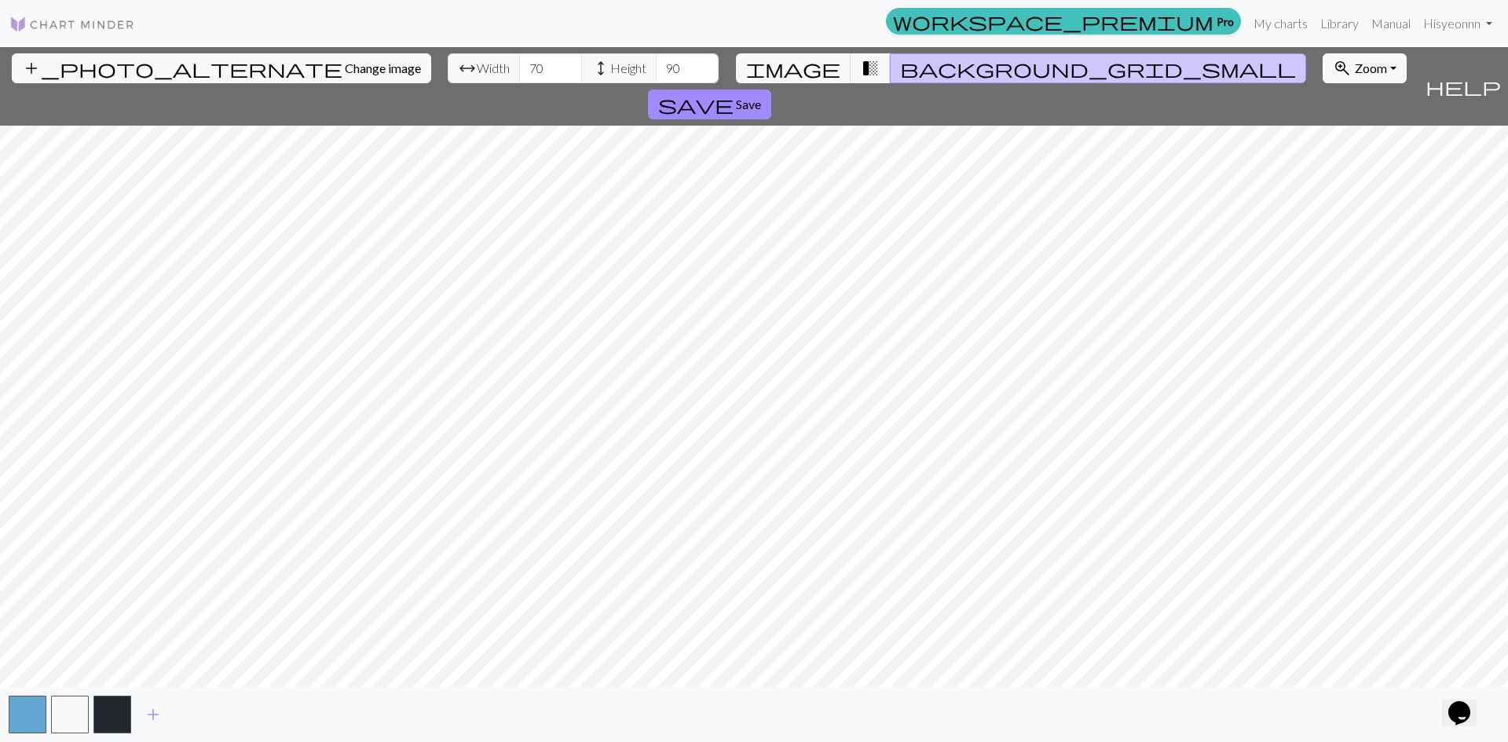
click at [797, 89] on div "add_photo_alternate Change image arrow_range Width 70 height Height 90 image tr…" at bounding box center [754, 394] width 1508 height 695
drag, startPoint x: 464, startPoint y: 70, endPoint x: 445, endPoint y: 70, distance: 19.6
click at [519, 70] on input "70" at bounding box center [550, 68] width 63 height 30
type input "105"
drag, startPoint x: 579, startPoint y: 77, endPoint x: 570, endPoint y: 78, distance: 9.5
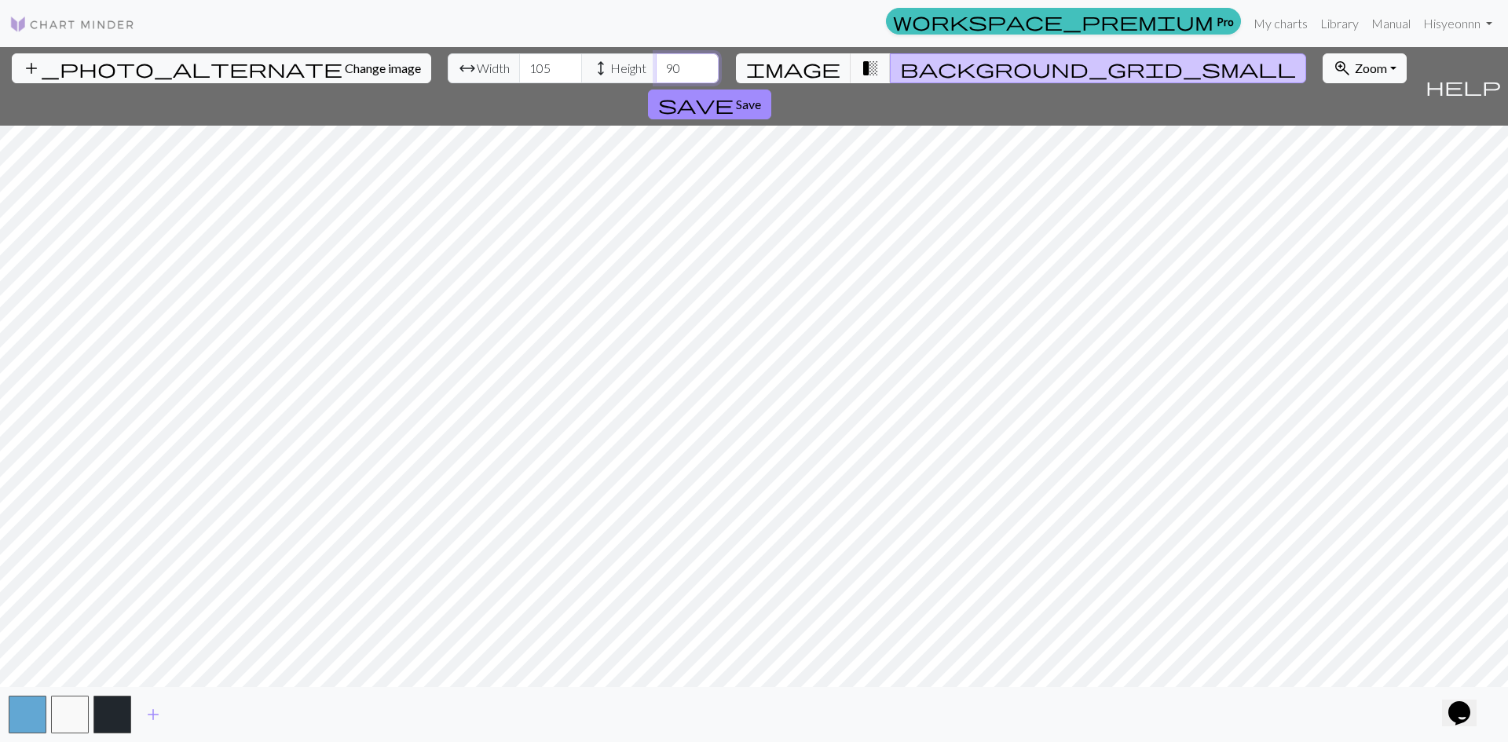
click at [570, 78] on div "arrow_range Width 105 height Height 90" at bounding box center [583, 68] width 271 height 30
type input "135"
click at [519, 64] on input "105" at bounding box center [550, 68] width 63 height 30
type input "106"
click at [1355, 62] on span "Zoom" at bounding box center [1371, 67] width 32 height 15
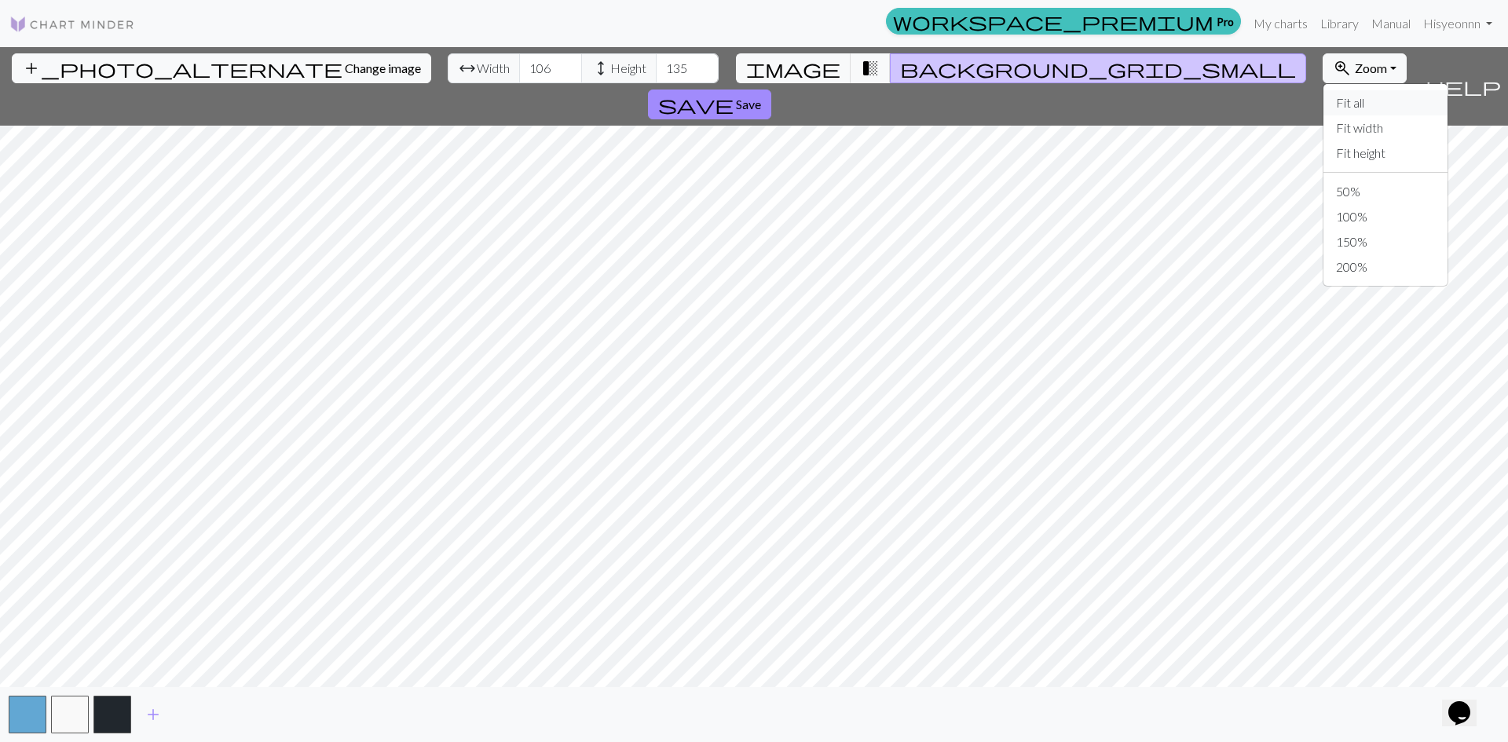
click at [1324, 101] on button "Fit all" at bounding box center [1386, 102] width 124 height 25
click at [1323, 75] on button "zoom_in Zoom Zoom" at bounding box center [1365, 68] width 84 height 30
click at [1324, 100] on button "Fit all" at bounding box center [1386, 102] width 124 height 25
click at [1003, 691] on div "add_photo_alternate Change image arrow_range Width 106 height Height 135 image …" at bounding box center [754, 394] width 1508 height 695
click at [1006, 713] on div "add_photo_alternate Change image arrow_range Width 106 height Height 135 image …" at bounding box center [754, 394] width 1508 height 695
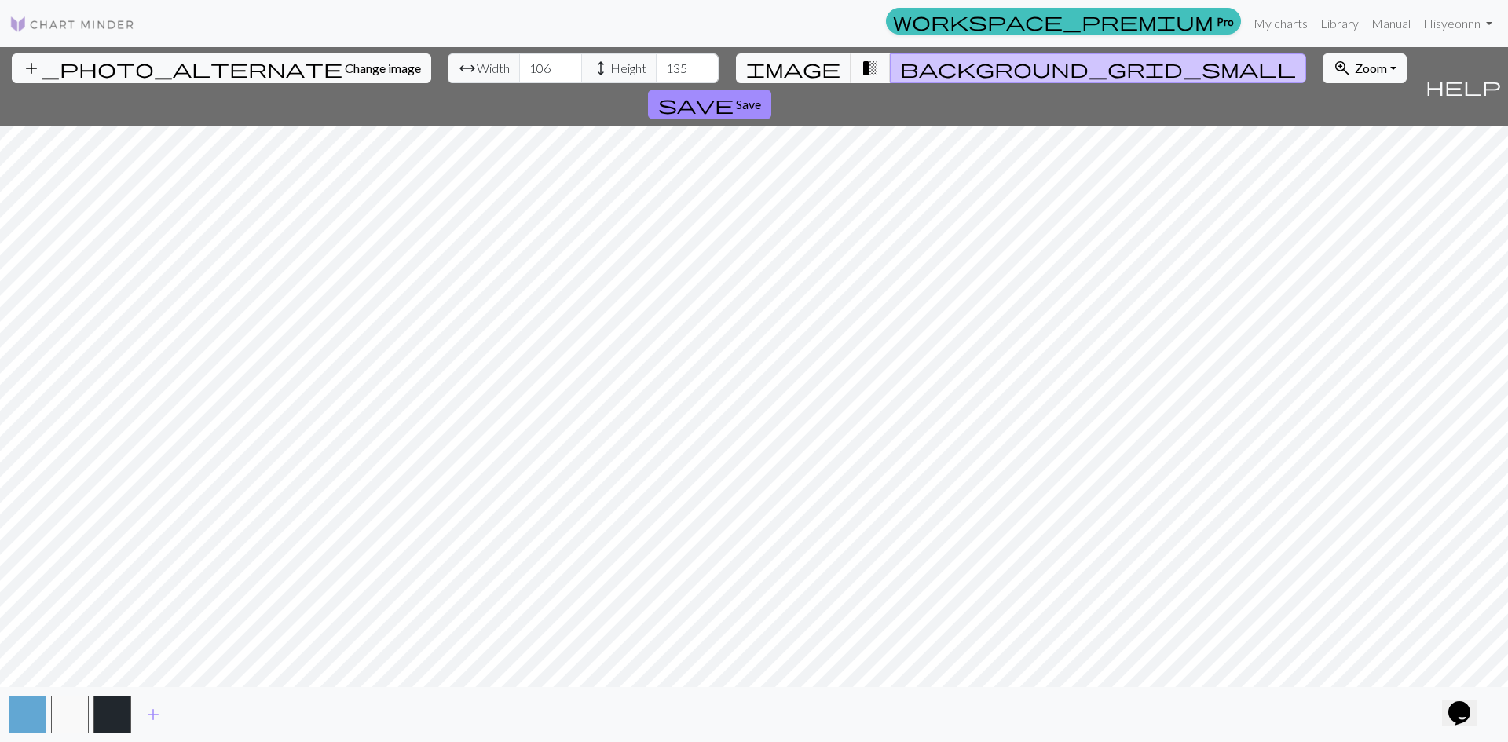
click at [764, 742] on html "This website uses cookies to ensure you get the best experience on our website.…" at bounding box center [754, 371] width 1508 height 742
click at [1323, 80] on button "zoom_in Zoom Zoom" at bounding box center [1365, 68] width 84 height 30
click at [1324, 106] on button "Fit all" at bounding box center [1386, 102] width 124 height 25
click at [115, 16] on img at bounding box center [72, 24] width 126 height 19
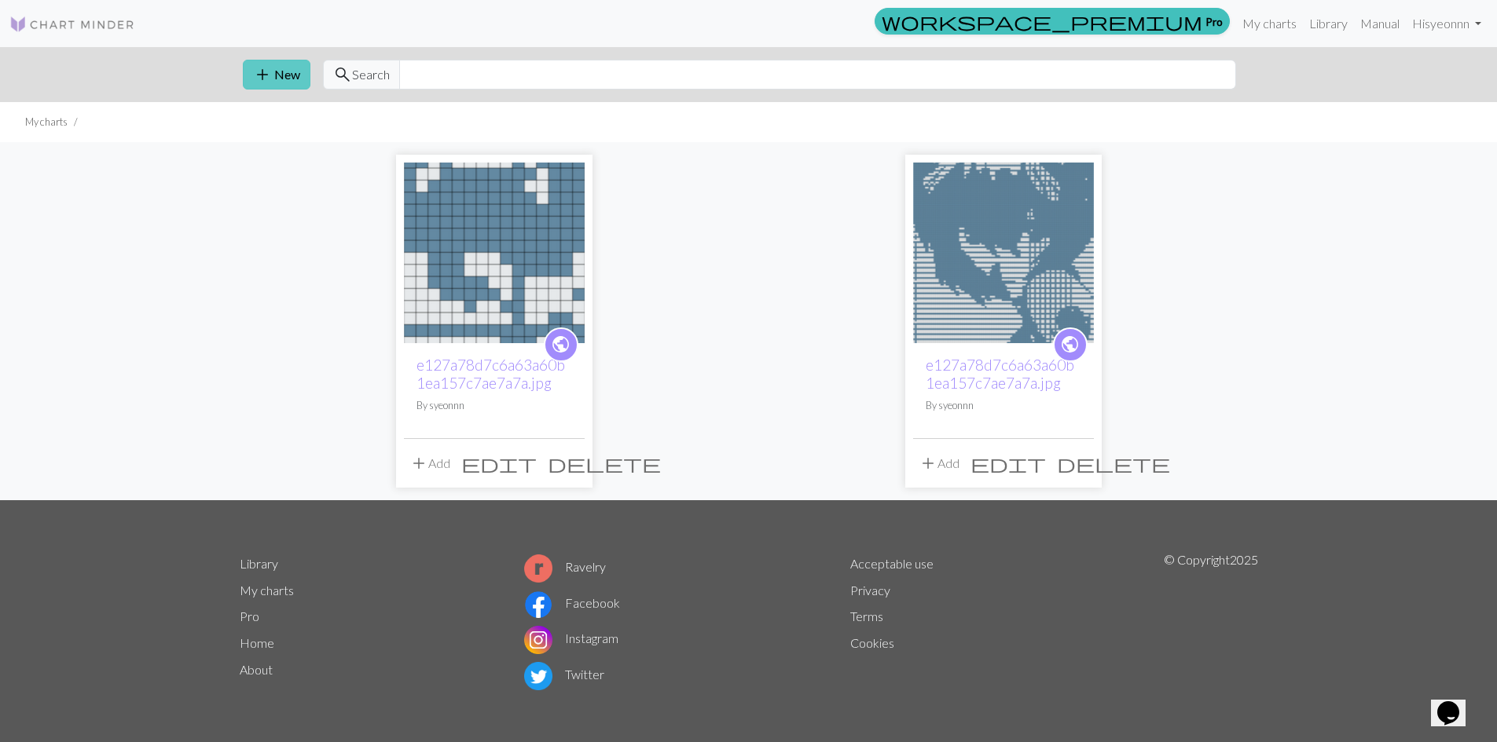
click at [293, 79] on button "add New" at bounding box center [277, 75] width 68 height 30
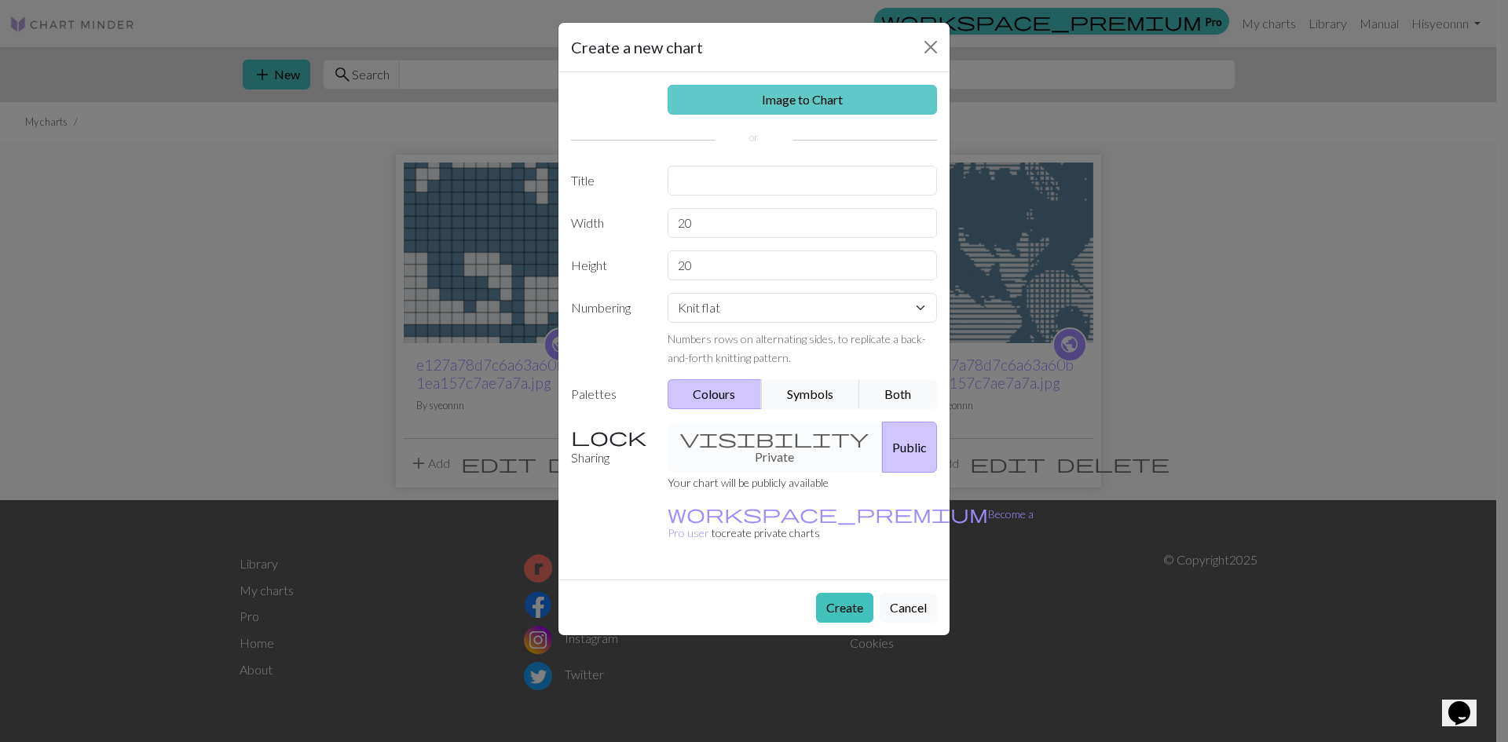
click at [789, 108] on link "Image to Chart" at bounding box center [803, 100] width 270 height 30
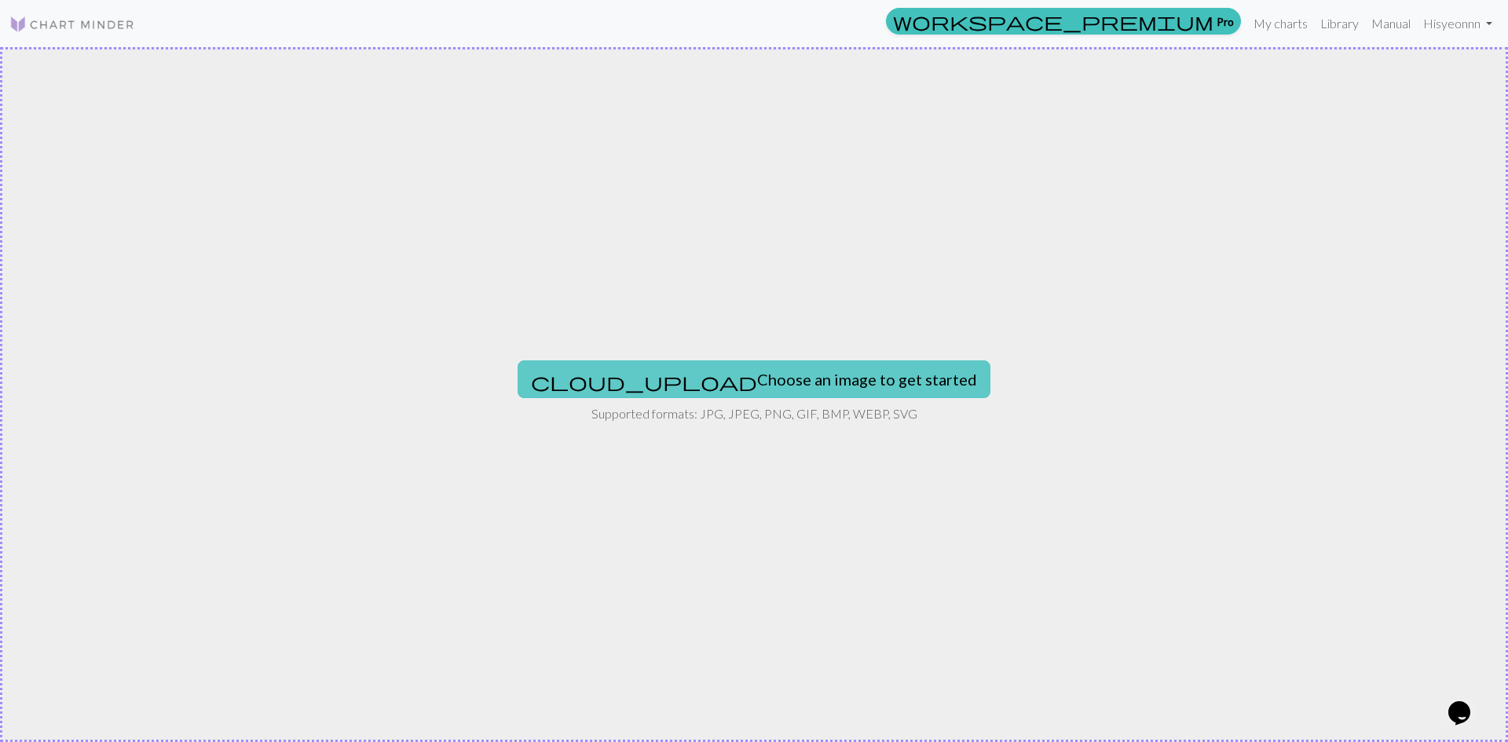
click at [799, 388] on button "cloud_upload Choose an image to get started" at bounding box center [754, 380] width 473 height 38
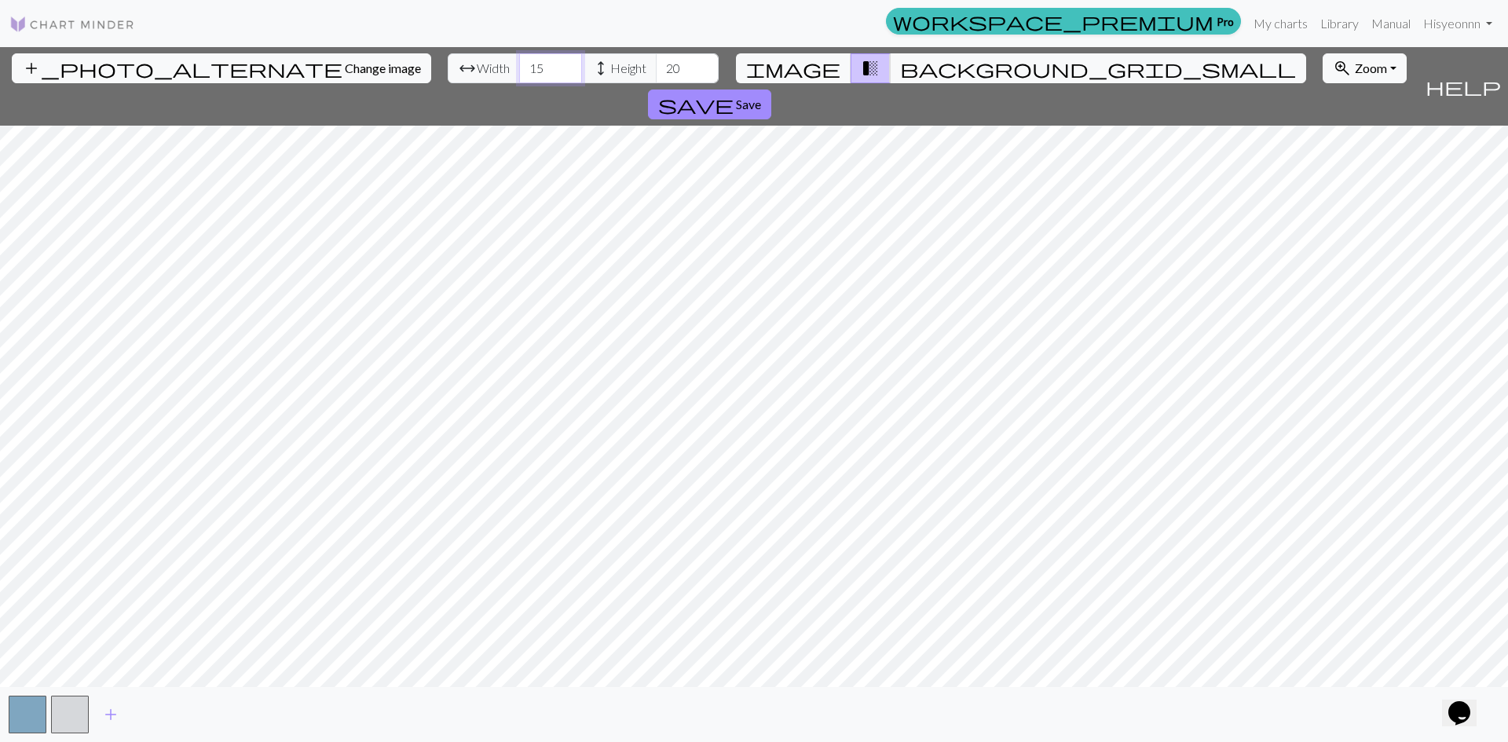
drag, startPoint x: 468, startPoint y: 72, endPoint x: 434, endPoint y: 72, distance: 33.8
click at [448, 72] on div "arrow_range Width 15 height Height 20" at bounding box center [583, 68] width 271 height 30
type input "106"
drag, startPoint x: 602, startPoint y: 60, endPoint x: 555, endPoint y: 64, distance: 47.3
click at [555, 64] on div "arrow_range Width 106 height Height 20" at bounding box center [583, 68] width 271 height 30
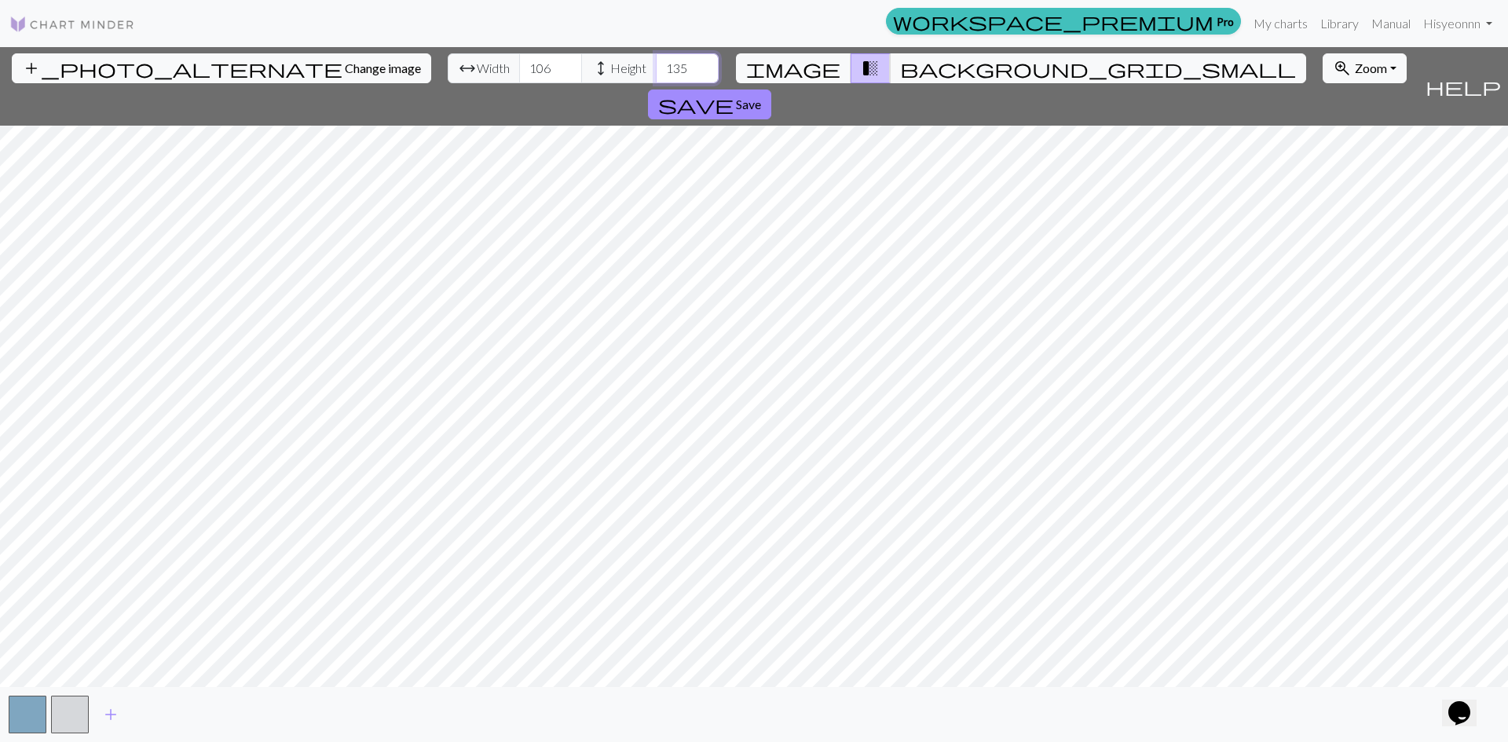
type input "135"
click at [517, 83] on div "add_photo_alternate Change image arrow_range Width 106 height Height 135 image …" at bounding box center [754, 394] width 1508 height 695
click at [505, 69] on div "add_photo_alternate Change image arrow_range Width 106 height Height 135 image …" at bounding box center [754, 394] width 1508 height 695
click at [116, 718] on span "add" at bounding box center [110, 715] width 19 height 22
click at [115, 718] on button "button" at bounding box center [112, 715] width 38 height 38
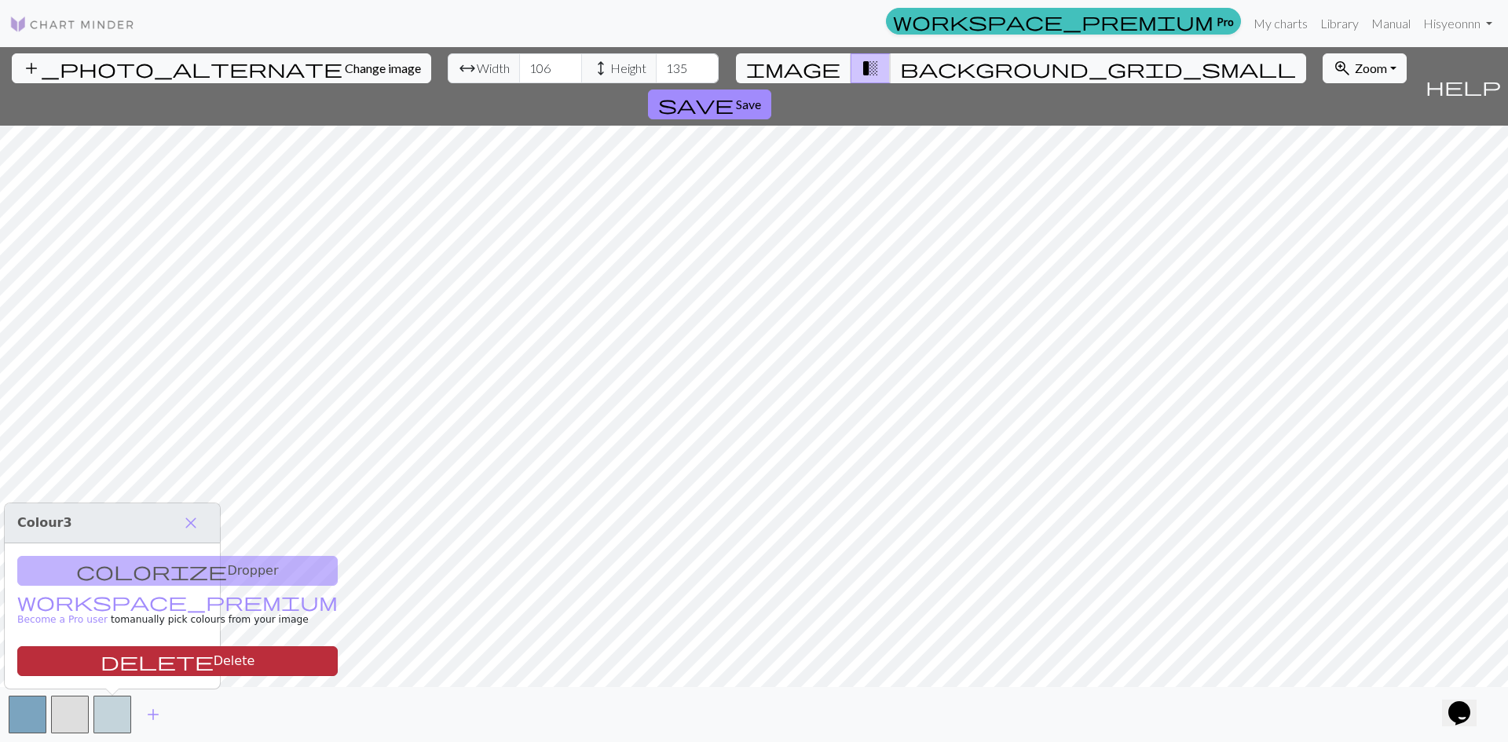
click at [128, 657] on button "delete Delete" at bounding box center [177, 662] width 321 height 30
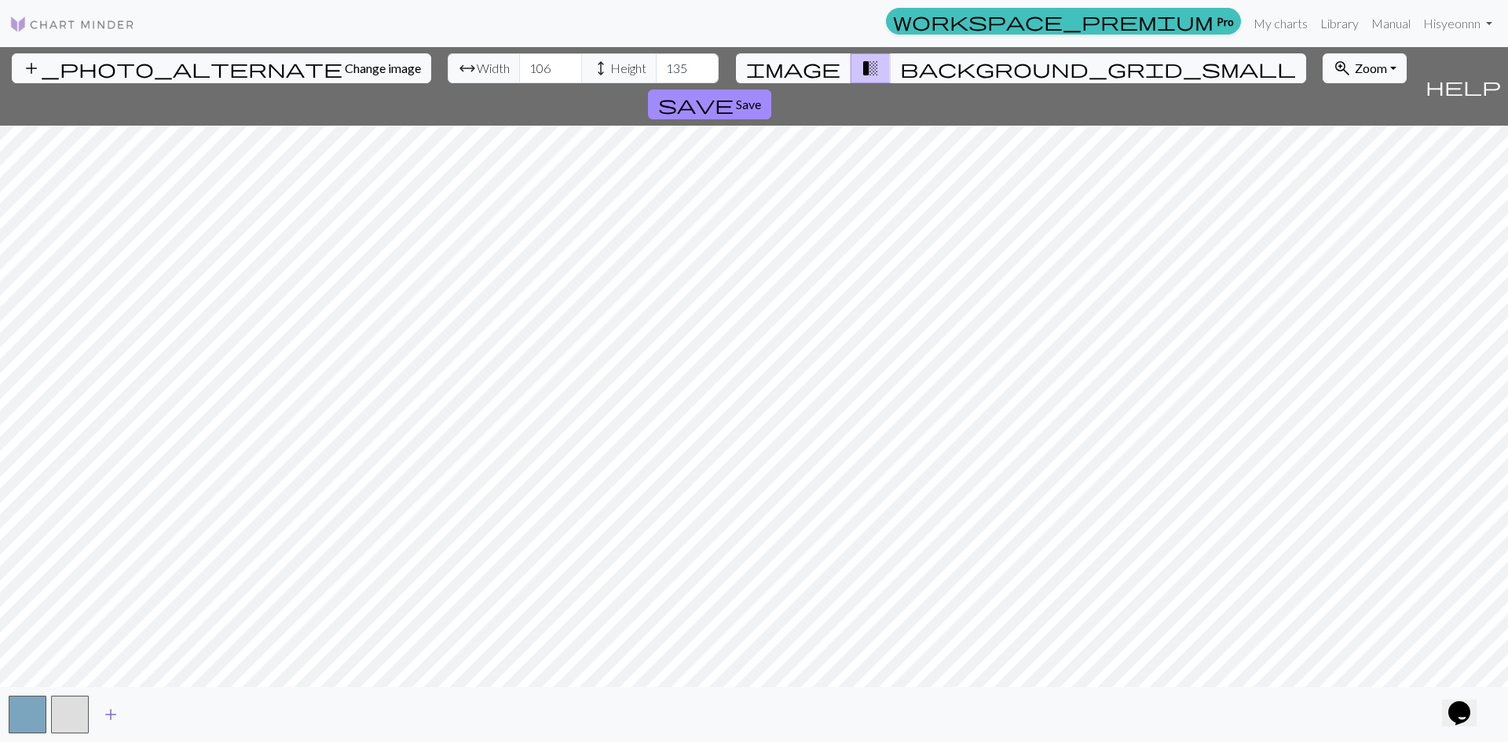
click at [106, 715] on span "add" at bounding box center [110, 715] width 19 height 22
click at [113, 698] on button "button" at bounding box center [112, 715] width 38 height 38
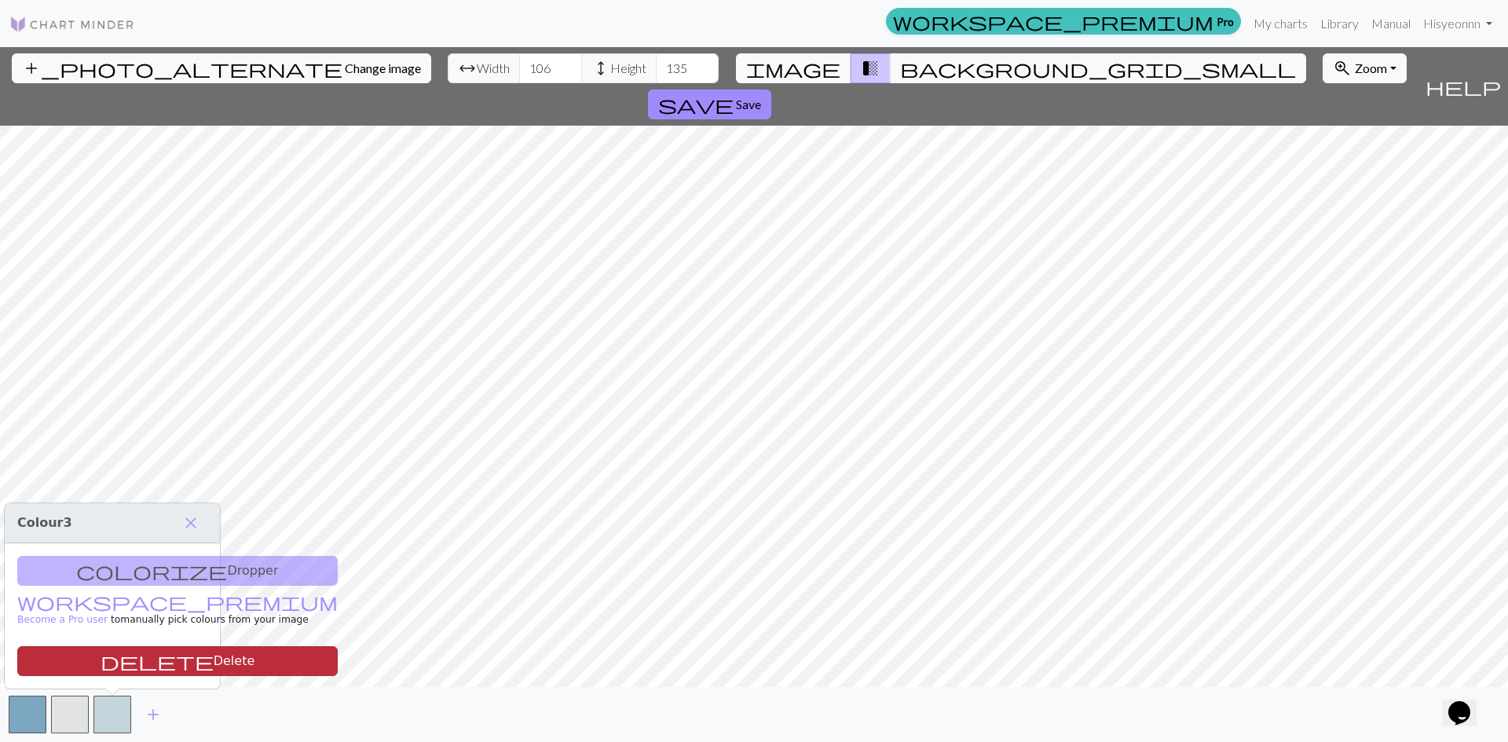
click at [126, 663] on button "delete Delete" at bounding box center [177, 662] width 321 height 30
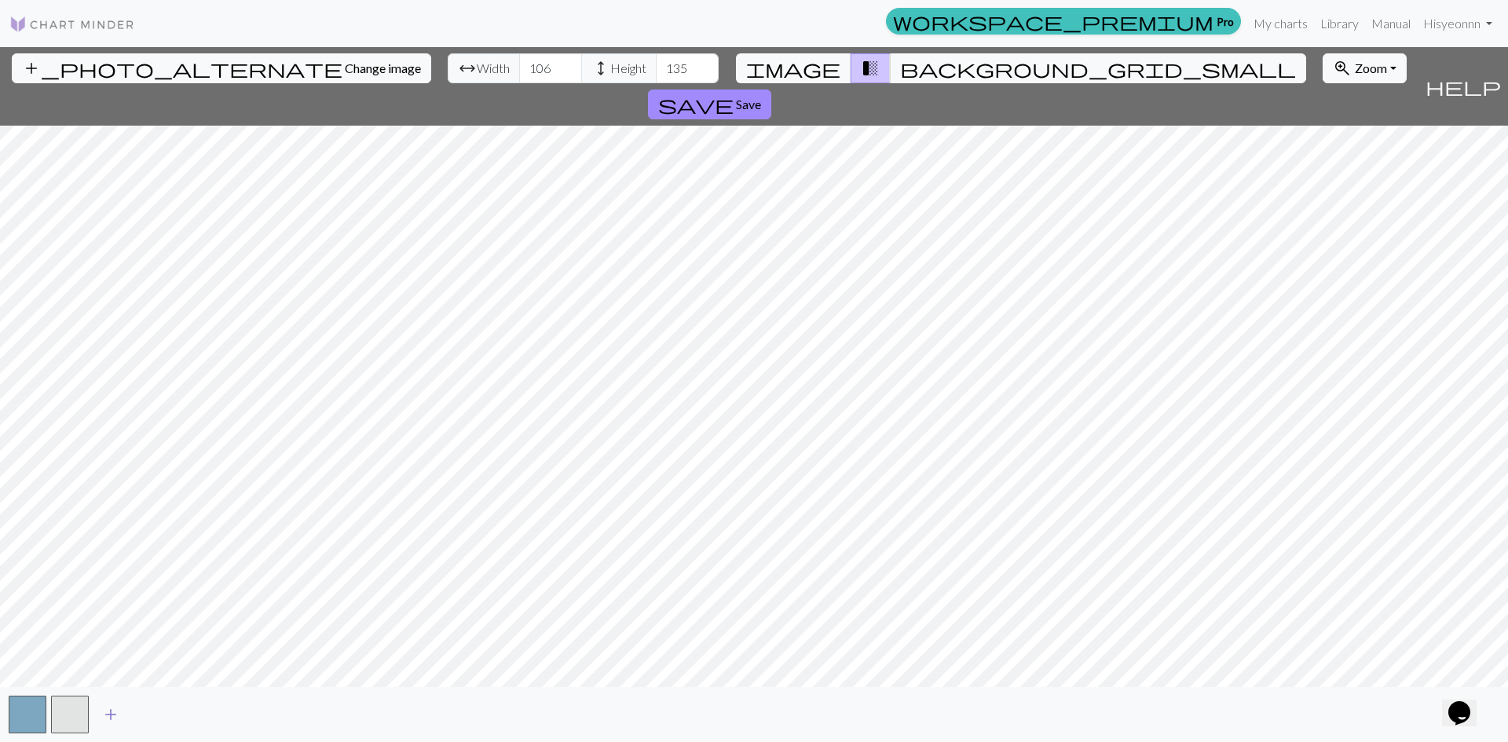
click at [116, 715] on span "add" at bounding box center [110, 715] width 19 height 22
click at [108, 702] on button "button" at bounding box center [112, 715] width 38 height 38
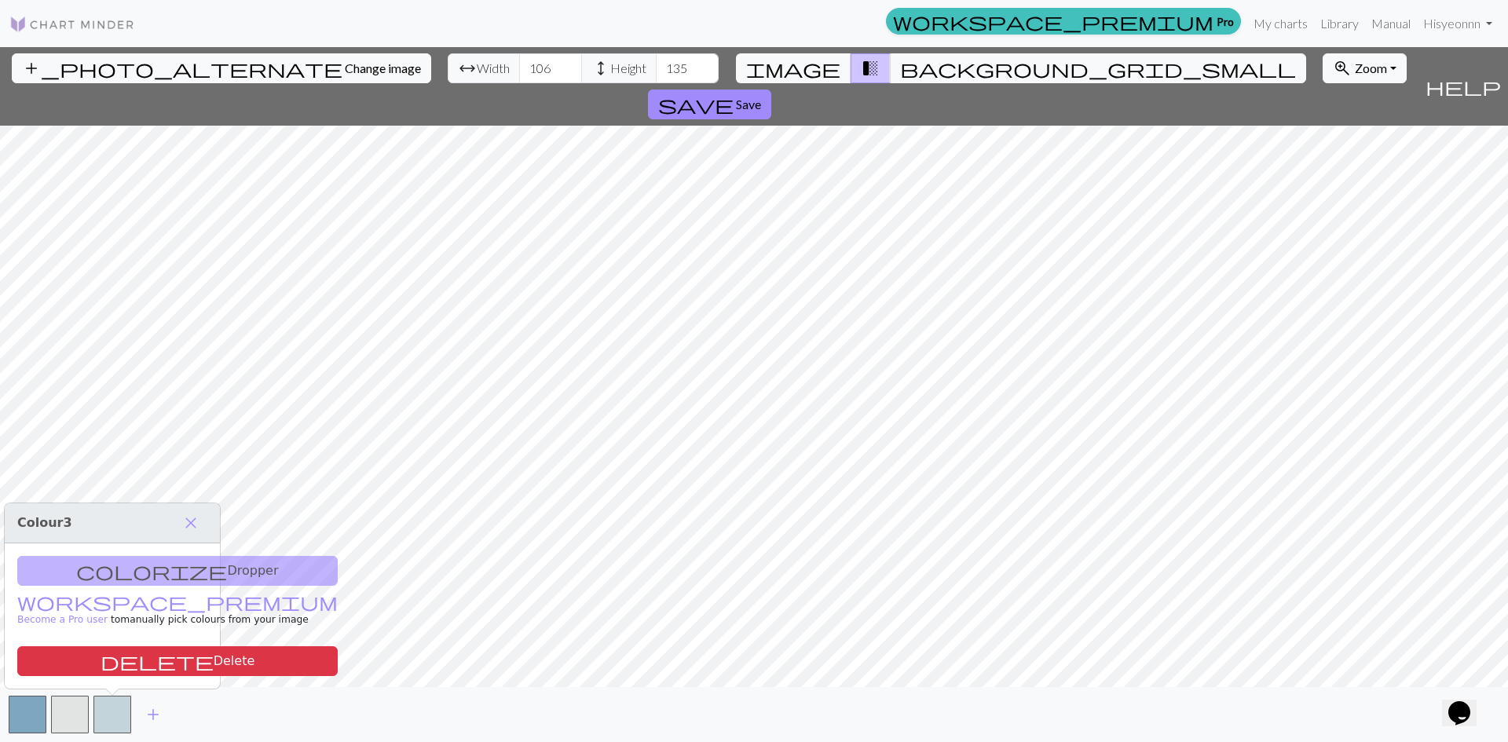
click at [131, 566] on div "colorize Dropper workspace_premium Become a Pro user to manually pick colours f…" at bounding box center [112, 616] width 215 height 145
click at [1323, 77] on button "zoom_in Zoom Zoom" at bounding box center [1365, 68] width 84 height 30
click at [1324, 263] on button "200%" at bounding box center [1386, 267] width 124 height 25
click at [1259, 742] on html "This website uses cookies to ensure you get the best experience on our website.…" at bounding box center [754, 371] width 1508 height 742
click at [519, 74] on input "106" at bounding box center [550, 68] width 63 height 30
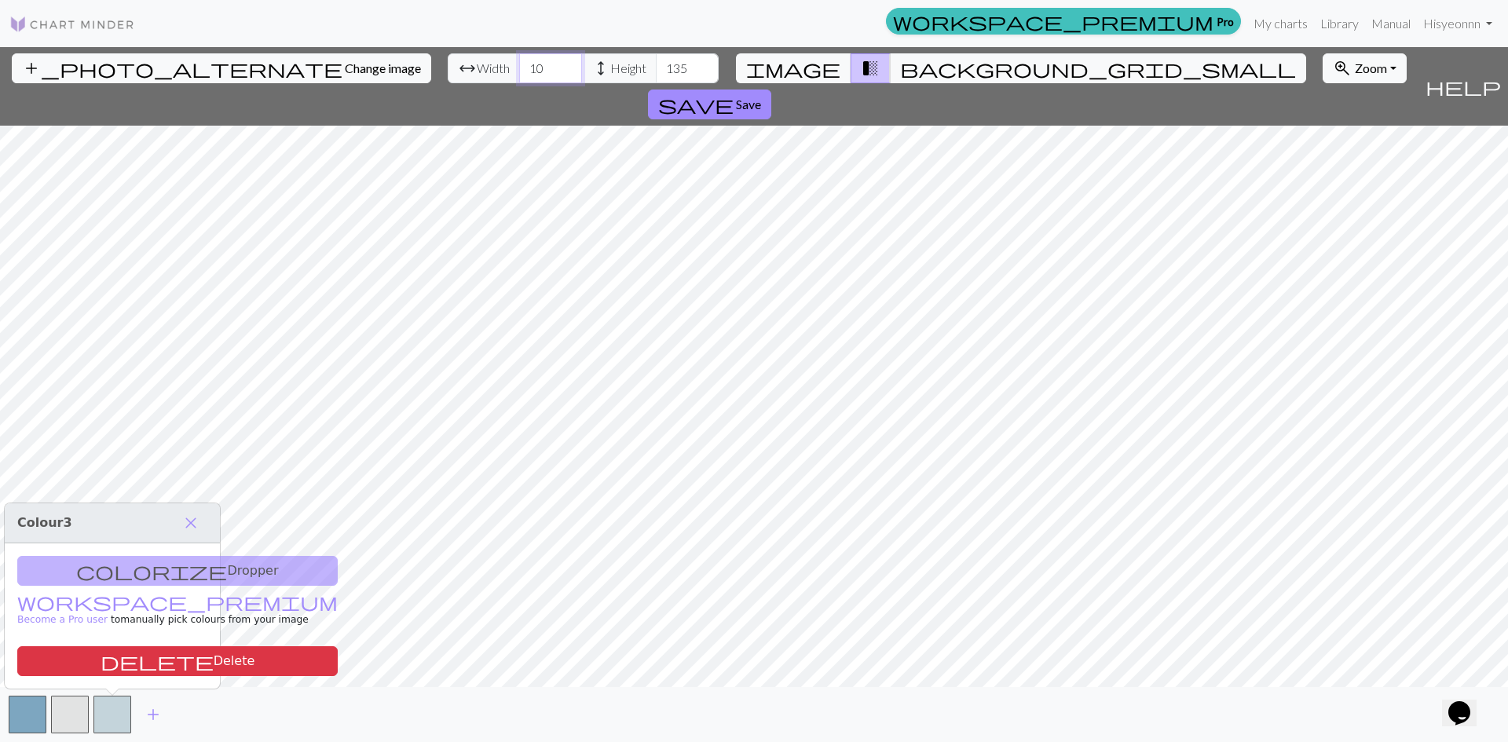
type input "10"
click at [656, 68] on input "135" at bounding box center [687, 68] width 63 height 30
type input "13"
drag, startPoint x: 471, startPoint y: 64, endPoint x: 403, endPoint y: 63, distance: 67.6
click at [448, 63] on div "arrow_range Width 10 height Height 13" at bounding box center [583, 68] width 271 height 30
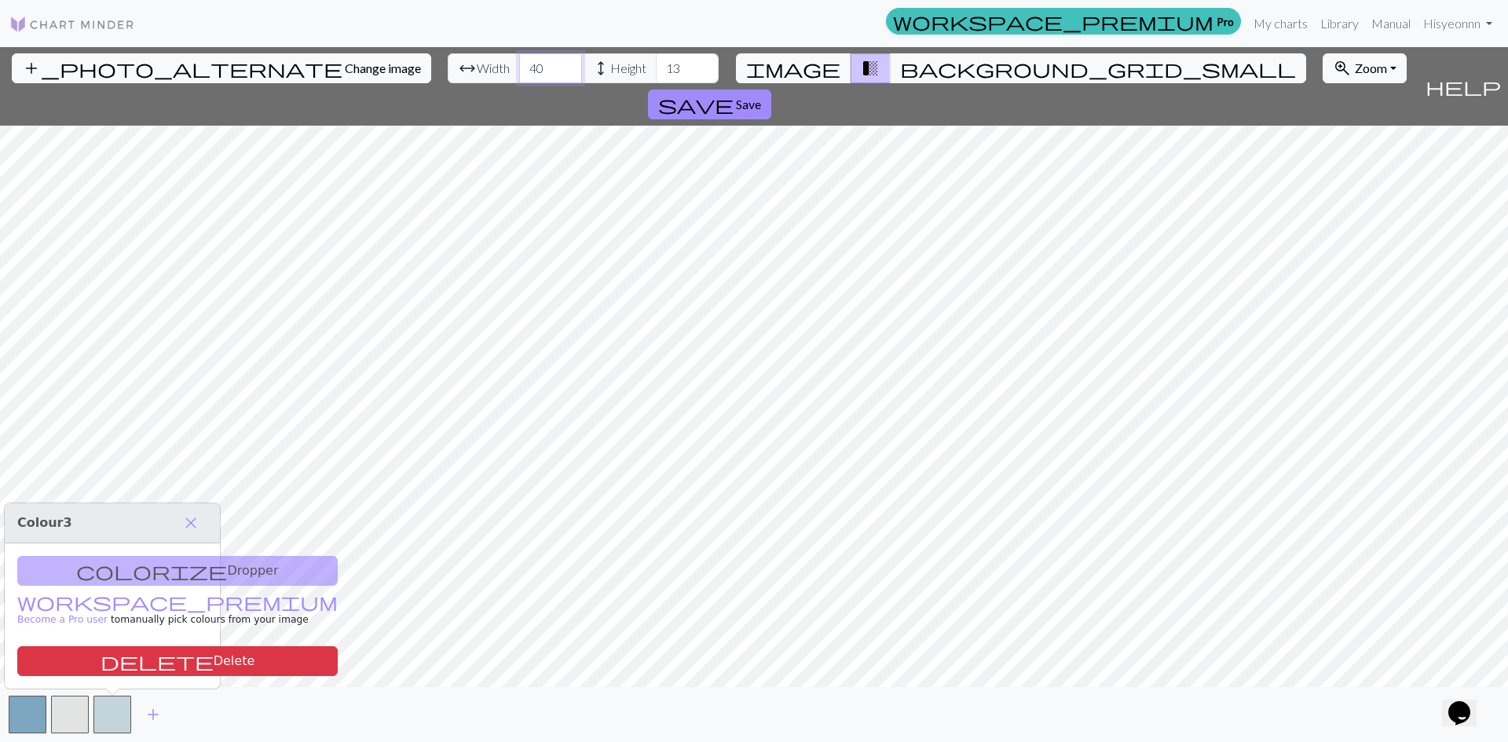
type input "4"
type input "07"
drag, startPoint x: 601, startPoint y: 70, endPoint x: 577, endPoint y: 79, distance: 25.8
click at [656, 79] on input "13" at bounding box center [687, 68] width 63 height 30
type input "0"
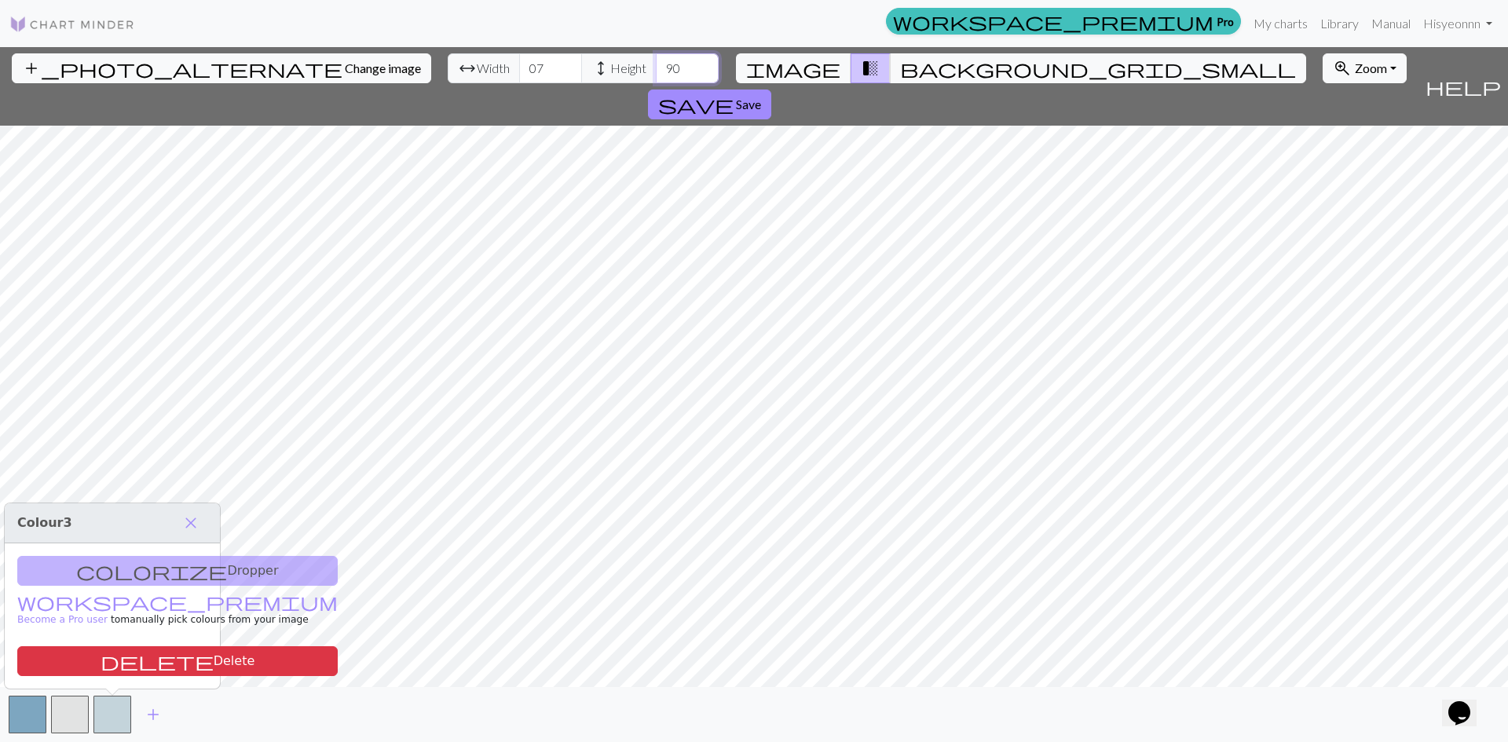
type input "90"
drag, startPoint x: 464, startPoint y: 68, endPoint x: 441, endPoint y: 71, distance: 23.1
click at [519, 71] on input "07" at bounding box center [550, 68] width 63 height 30
type input "70"
click at [1237, 742] on html "This website uses cookies to ensure you get the best experience on our website.…" at bounding box center [754, 371] width 1508 height 742
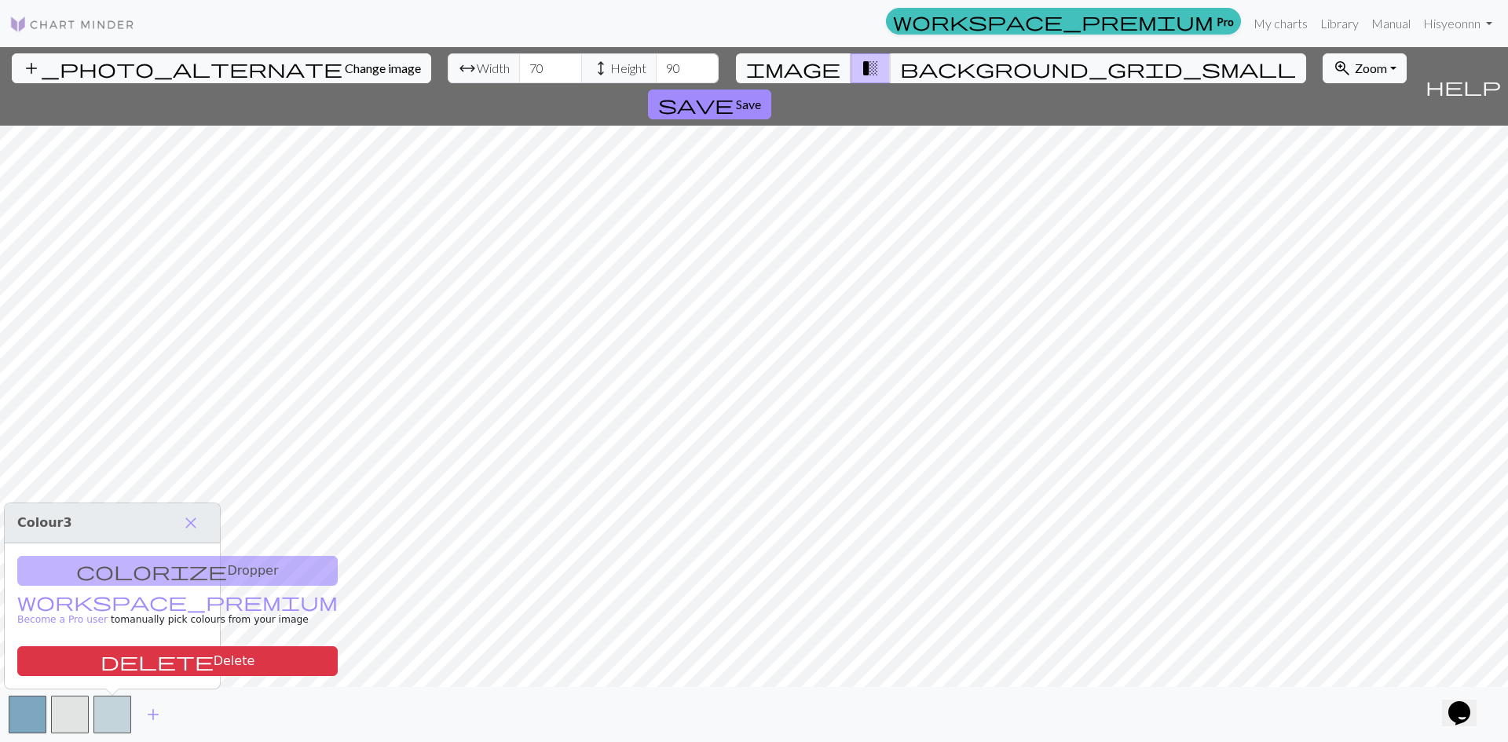
click at [767, 691] on div "add_photo_alternate Change image arrow_range Width 70 height Height 90 image tr…" at bounding box center [754, 394] width 1508 height 695
click at [184, 578] on div "colorize Dropper workspace_premium Become a Pro user to manually pick colours f…" at bounding box center [112, 616] width 215 height 145
click at [133, 566] on div "colorize Dropper workspace_premium Become a Pro user to manually pick colours f…" at bounding box center [112, 616] width 215 height 145
click at [106, 574] on div "colorize Dropper workspace_premium Become a Pro user to manually pick colours f…" at bounding box center [112, 616] width 215 height 145
click at [120, 567] on div "colorize Dropper workspace_premium Become a Pro user to manually pick colours f…" at bounding box center [112, 616] width 215 height 145
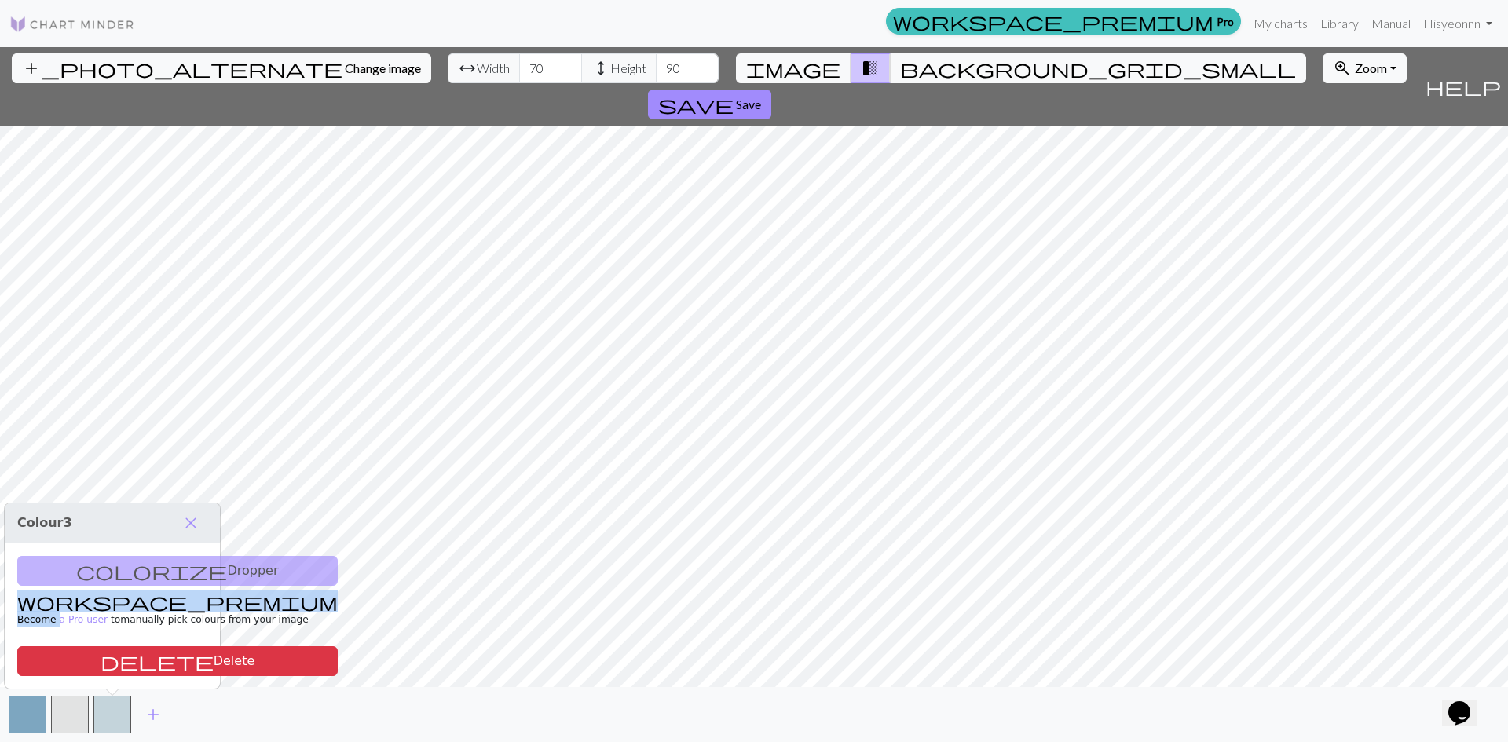
click at [120, 567] on div "colorize Dropper workspace_premium Become a Pro user to manually pick colours f…" at bounding box center [112, 616] width 215 height 145
click at [345, 67] on span "Change image" at bounding box center [383, 67] width 76 height 15
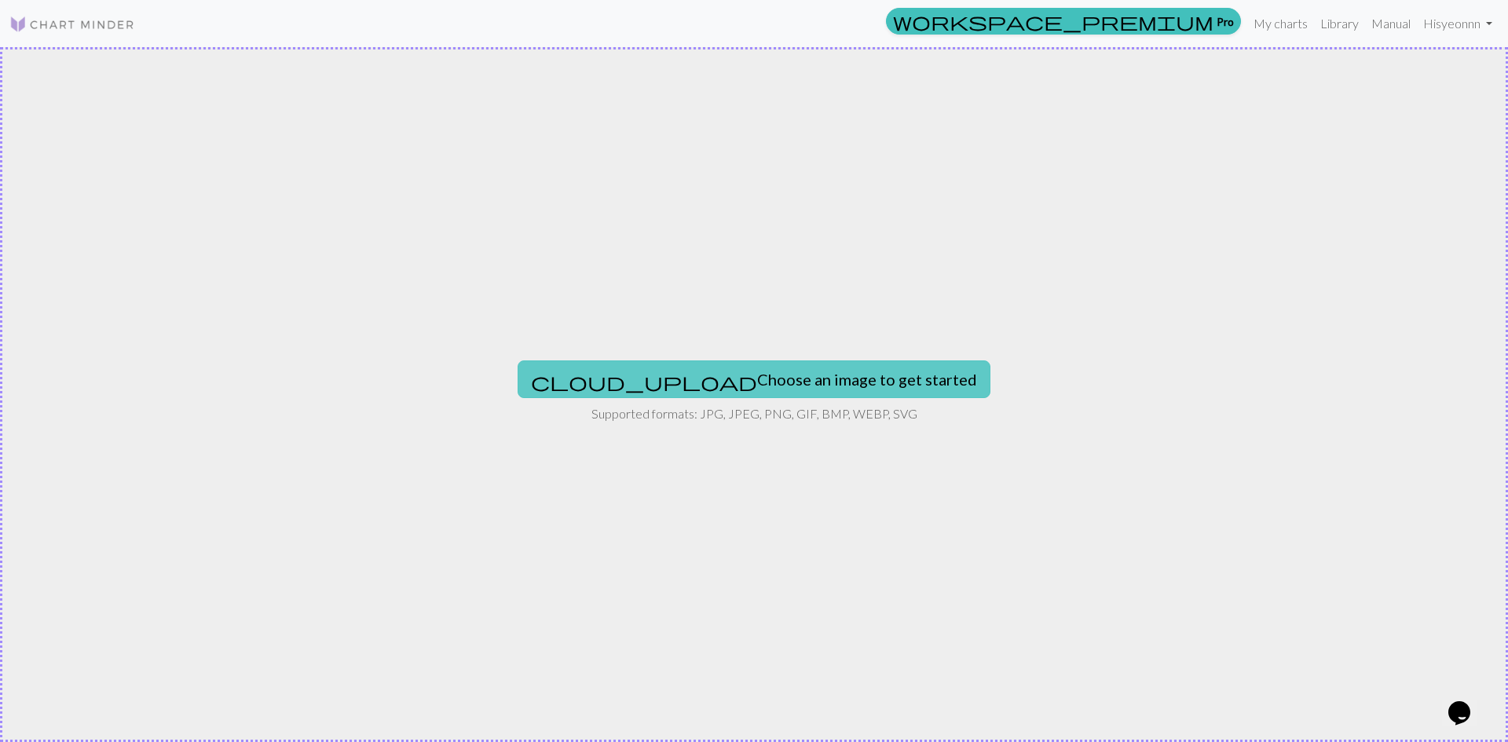
click at [742, 385] on button "cloud_upload Choose an image to get started" at bounding box center [754, 380] width 473 height 38
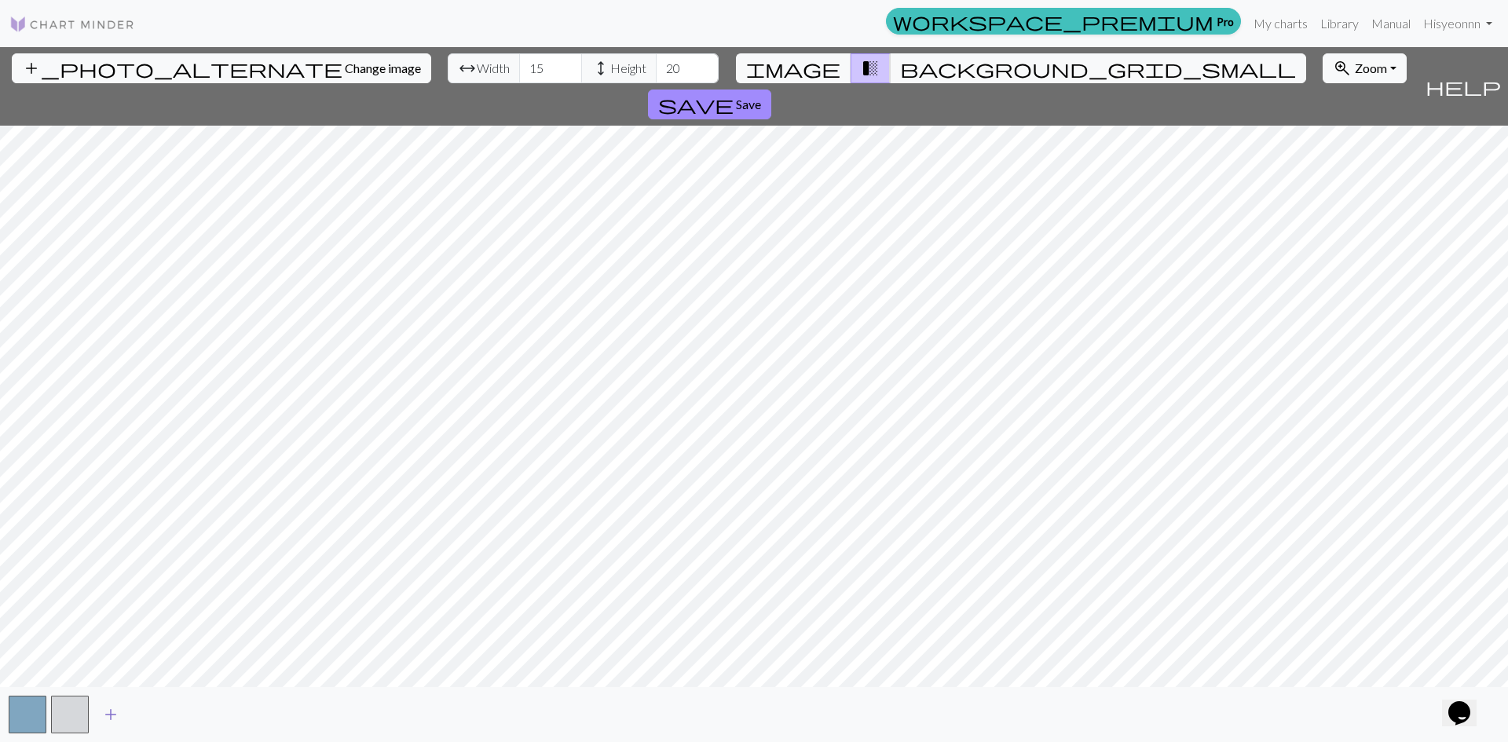
click at [122, 713] on button "add" at bounding box center [110, 715] width 39 height 30
drag, startPoint x: 460, startPoint y: 69, endPoint x: 434, endPoint y: 71, distance: 26.0
click at [448, 71] on div "arrow_range Width 15 height Height 20" at bounding box center [583, 68] width 271 height 30
type input "106"
drag, startPoint x: 598, startPoint y: 67, endPoint x: 569, endPoint y: 68, distance: 29.1
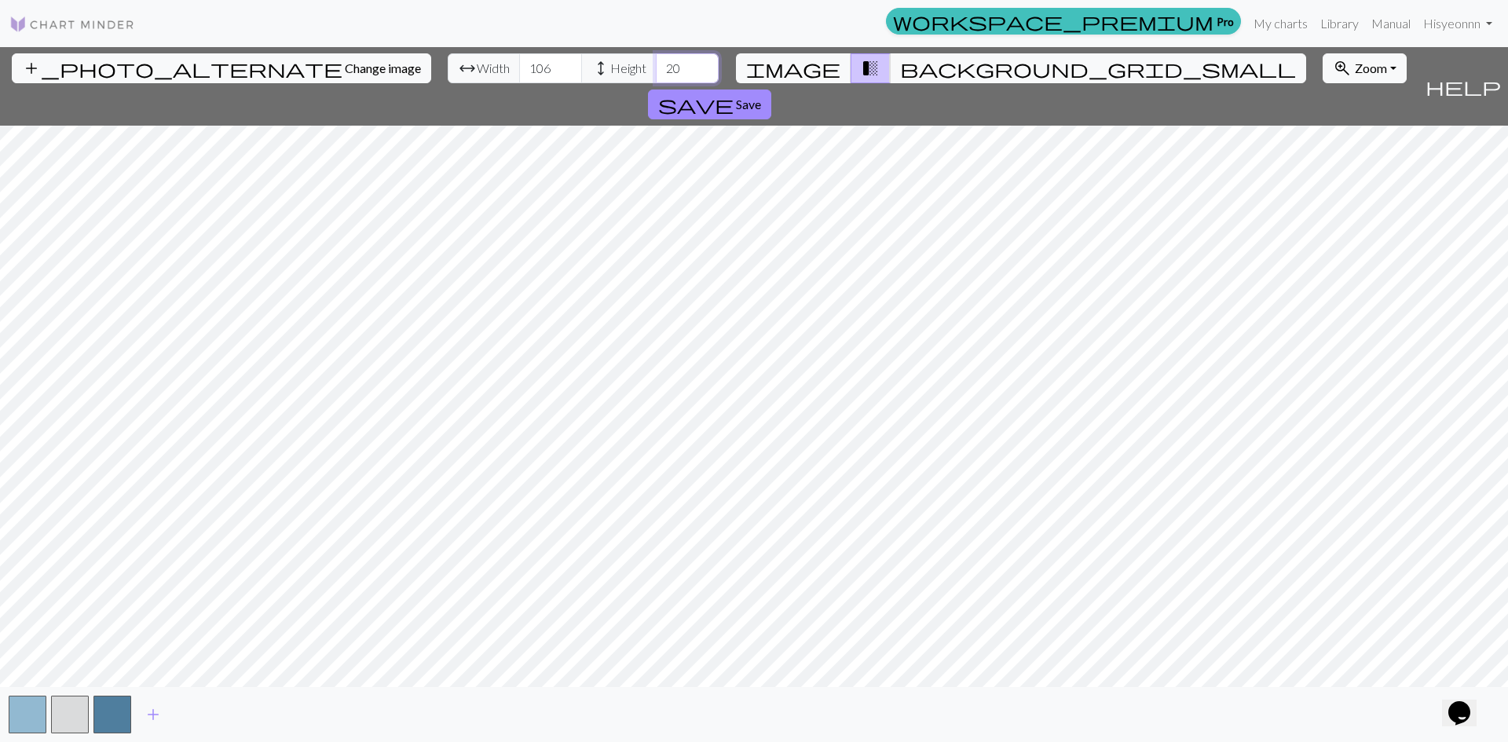
click at [569, 68] on div "arrow_range Width 106 height Height 20" at bounding box center [583, 68] width 271 height 30
type input "135"
click at [512, 83] on div "add_photo_alternate Change image arrow_range Width 106 height Height 135 image …" at bounding box center [754, 394] width 1508 height 695
click at [996, 689] on div "add_photo_alternate Change image arrow_range Width 106 height Height 135 image …" at bounding box center [754, 394] width 1508 height 695
click at [826, 57] on span "image" at bounding box center [793, 68] width 94 height 22
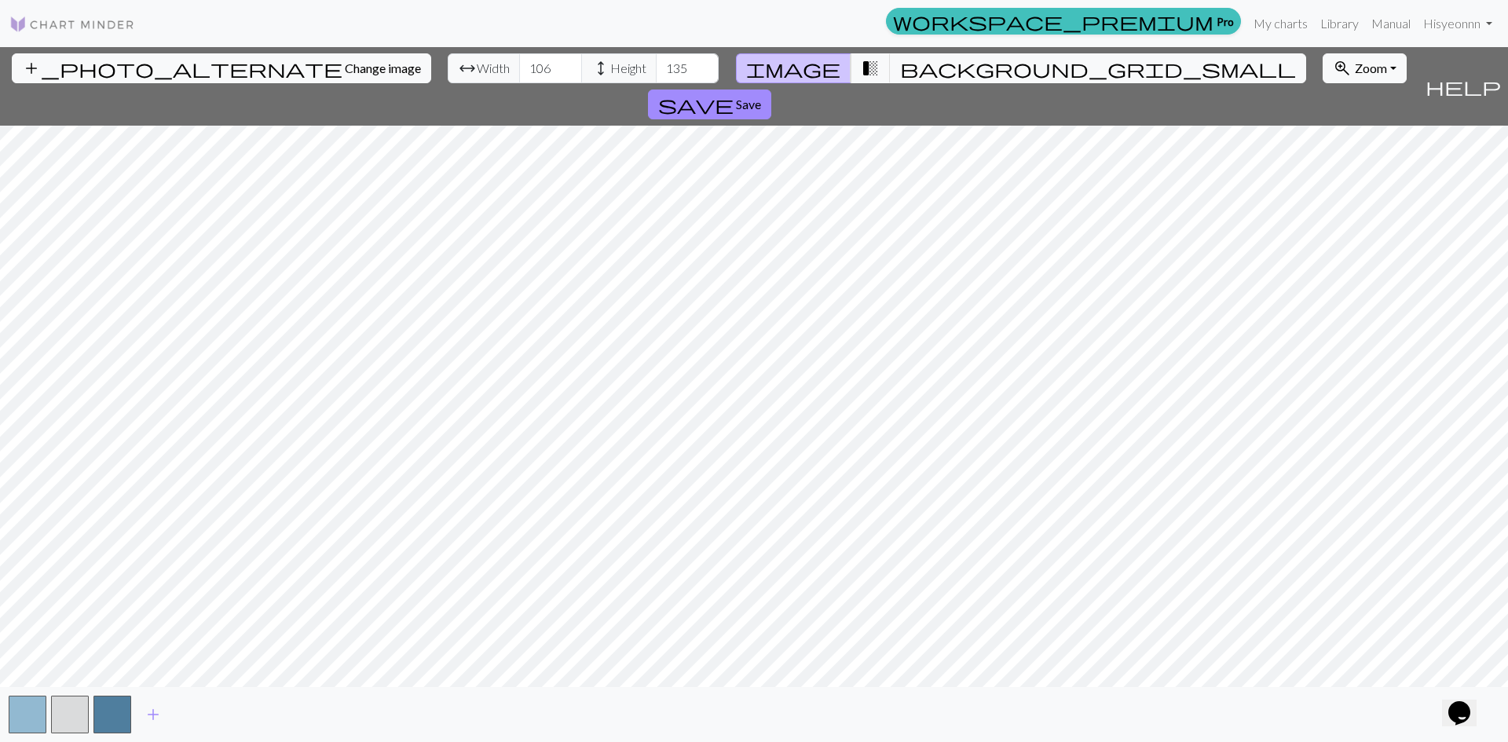
click at [830, 63] on button "image" at bounding box center [793, 68] width 115 height 30
click at [851, 64] on button "transition_fade" at bounding box center [871, 68] width 40 height 30
click at [861, 61] on span "transition_fade" at bounding box center [870, 68] width 19 height 22
click at [817, 63] on span "image" at bounding box center [793, 68] width 94 height 22
click at [851, 60] on button "transition_fade" at bounding box center [871, 68] width 40 height 30
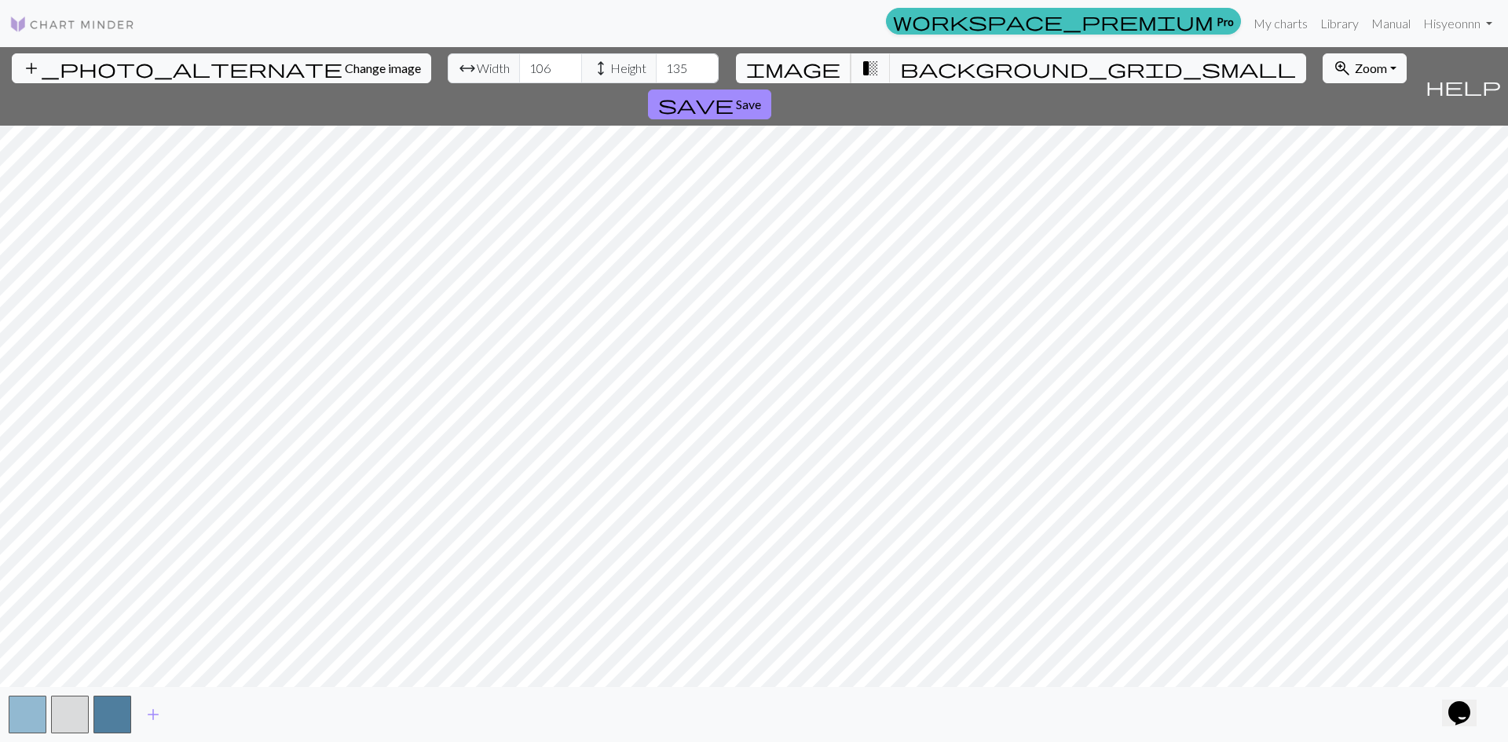
click at [816, 62] on span "image" at bounding box center [793, 68] width 94 height 22
click at [851, 58] on button "transition_fade" at bounding box center [871, 68] width 40 height 30
click at [823, 60] on span "image" at bounding box center [793, 68] width 94 height 22
click at [861, 60] on span "transition_fade" at bounding box center [870, 68] width 19 height 22
click at [826, 61] on span "image" at bounding box center [793, 68] width 94 height 22
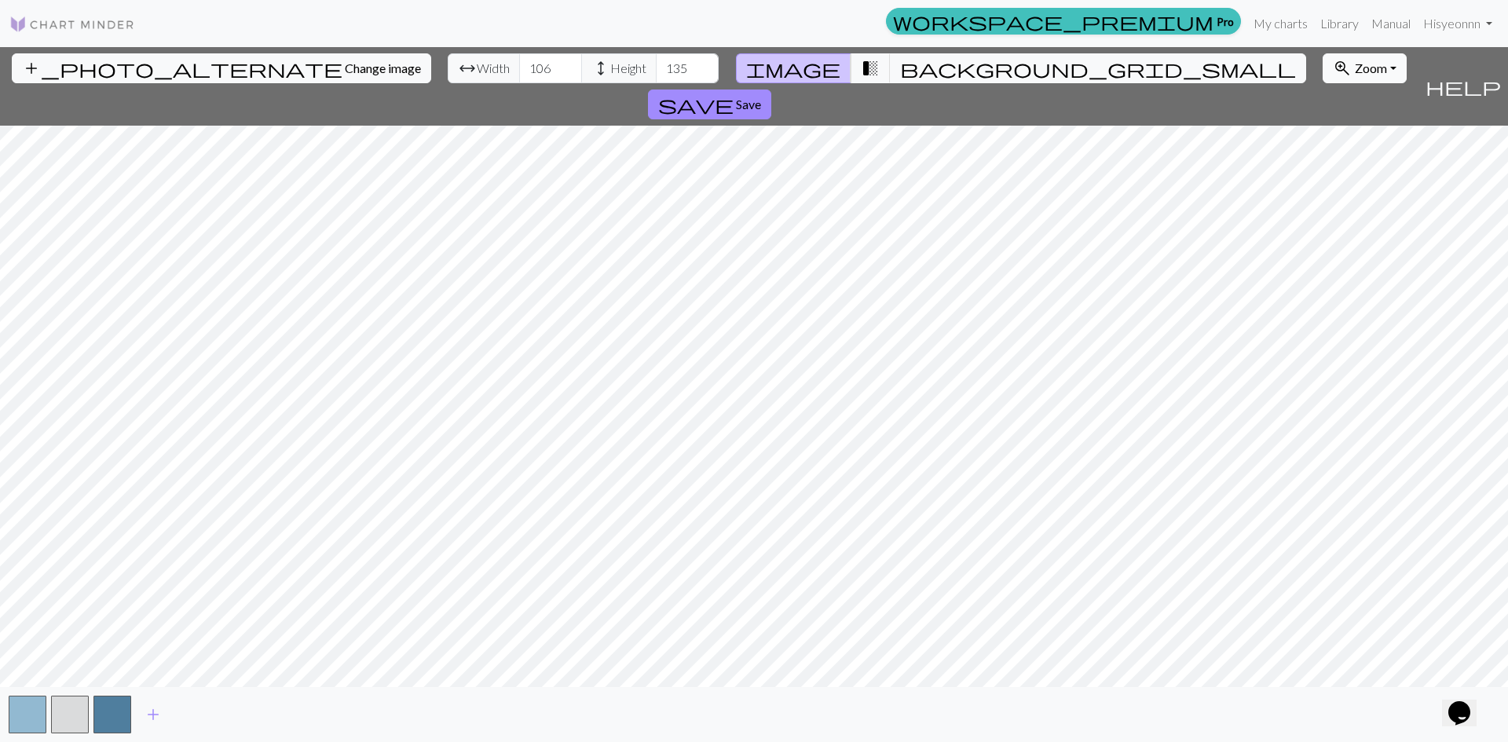
click at [1333, 68] on span "zoom_in" at bounding box center [1342, 68] width 19 height 22
click at [1324, 264] on button "200%" at bounding box center [1386, 267] width 124 height 25
click at [864, 68] on span "transition_fade" at bounding box center [870, 68] width 19 height 22
click at [824, 69] on span "image" at bounding box center [793, 68] width 94 height 22
click at [861, 66] on span "transition_fade" at bounding box center [870, 68] width 19 height 22
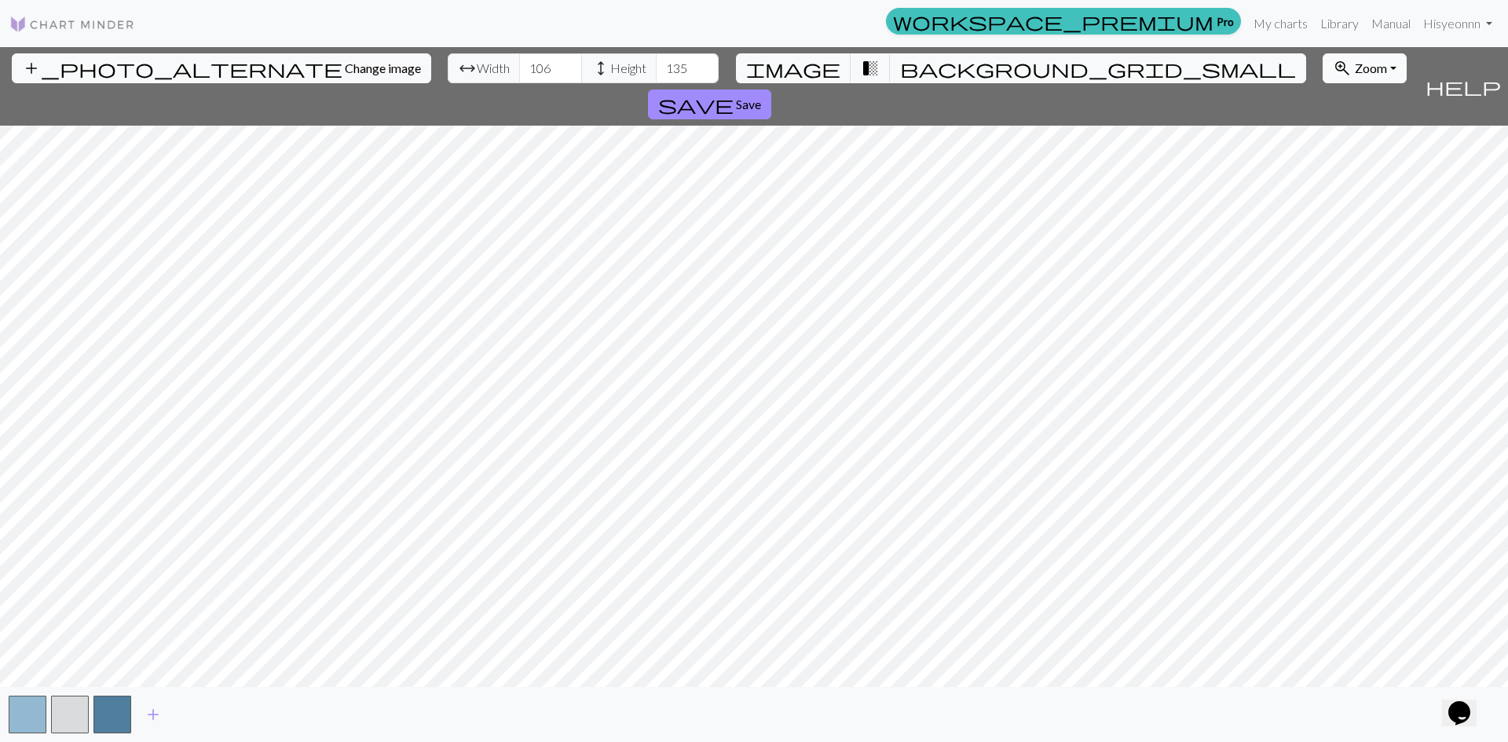
click at [1355, 71] on span "Zoom" at bounding box center [1371, 67] width 32 height 15
click at [1324, 104] on button "Fit all" at bounding box center [1386, 102] width 124 height 25
click at [734, 93] on span "save" at bounding box center [695, 104] width 75 height 22
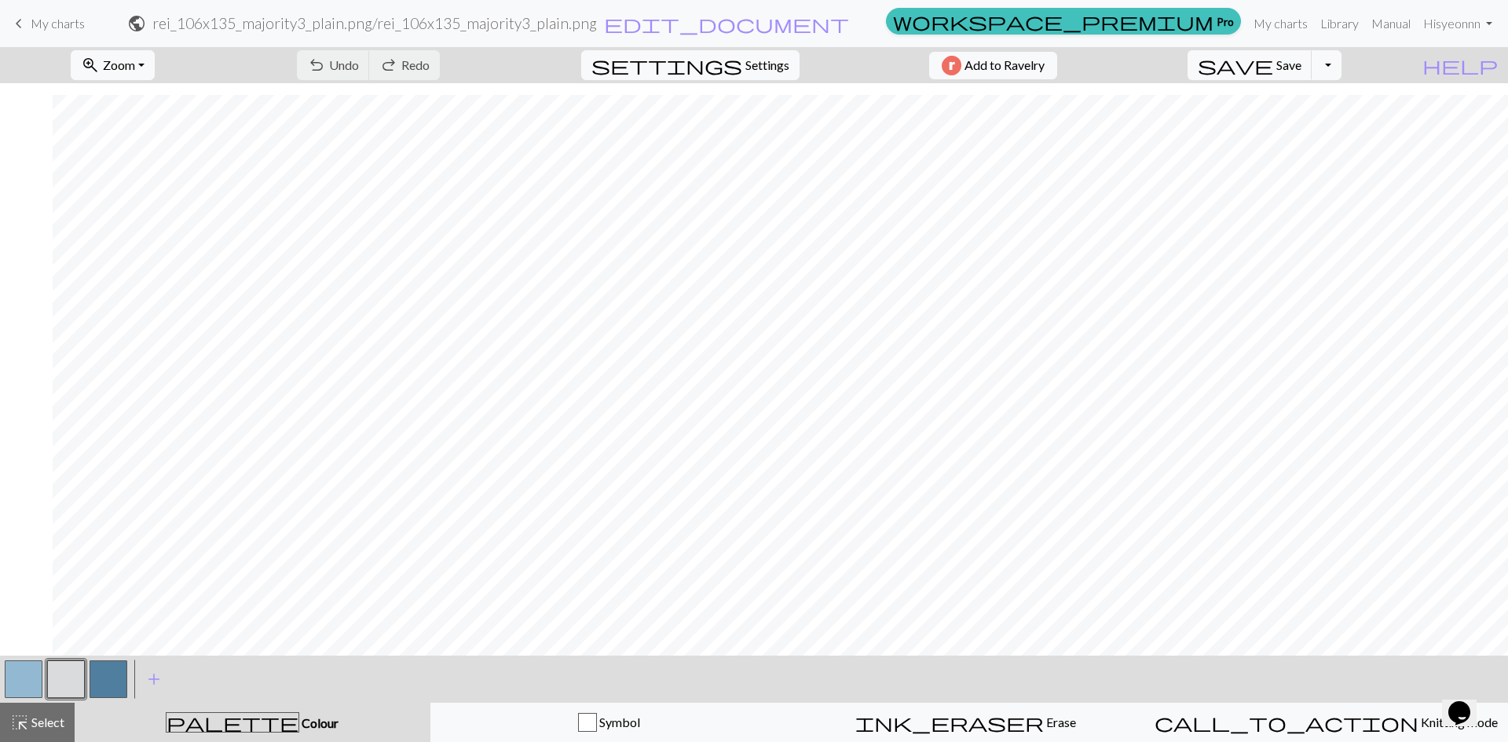
scroll to position [1631, 240]
click at [1306, 73] on button "save Save Save" at bounding box center [1250, 65] width 125 height 30
drag, startPoint x: 1120, startPoint y: 20, endPoint x: 1130, endPoint y: 21, distance: 10.2
click at [880, 20] on form "public rei_106x135_majority3_plain.png / rei_106x135_majority3_plain.png edit_d…" at bounding box center [488, 23] width 783 height 31
click at [1342, 63] on button "Toggle Dropdown" at bounding box center [1327, 65] width 30 height 30
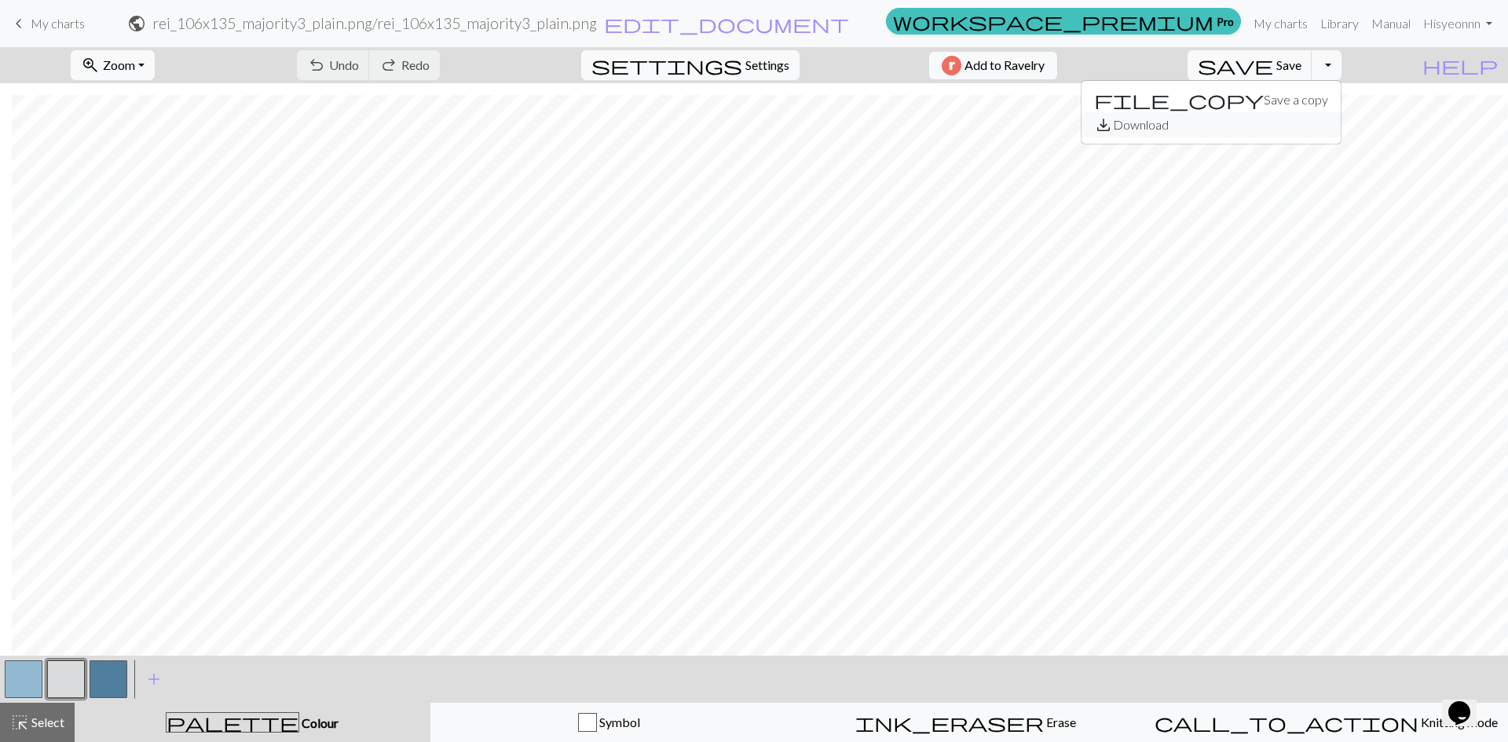
click at [1319, 123] on button "save_alt Download" at bounding box center [1211, 124] width 259 height 25
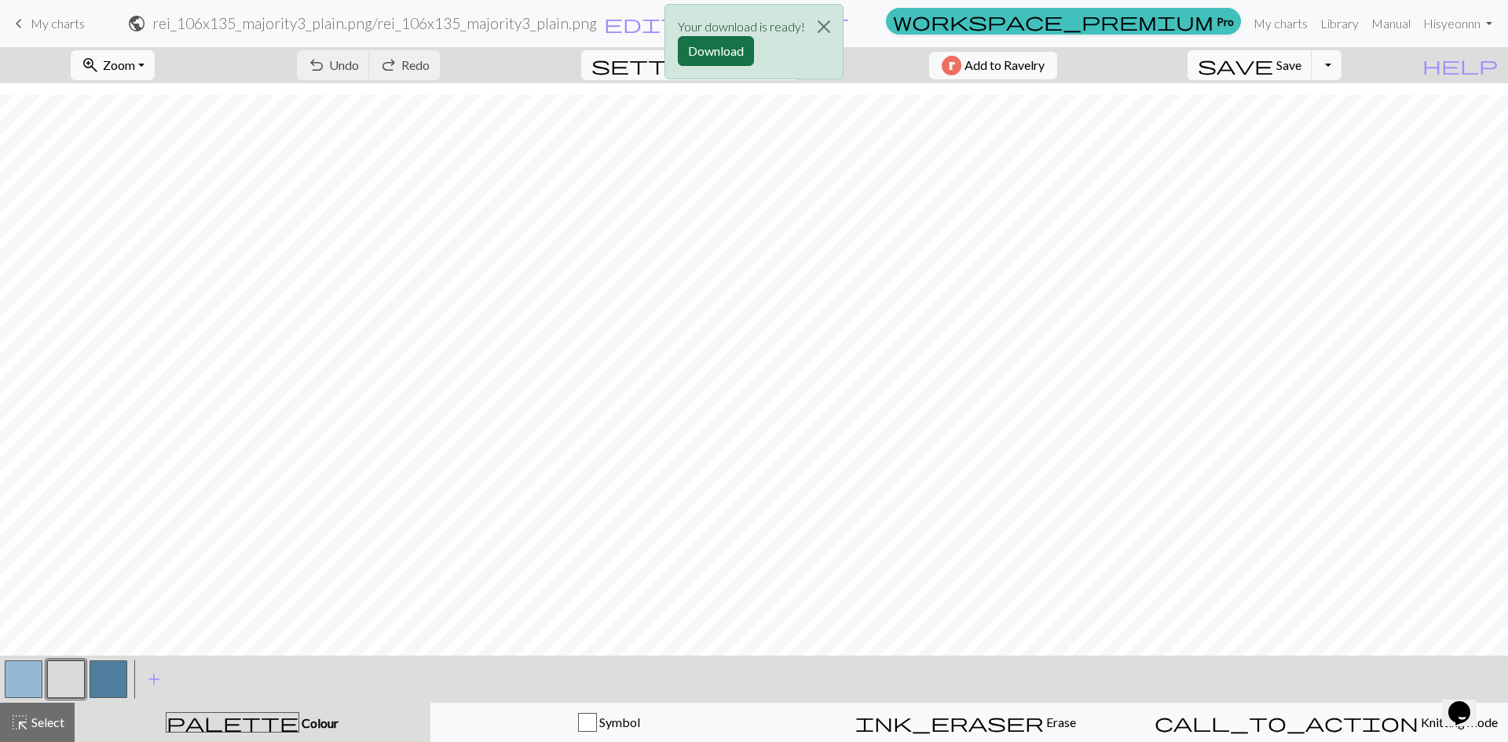
click at [731, 52] on button "Download" at bounding box center [716, 51] width 76 height 30
